Goal: Information Seeking & Learning: Check status

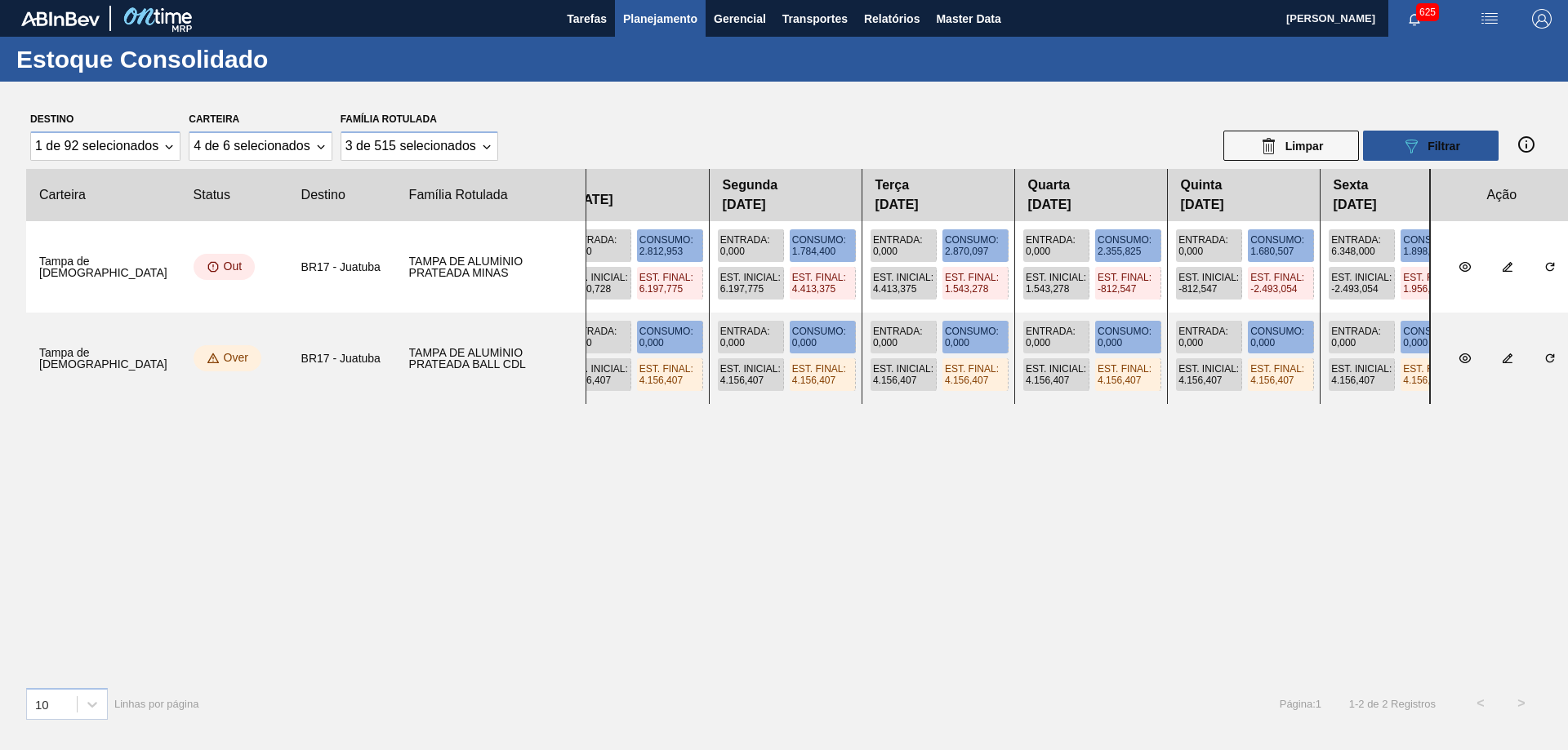
drag, startPoint x: 782, startPoint y: 320, endPoint x: 1348, endPoint y: 354, distance: 567.0
click at [1348, 354] on div "Entrada : 0,000 Consumo : 0,000 Est. Inicial : 4.156,407 Est. Final : 4.156,407…" at bounding box center [1007, 358] width 844 height 91
drag, startPoint x: 933, startPoint y: 321, endPoint x: 1094, endPoint y: 334, distance: 161.5
click at [1094, 334] on div "Entrada : 0,000 Consumo : 0,000 Est. Inicial : 4.156,407 Est. Final : 4.156,407…" at bounding box center [1007, 358] width 844 height 91
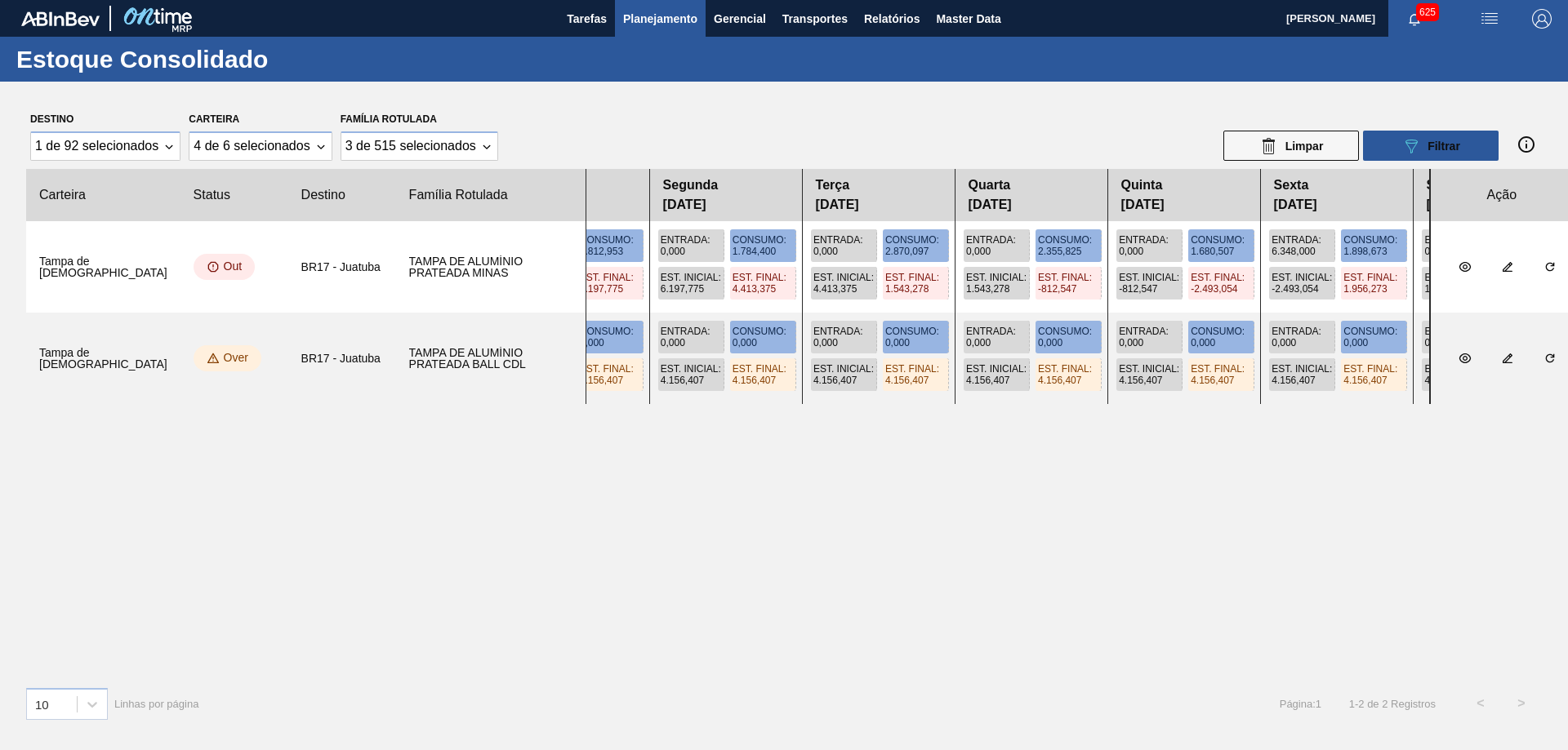
drag, startPoint x: 1159, startPoint y: 301, endPoint x: 945, endPoint y: 306, distance: 214.1
click at [945, 306] on div "Entrada : 4.761,000 Consumo : 1.784,385 Est. Inicial : 6.034,113 Est. Final : 9…" at bounding box center [1007, 267] width 844 height 91
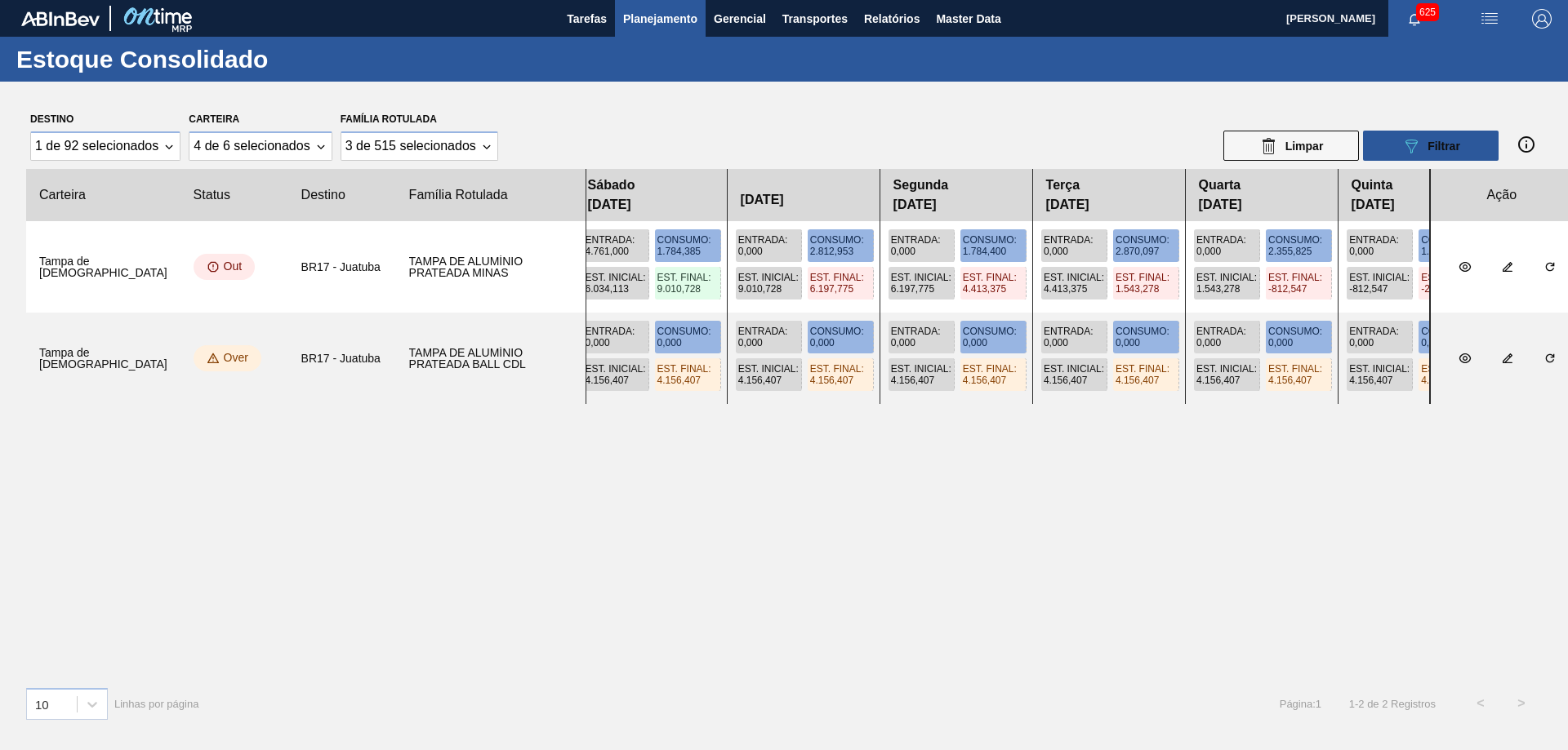
drag, startPoint x: 962, startPoint y: 192, endPoint x: 1201, endPoint y: 234, distance: 242.7
click at [0, 0] on slot "Carteira Status Destino Família Rotulada Sábado 23/08/2025 24/08/2025 Segunda 2…" at bounding box center [0, 0] width 0 height 0
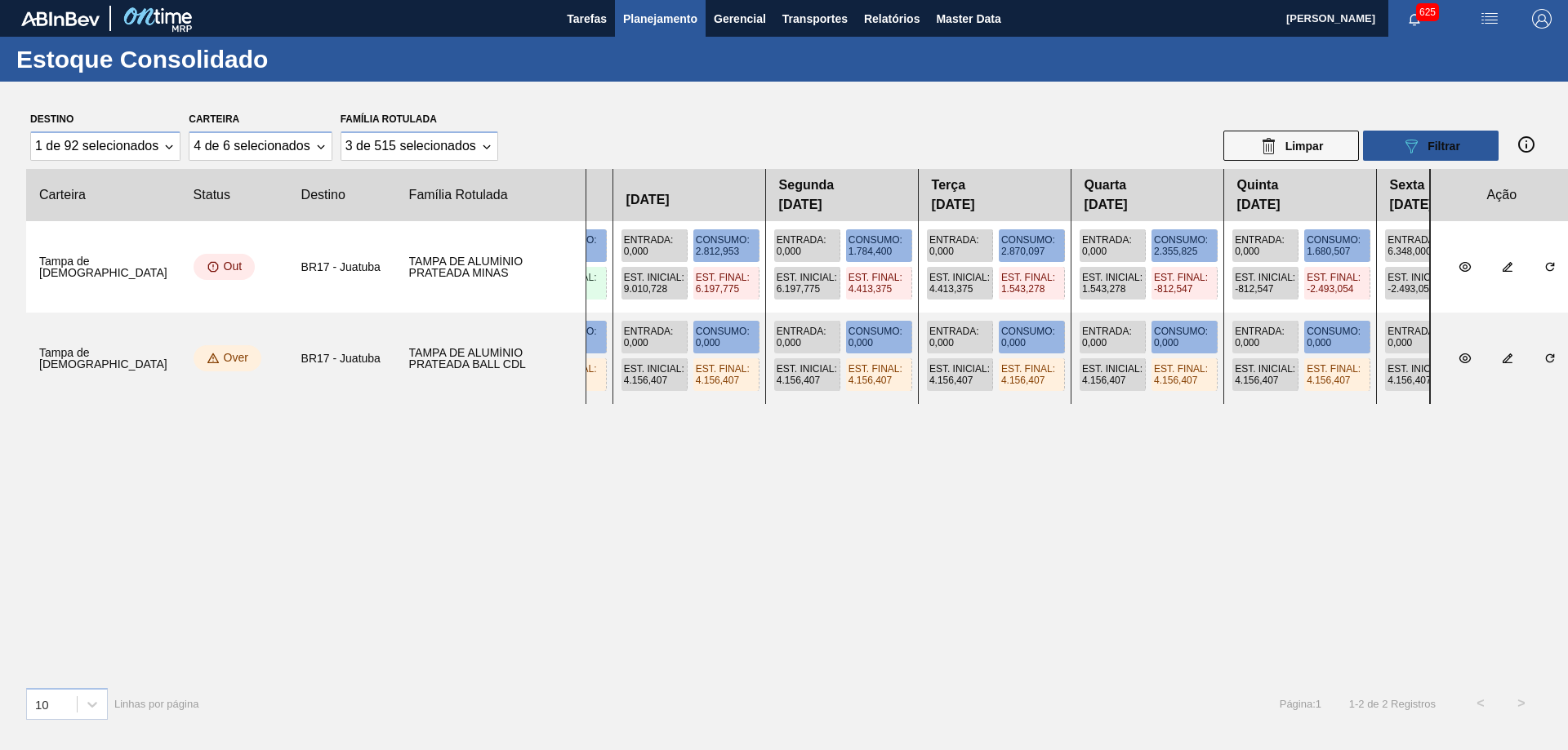
drag, startPoint x: 1223, startPoint y: 203, endPoint x: 1099, endPoint y: 199, distance: 124.1
click at [1099, 199] on div "Sábado 23/08/2025 24/08/2025 Segunda 25/08/2025 Terça 26/08/2025 Quarta 27/08/2…" at bounding box center [1007, 195] width 844 height 52
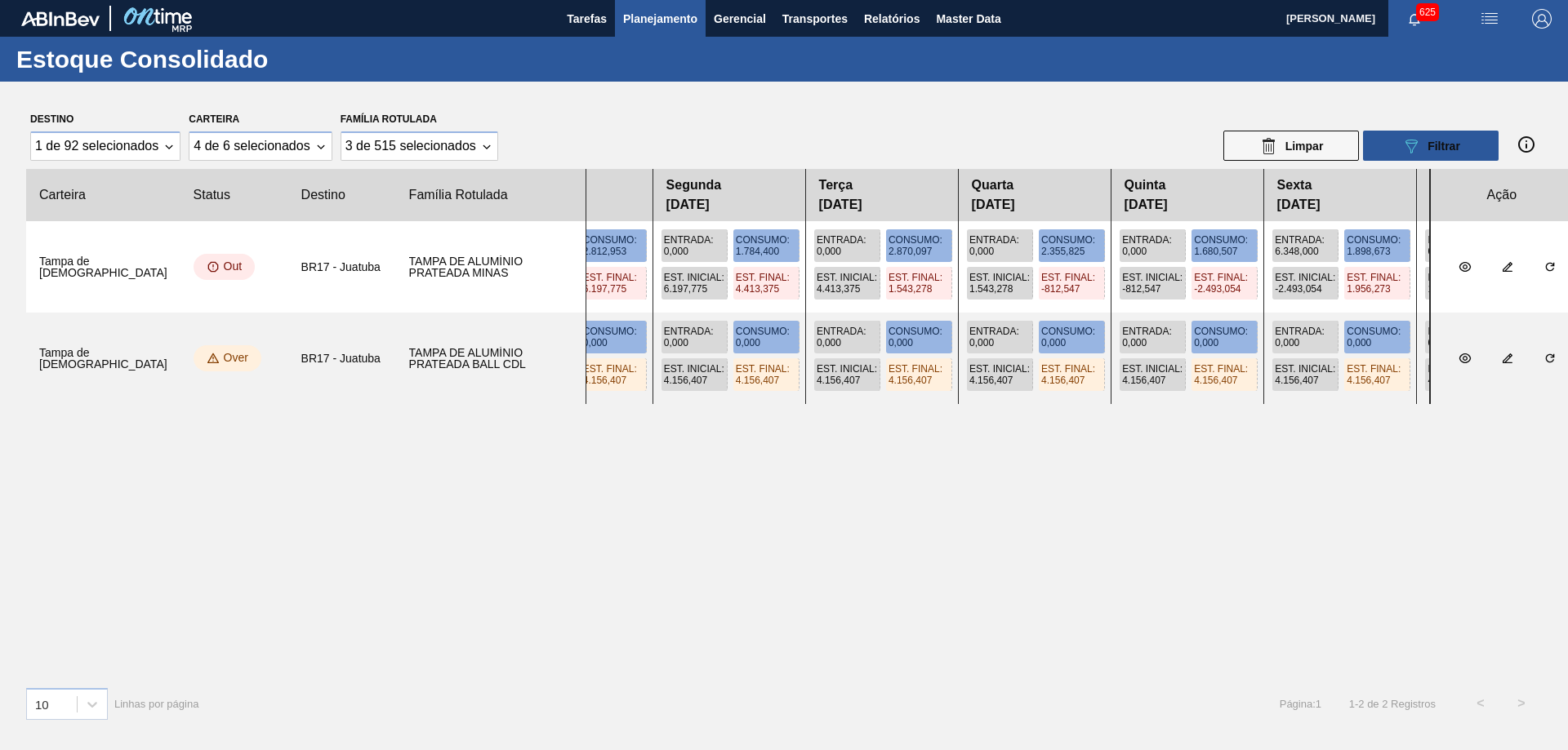
drag, startPoint x: 1138, startPoint y: 208, endPoint x: 1015, endPoint y: 209, distance: 123.0
click at [1015, 209] on div "Sábado 23/08/2025 24/08/2025 Segunda 25/08/2025 Terça 26/08/2025 Quarta 27/08/2…" at bounding box center [1007, 195] width 844 height 52
click at [1010, 209] on span "27/08/2025" at bounding box center [1034, 205] width 125 height 20
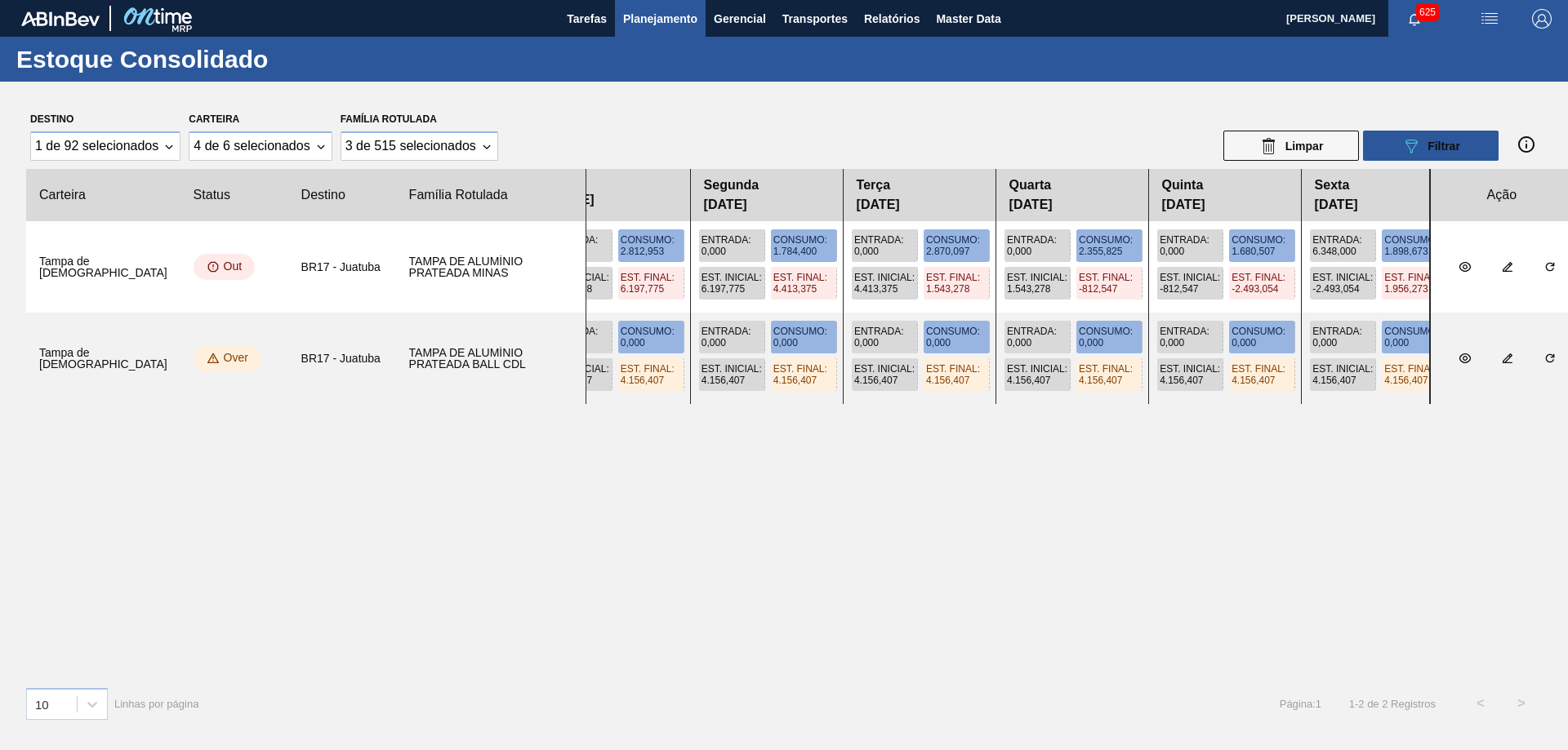
drag, startPoint x: 973, startPoint y: 200, endPoint x: 1020, endPoint y: 200, distance: 47.0
click at [1020, 200] on div "Sábado 23/08/2025 24/08/2025 Segunda 25/08/2025 Terça 26/08/2025 Quarta 27/08/2…" at bounding box center [1007, 195] width 844 height 52
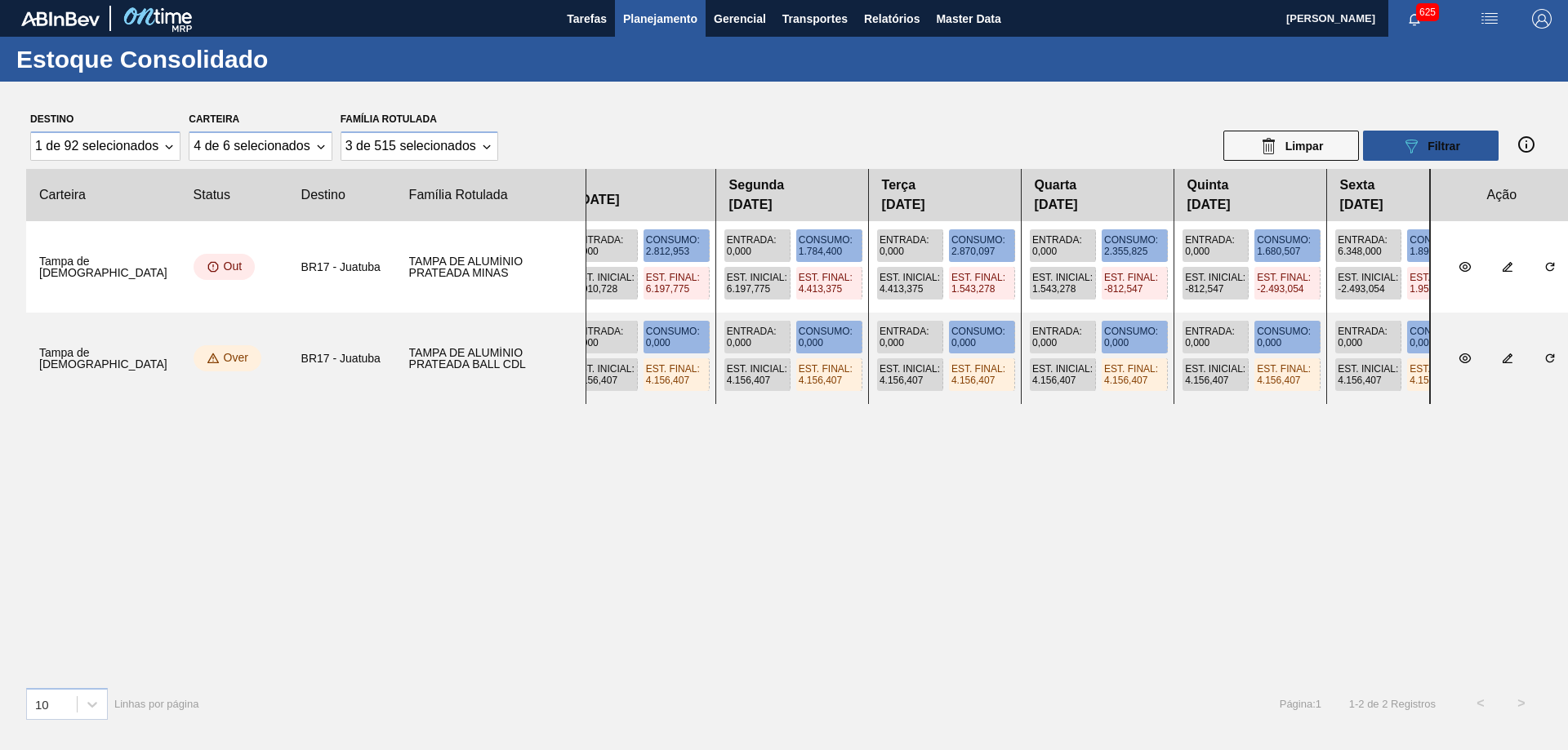
drag, startPoint x: 1010, startPoint y: 200, endPoint x: 1045, endPoint y: 201, distance: 35.0
click at [1045, 201] on div "Sábado 23/08/2025 24/08/2025 Segunda 25/08/2025 Terça 26/08/2025 Quarta 27/08/2…" at bounding box center [1007, 195] width 844 height 52
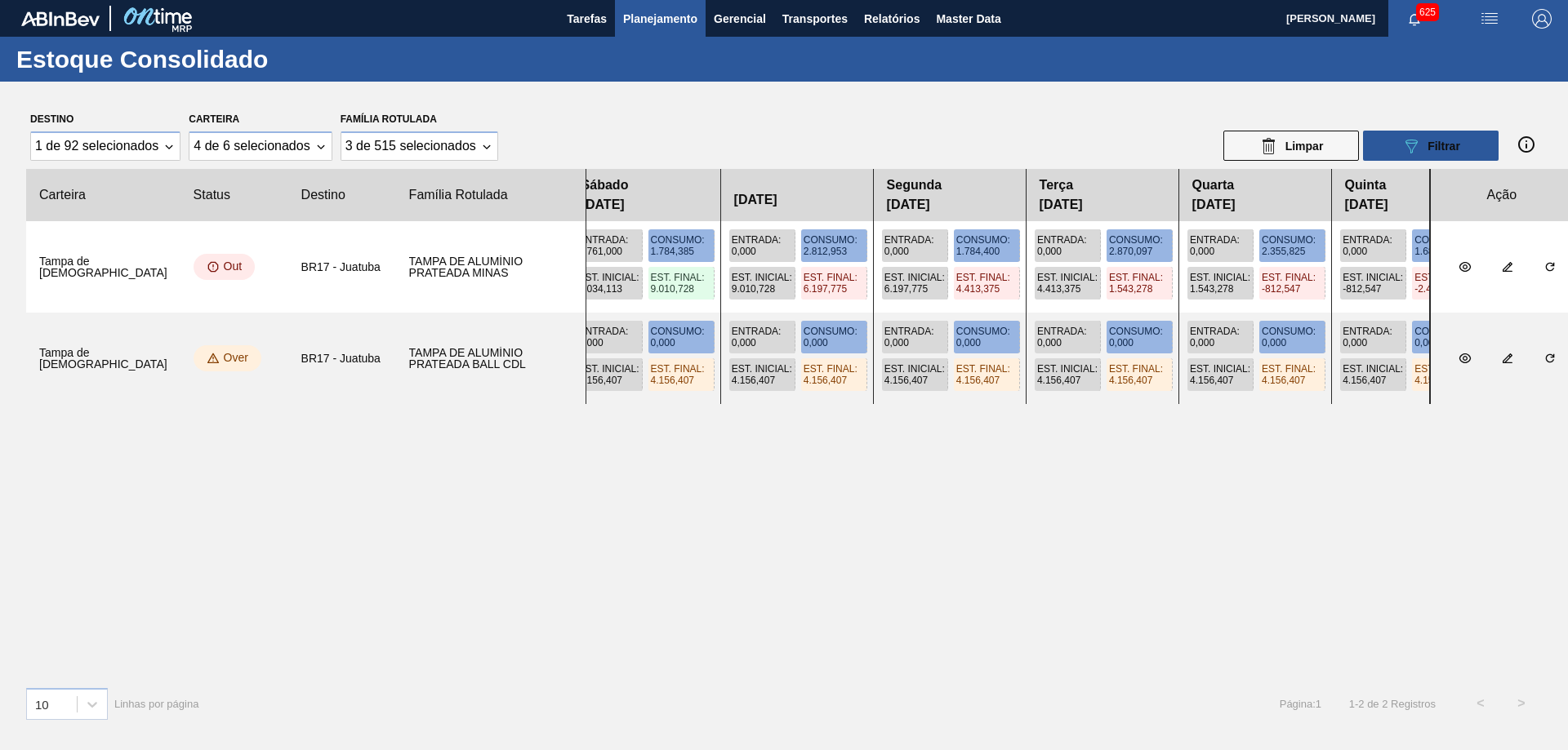
drag, startPoint x: 894, startPoint y: 283, endPoint x: 1061, endPoint y: 293, distance: 167.3
click at [1061, 295] on div "Entrada : 4.761,000 Consumo : 1.784,385 Est. Inicial : 6.034,113 Est. Final : 9…" at bounding box center [1007, 267] width 844 height 91
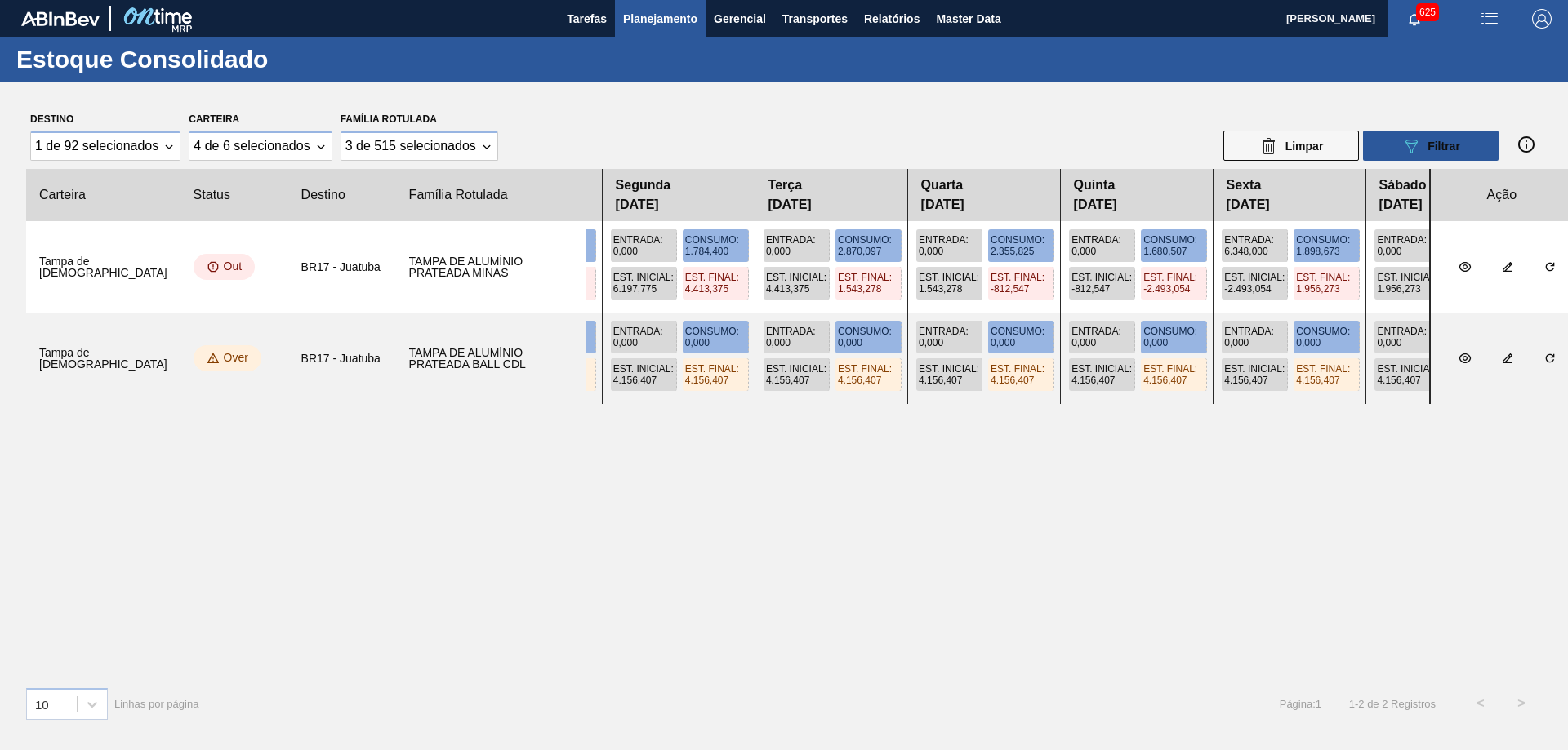
drag, startPoint x: 1067, startPoint y: 247, endPoint x: 784, endPoint y: 259, distance: 283.3
click at [784, 259] on div "Entrada : 4.761,000 Consumo : 1.784,385 Est. Inicial : 6.034,113 Est. Final : 9…" at bounding box center [1007, 267] width 844 height 91
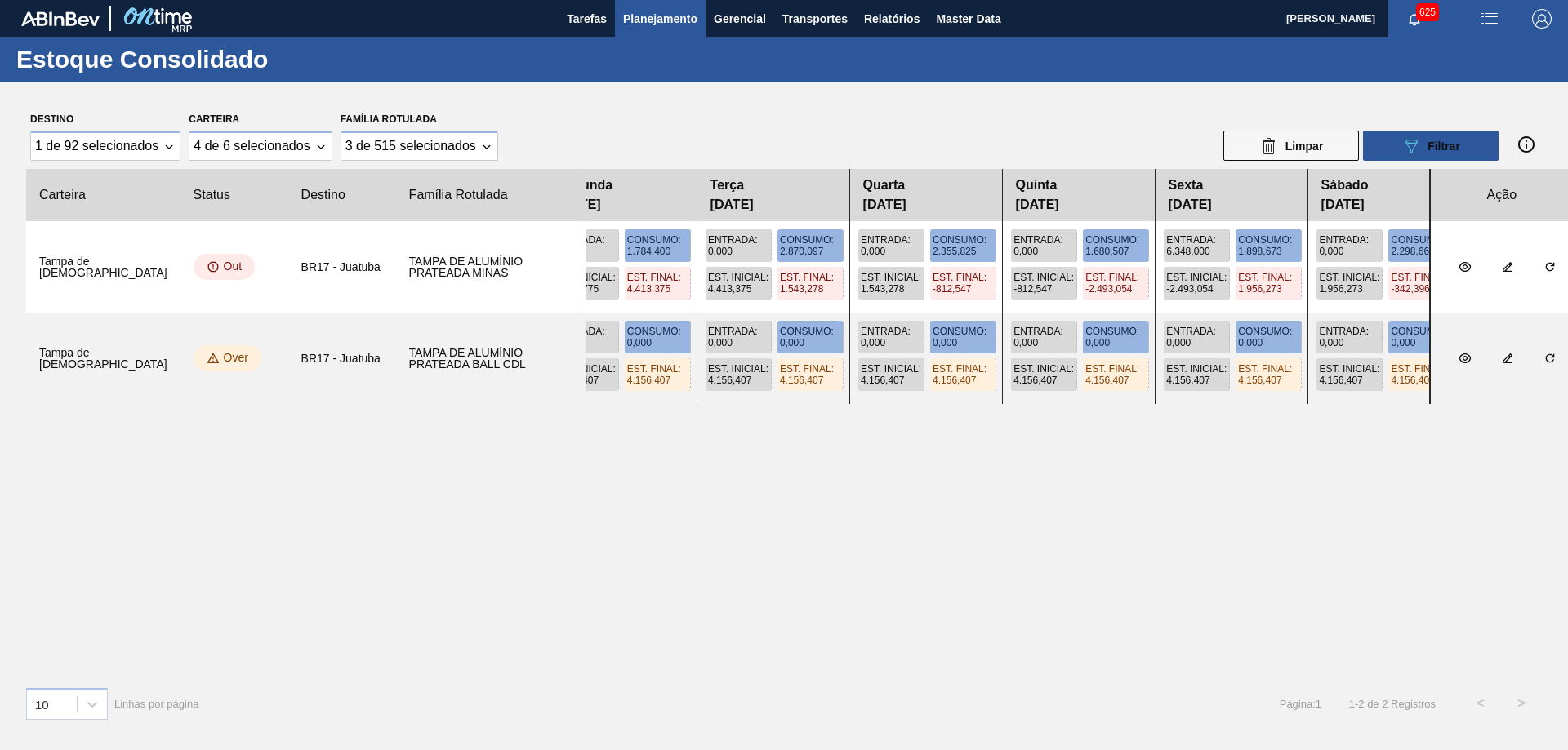
drag, startPoint x: 969, startPoint y: 232, endPoint x: 903, endPoint y: 227, distance: 66.2
click at [903, 227] on div "Entrada : 4.761,000 Consumo : 1.784,385 Est. Inicial : 6.034,113 Est. Final : 9…" at bounding box center [1007, 267] width 844 height 91
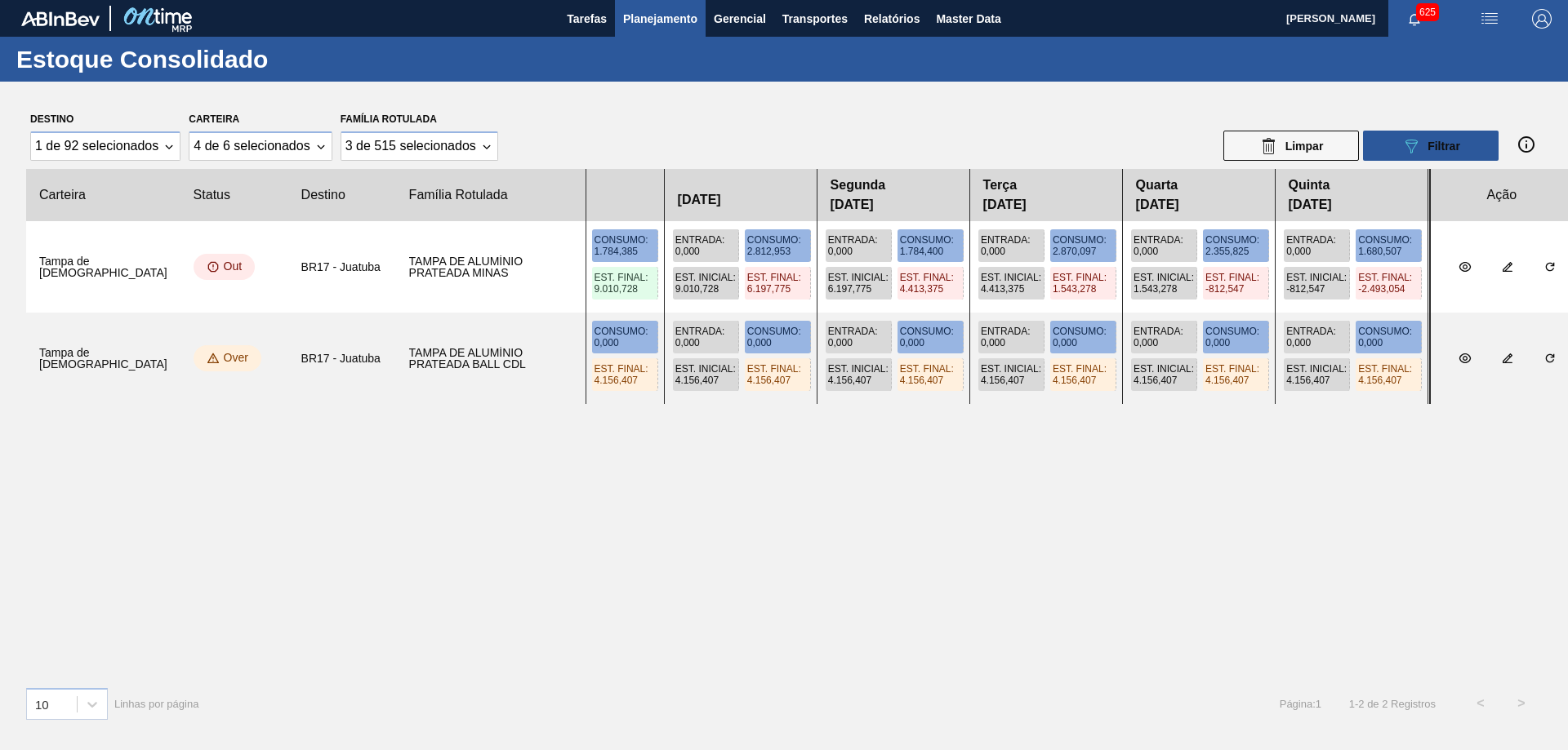
scroll to position [0, 62]
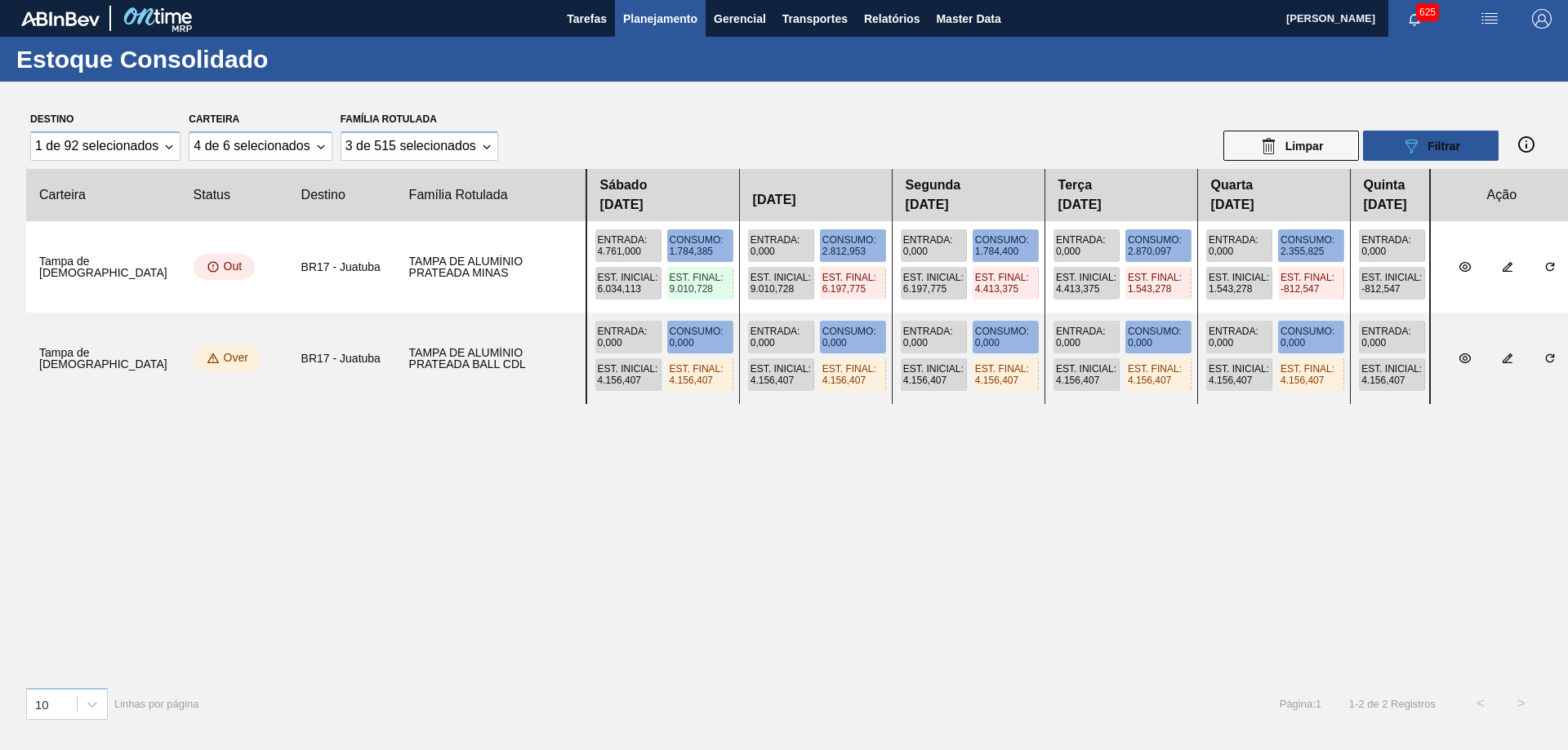
drag, startPoint x: 675, startPoint y: 209, endPoint x: 1020, endPoint y: 231, distance: 345.7
click at [0, 0] on slot "Carteira Status Destino Família Rotulada Sábado 23/08/2025 24/08/2025 Segunda 2…" at bounding box center [0, 0] width 0 height 0
drag, startPoint x: 837, startPoint y: 275, endPoint x: 975, endPoint y: 285, distance: 138.4
click at [975, 285] on div "Entrada : 4.761,000 Consumo : 1.784,385 Est. Inicial : 6.034,113 Est. Final : 9…" at bounding box center [1007, 267] width 844 height 91
drag, startPoint x: 579, startPoint y: 246, endPoint x: 643, endPoint y: 269, distance: 68.0
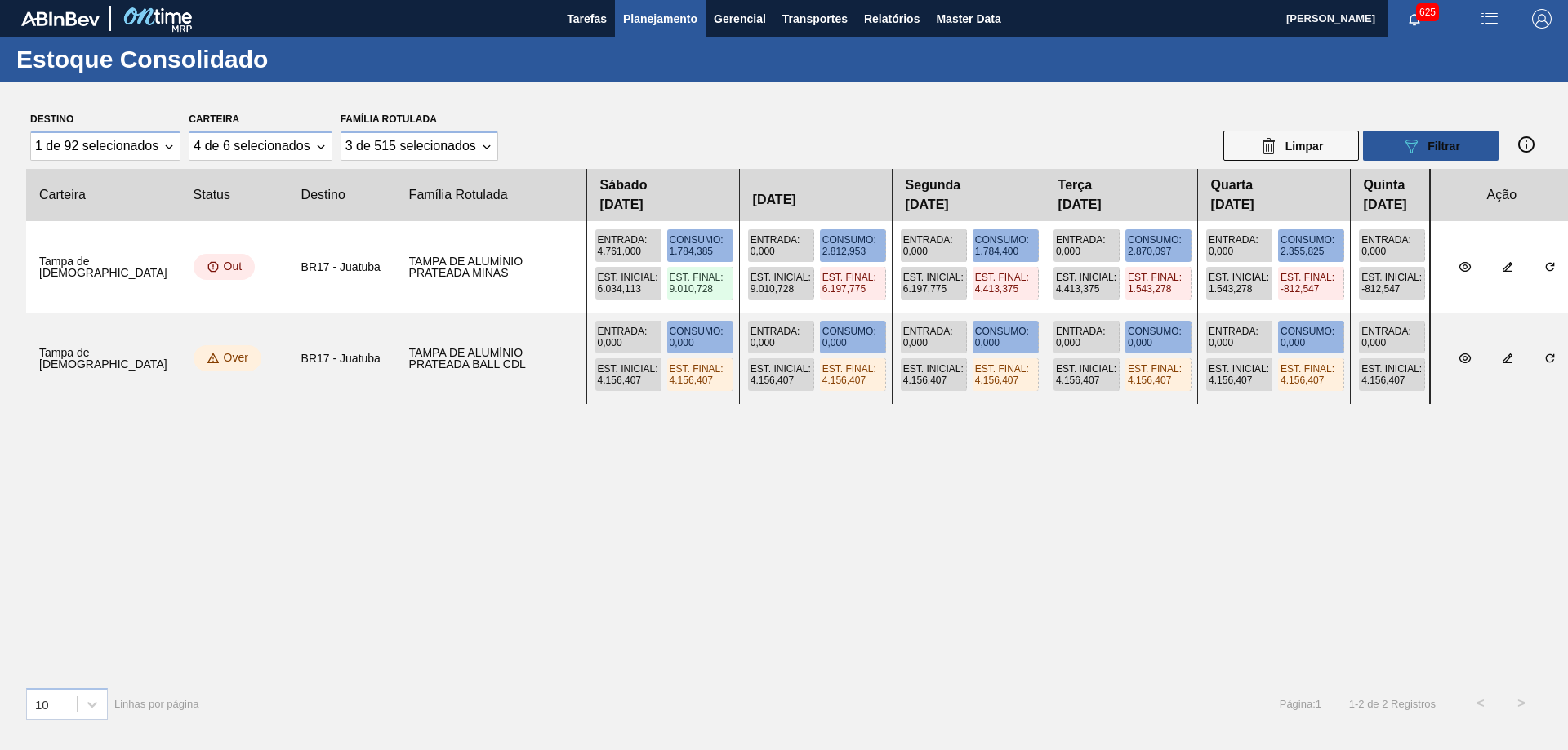
click at [643, 269] on div "Entrada : 4.761,000 Consumo : 1.784,385 Est. Inicial : 6.034,113 Est. Final : 9…" at bounding box center [1007, 267] width 844 height 91
click at [654, 210] on span "[DATE]" at bounding box center [663, 205] width 125 height 20
drag, startPoint x: 839, startPoint y: 188, endPoint x: 950, endPoint y: 227, distance: 117.7
click at [0, 0] on slot "Carteira Status Destino Família Rotulada Sábado 23/08/2025 24/08/2025 Segunda 2…" at bounding box center [0, 0] width 0 height 0
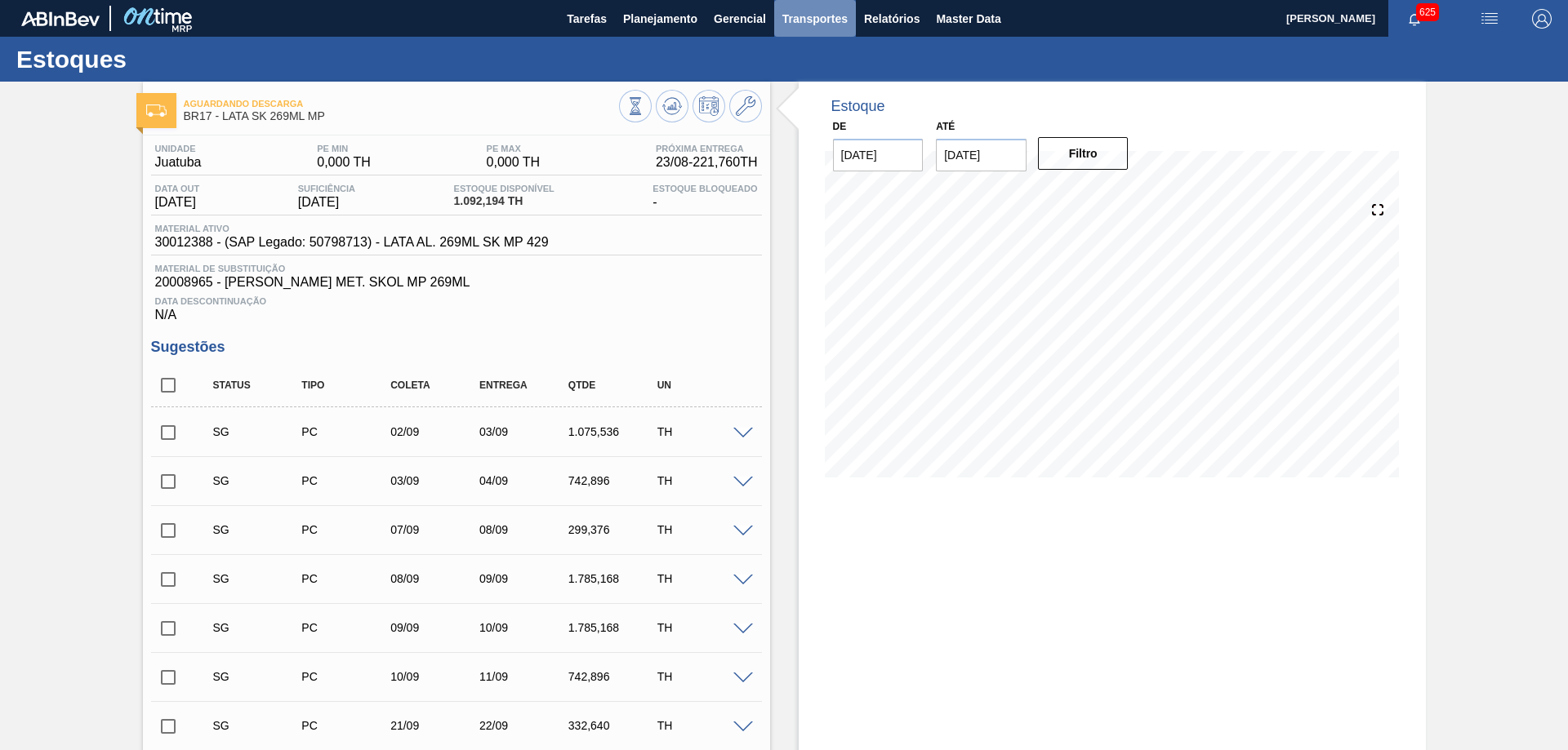
click at [818, 14] on span "Transportes" at bounding box center [815, 19] width 65 height 20
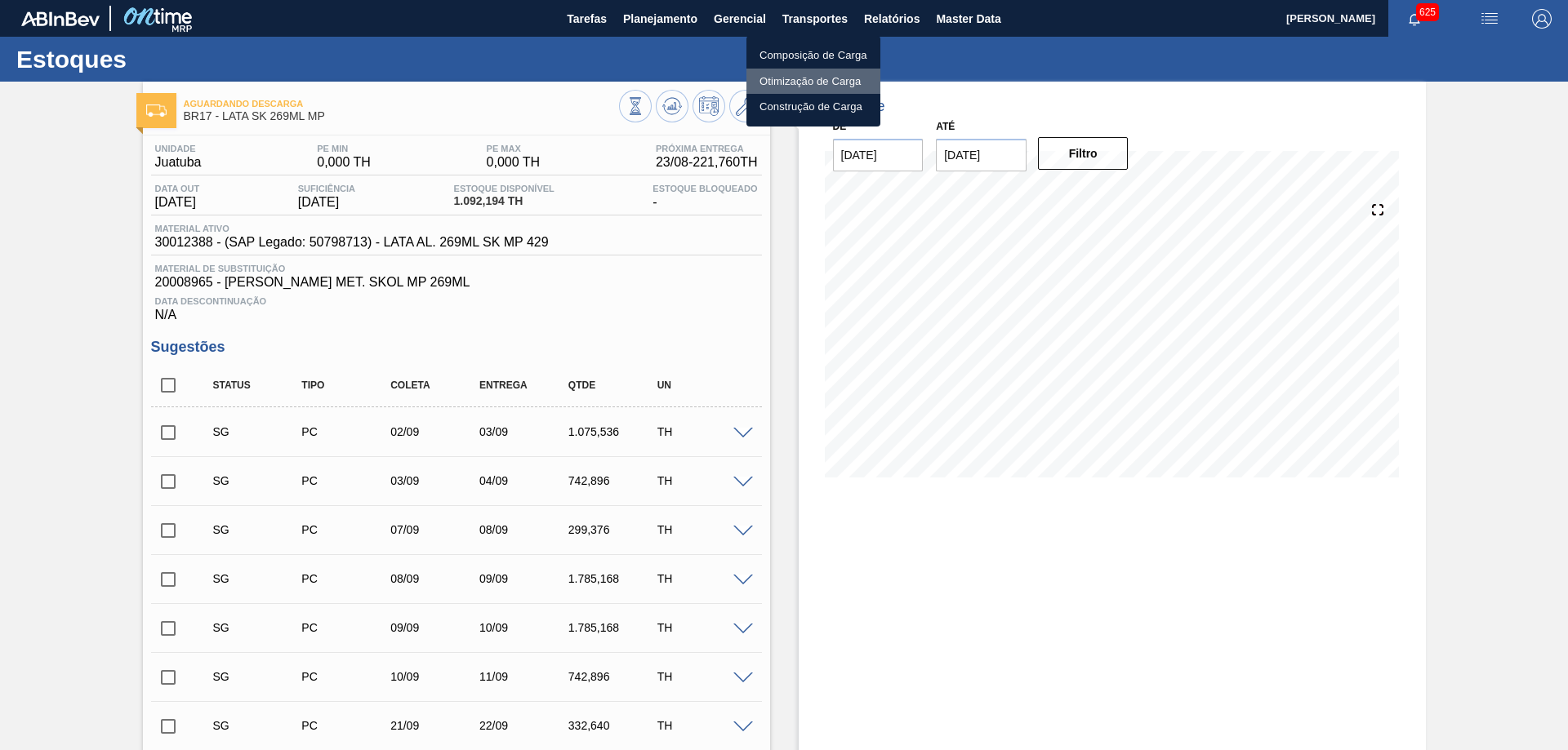
click at [774, 83] on li "Otimização de Carga" at bounding box center [813, 81] width 134 height 26
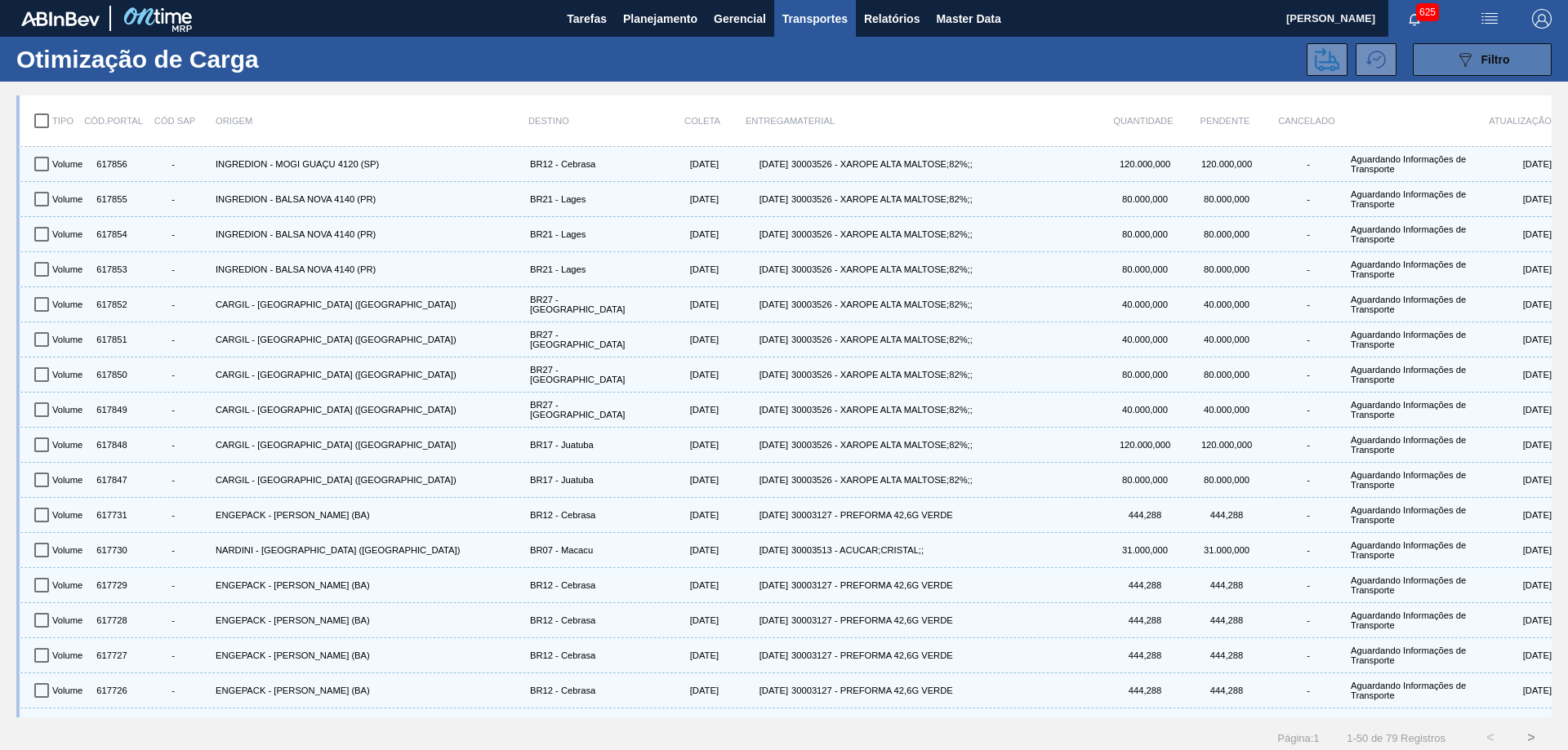
click at [1505, 63] on span "Filtro" at bounding box center [1495, 59] width 29 height 13
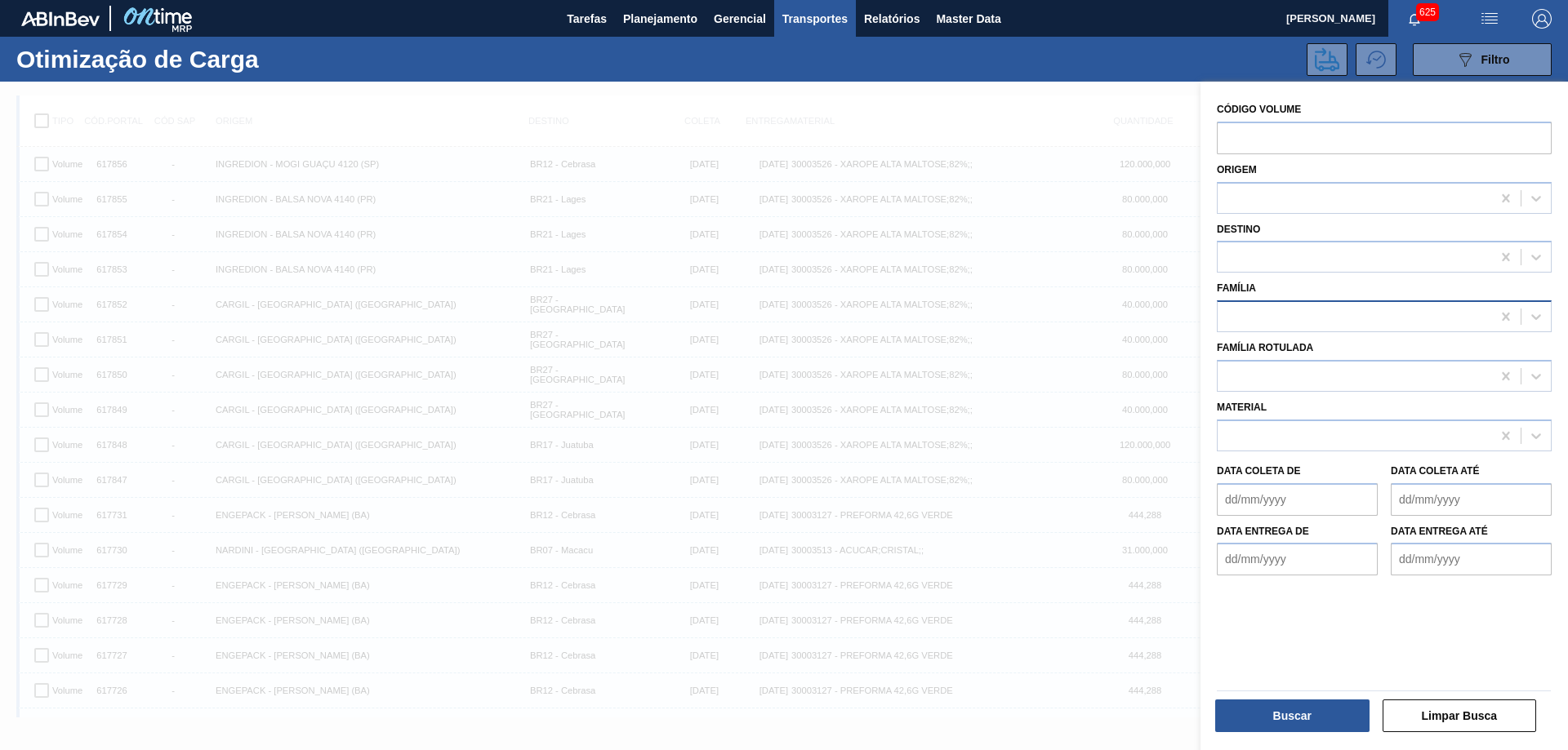
click at [1321, 309] on div at bounding box center [1354, 317] width 273 height 23
type input "lata"
click at [1042, 111] on div at bounding box center [784, 456] width 1568 height 750
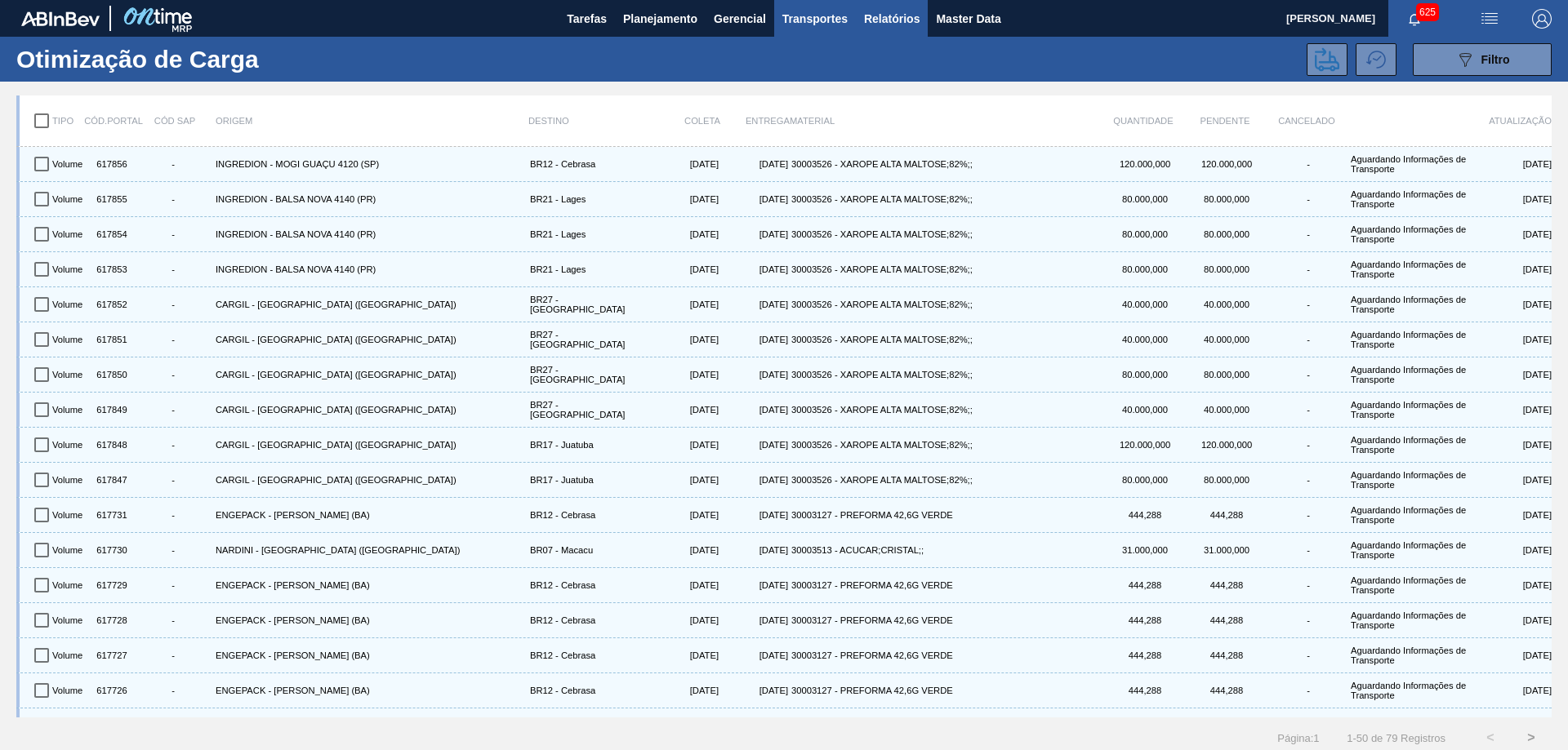
click at [896, 35] on button "Relatórios" at bounding box center [892, 18] width 72 height 37
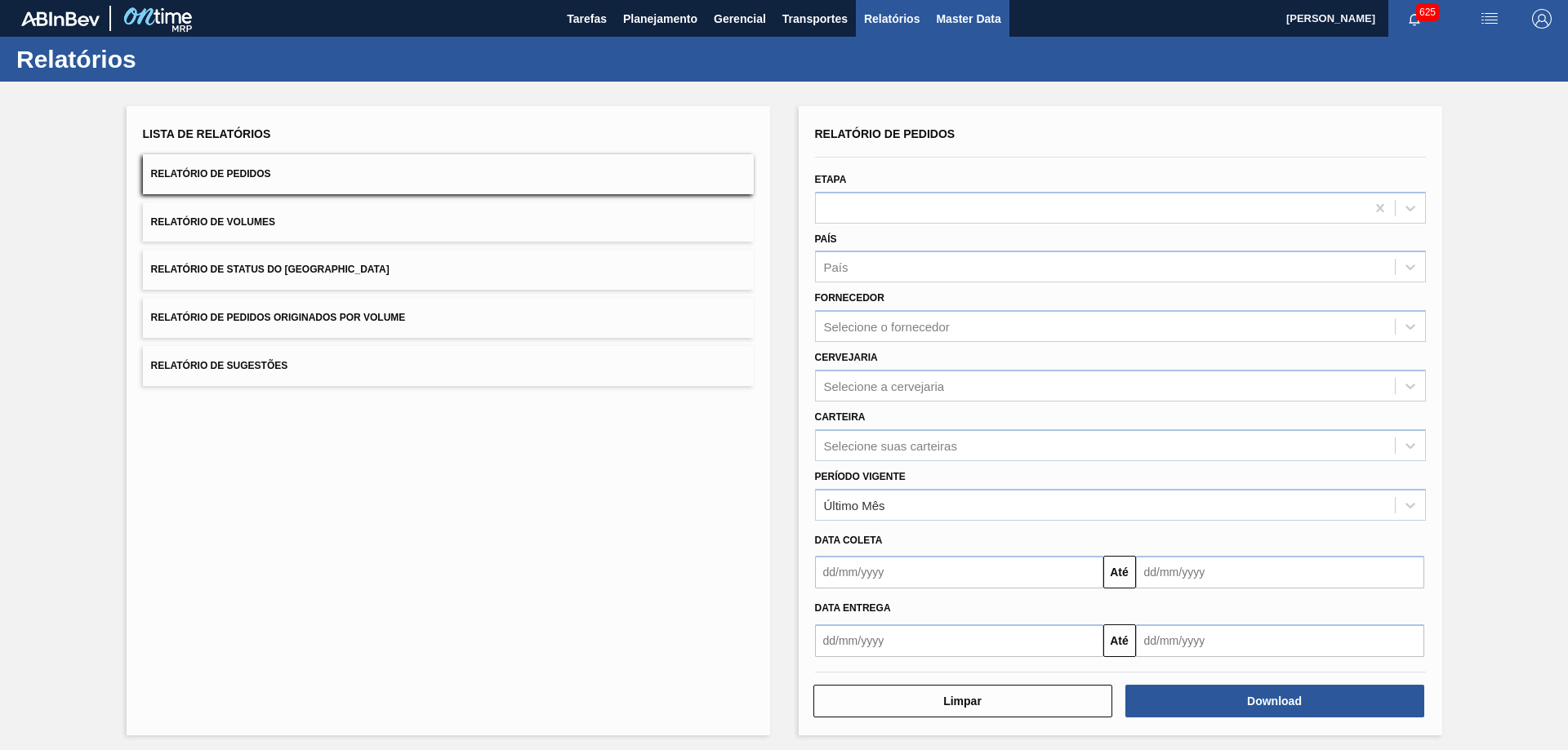
click at [956, 27] on span "Master Data" at bounding box center [968, 19] width 64 height 20
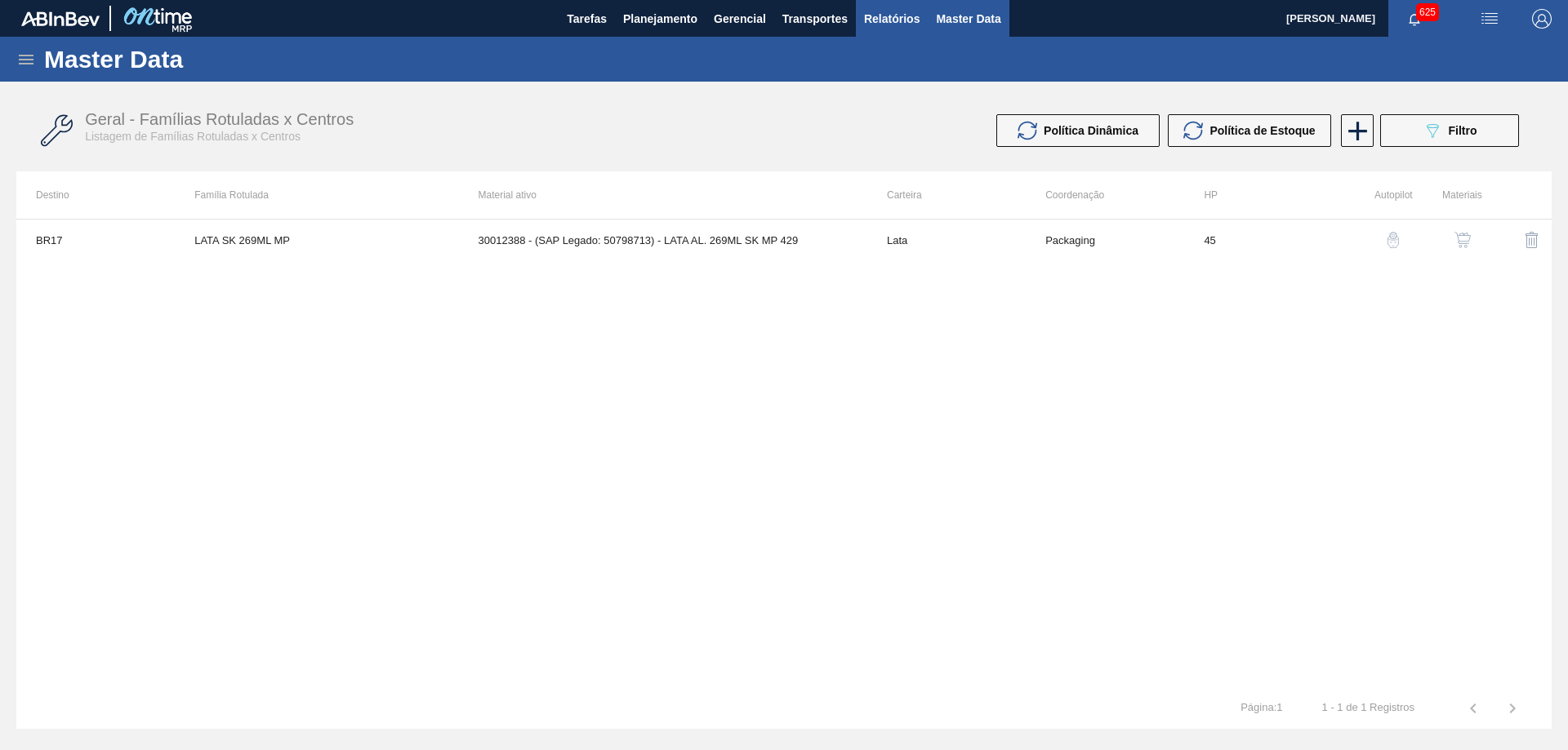
click at [900, 25] on span "Relatórios" at bounding box center [892, 19] width 56 height 20
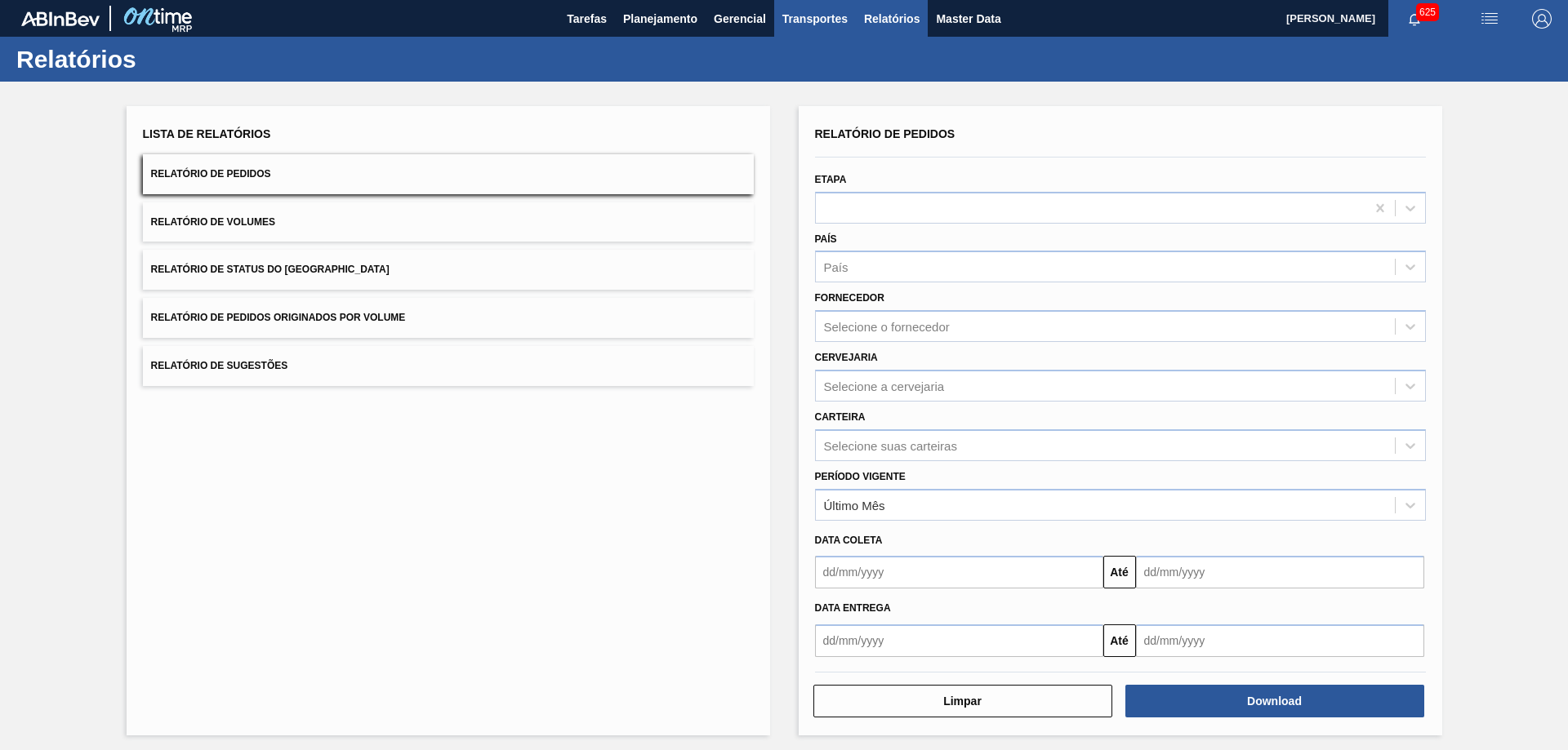
click at [791, 25] on span "Transportes" at bounding box center [815, 19] width 65 height 20
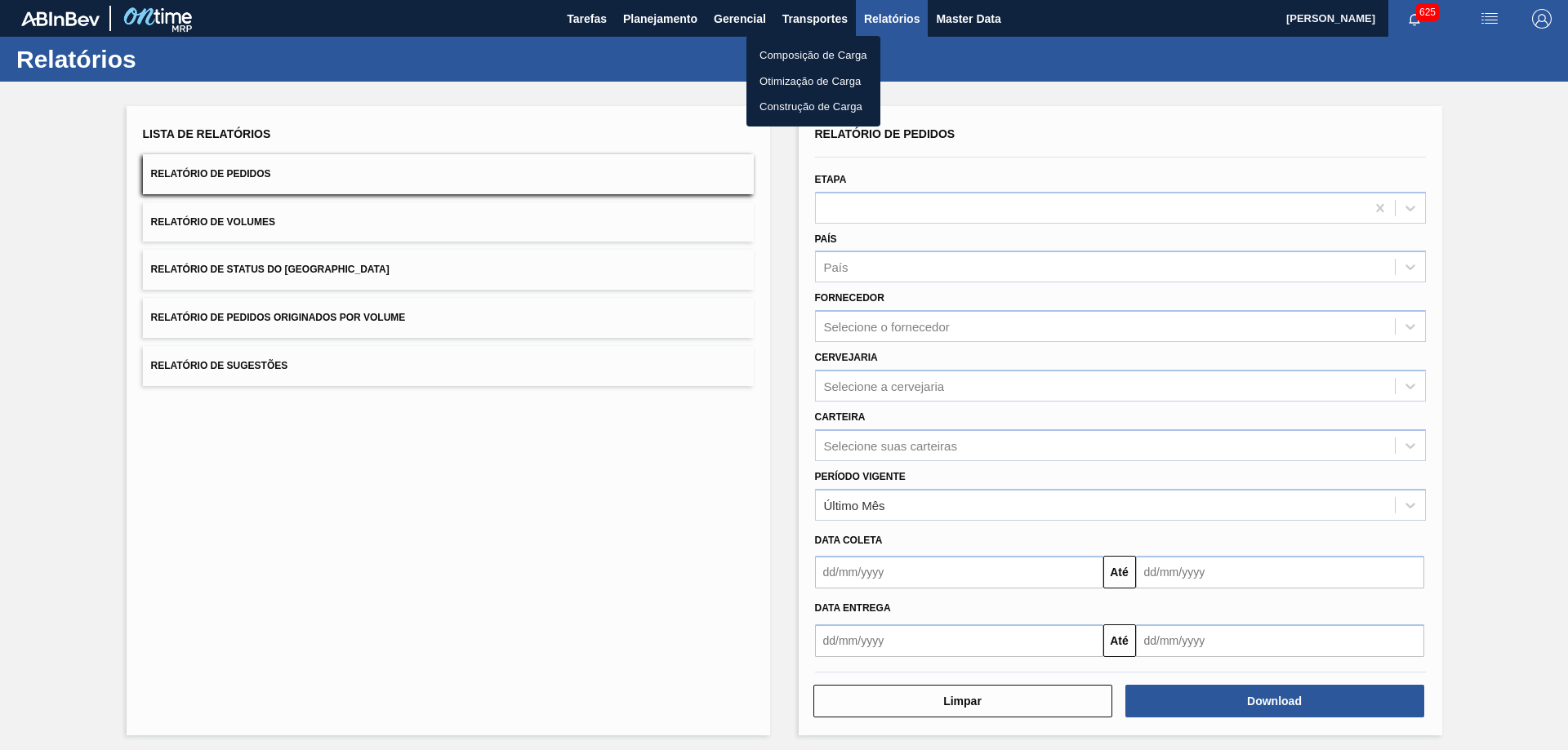
click at [659, 21] on div at bounding box center [784, 375] width 1568 height 750
click at [659, 0] on body "Tarefas Planejamento Gerencial Transportes Relatórios Master Data Alisson R Da …" at bounding box center [784, 0] width 1568 height 0
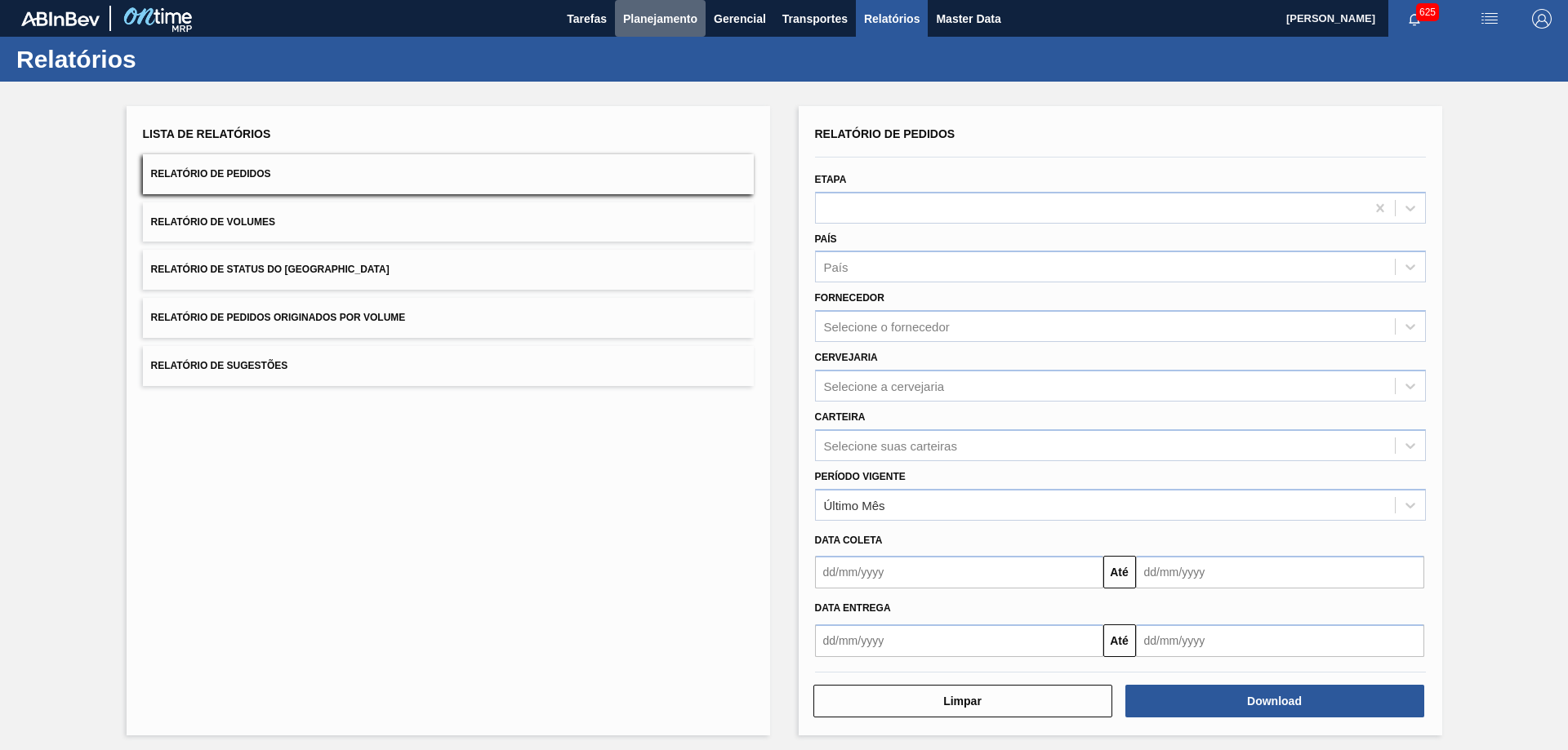
click at [659, 21] on span "Planejamento" at bounding box center [660, 19] width 74 height 20
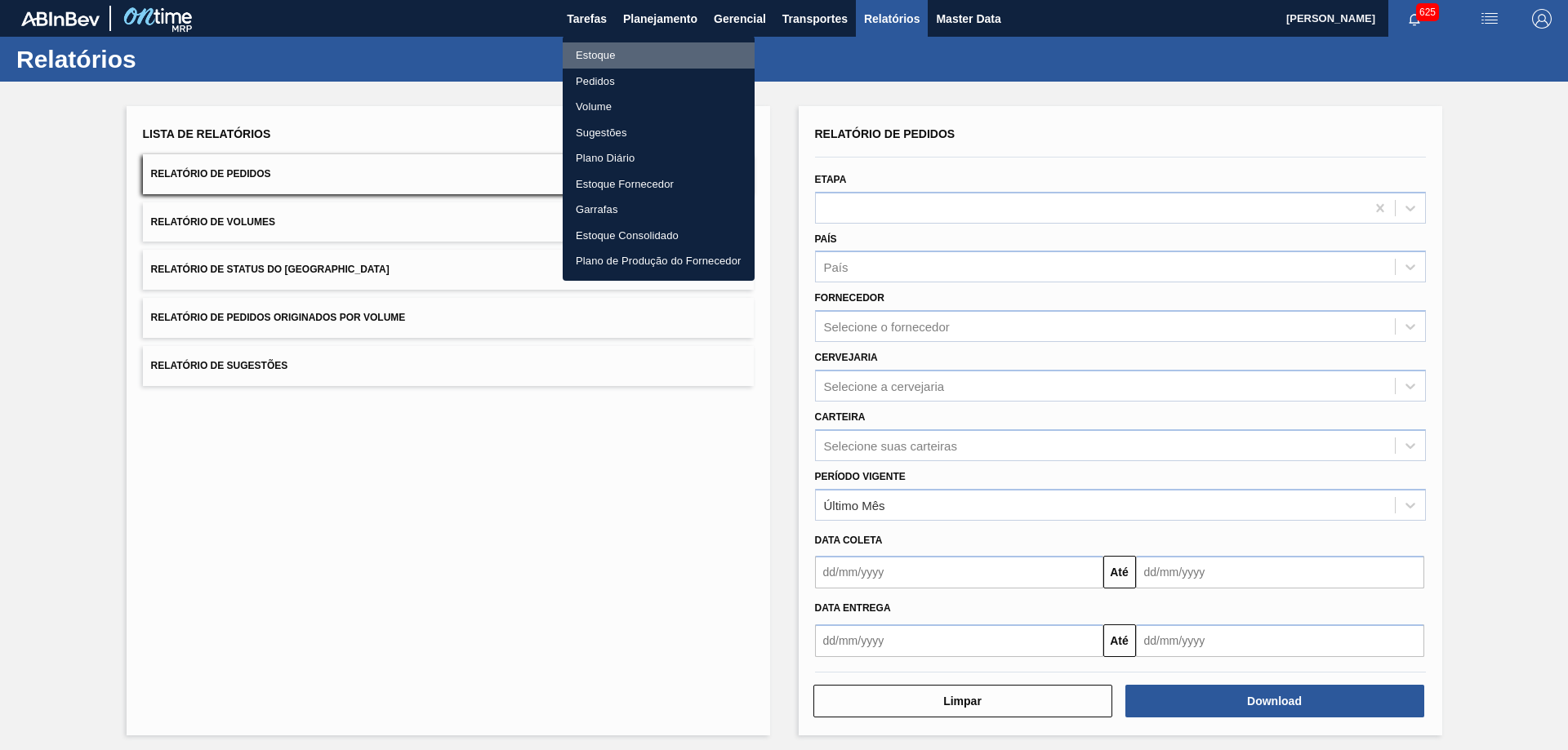
click at [592, 53] on li "Estoque" at bounding box center [658, 55] width 192 height 26
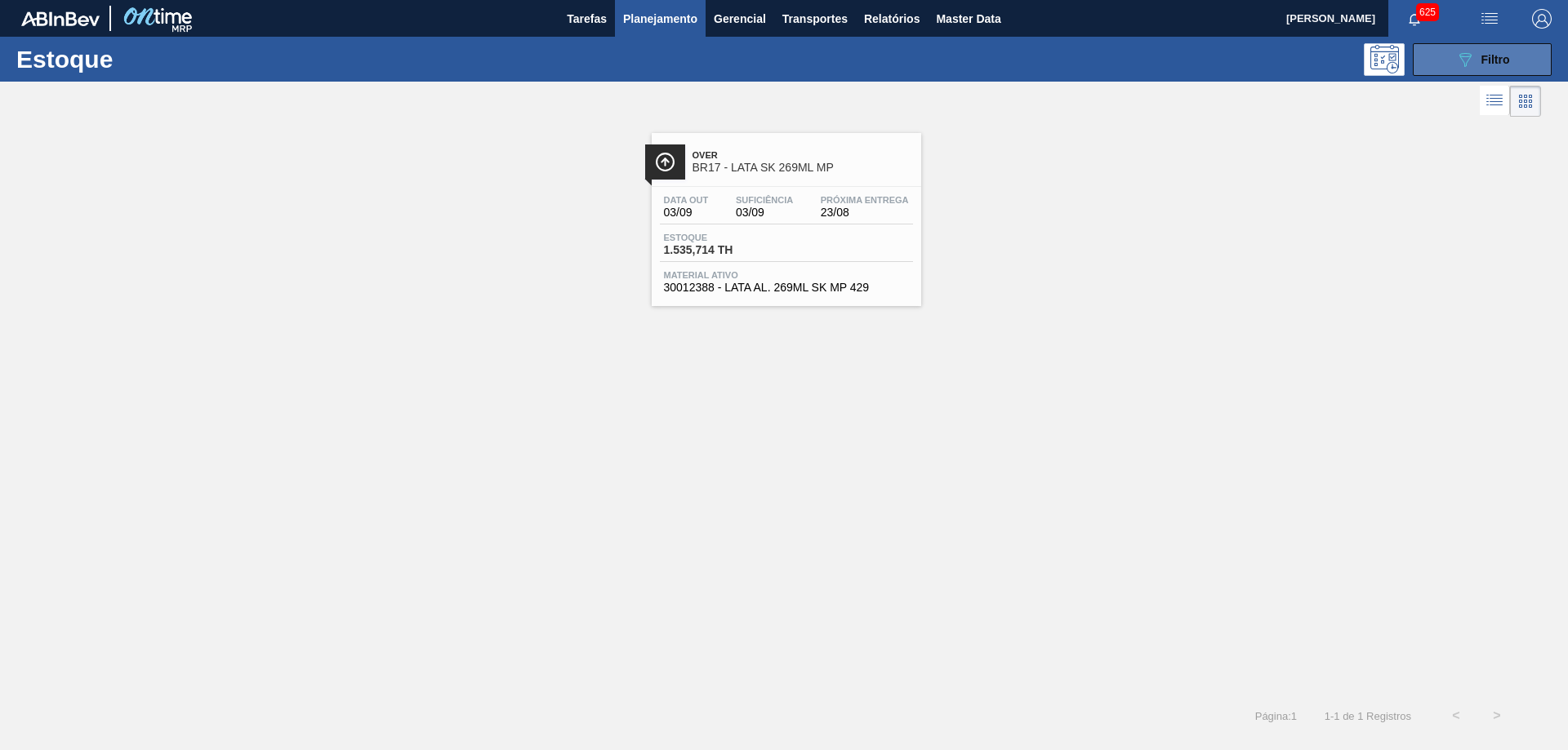
click at [1452, 56] on button "089F7B8B-B2A5-4AFE-B5C0-19BA573D28AC Filtro" at bounding box center [1482, 59] width 139 height 32
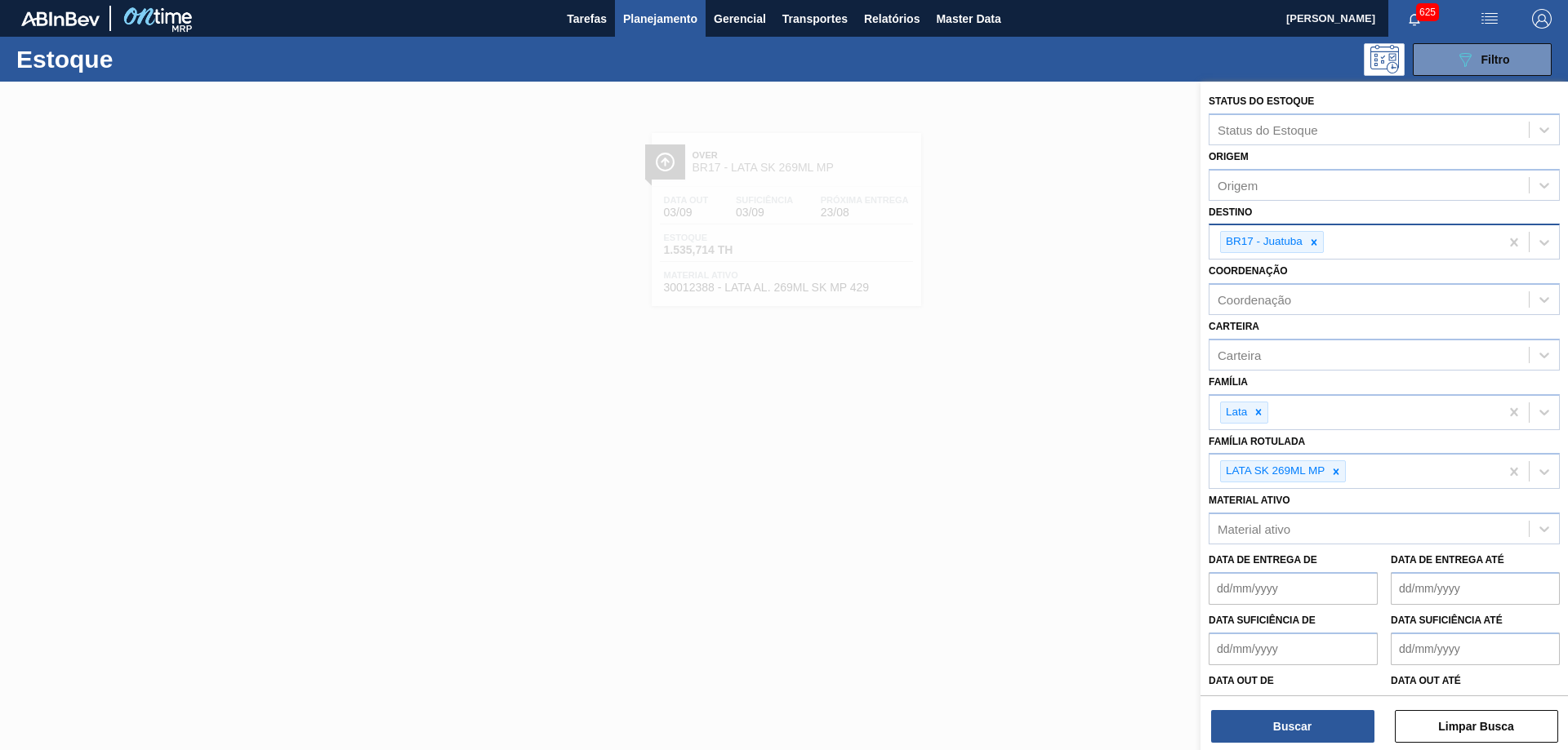
drag, startPoint x: 1319, startPoint y: 240, endPoint x: 1312, endPoint y: 245, distance: 8.6
click at [1316, 240] on div at bounding box center [1314, 242] width 18 height 21
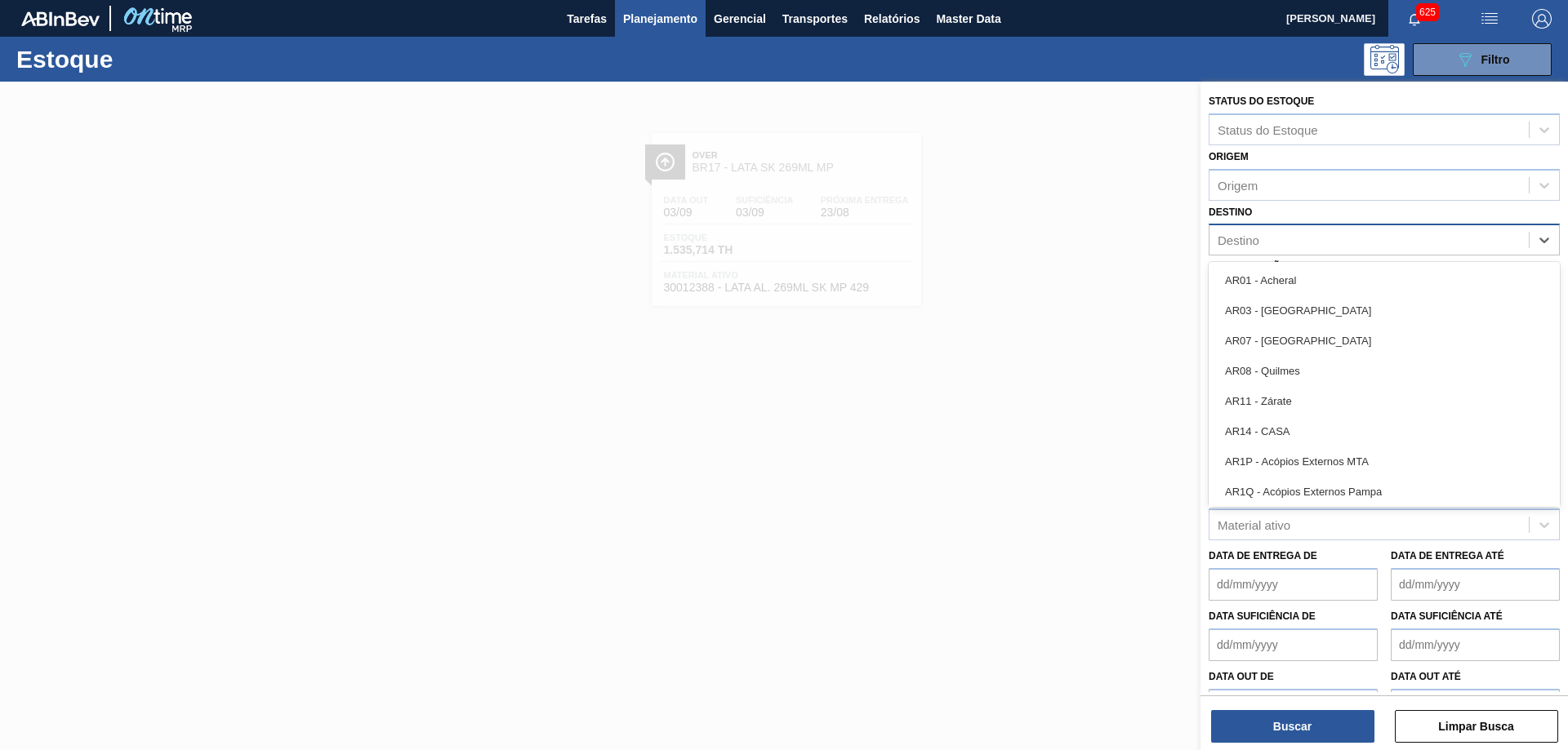
click at [1311, 245] on div "Destino" at bounding box center [1369, 240] width 320 height 23
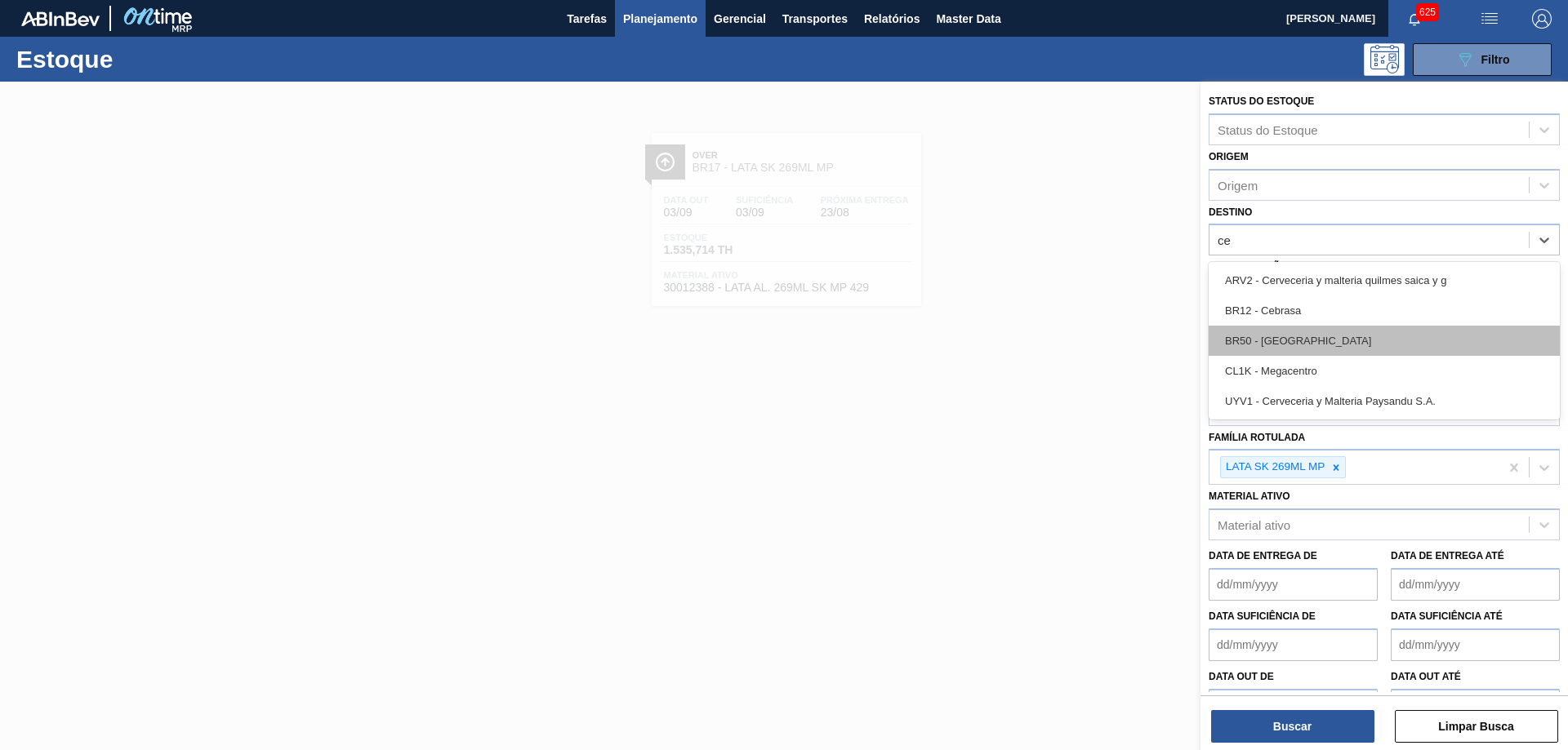
type input "ceb"
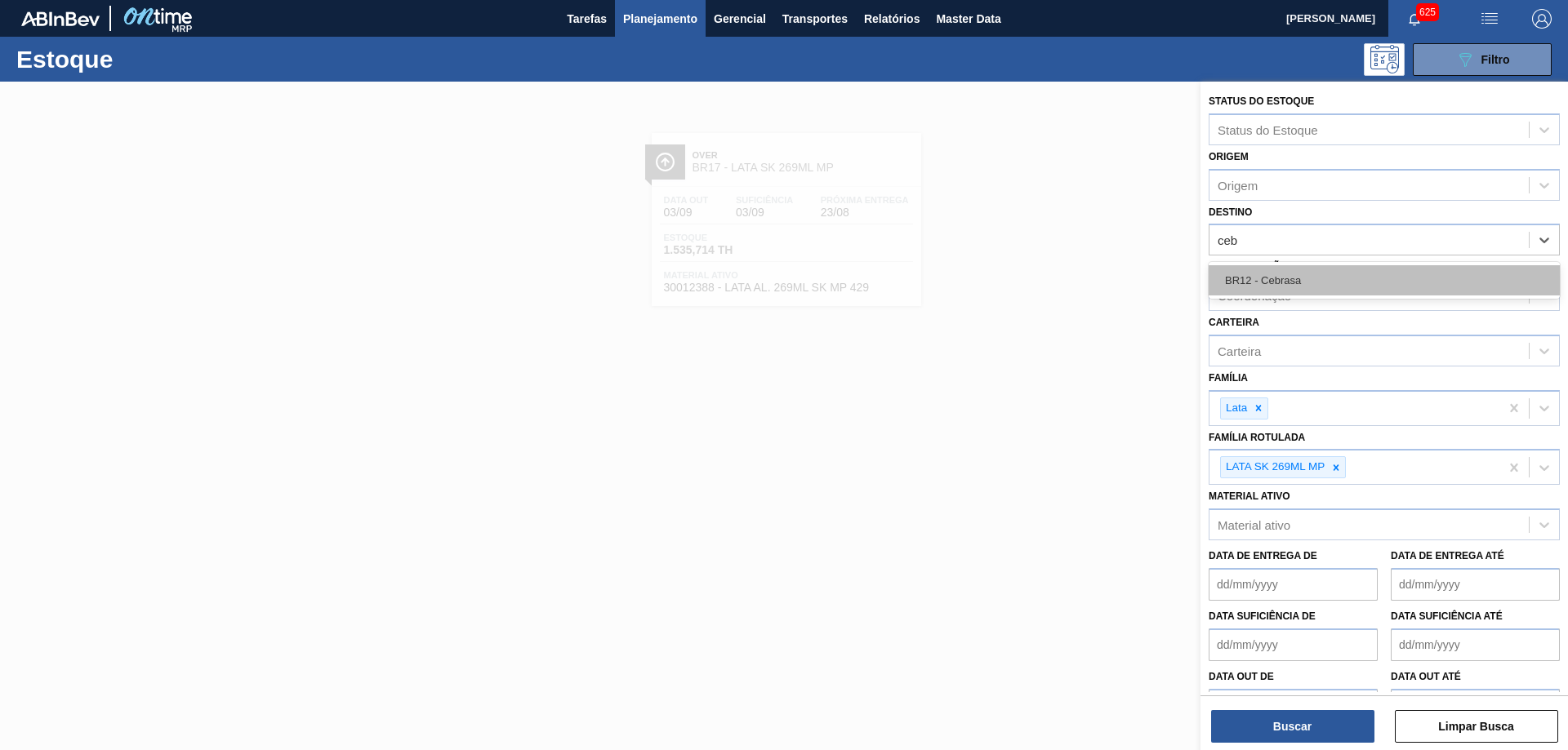
click at [1295, 268] on div "BR12 - Cebrasa" at bounding box center [1384, 280] width 351 height 30
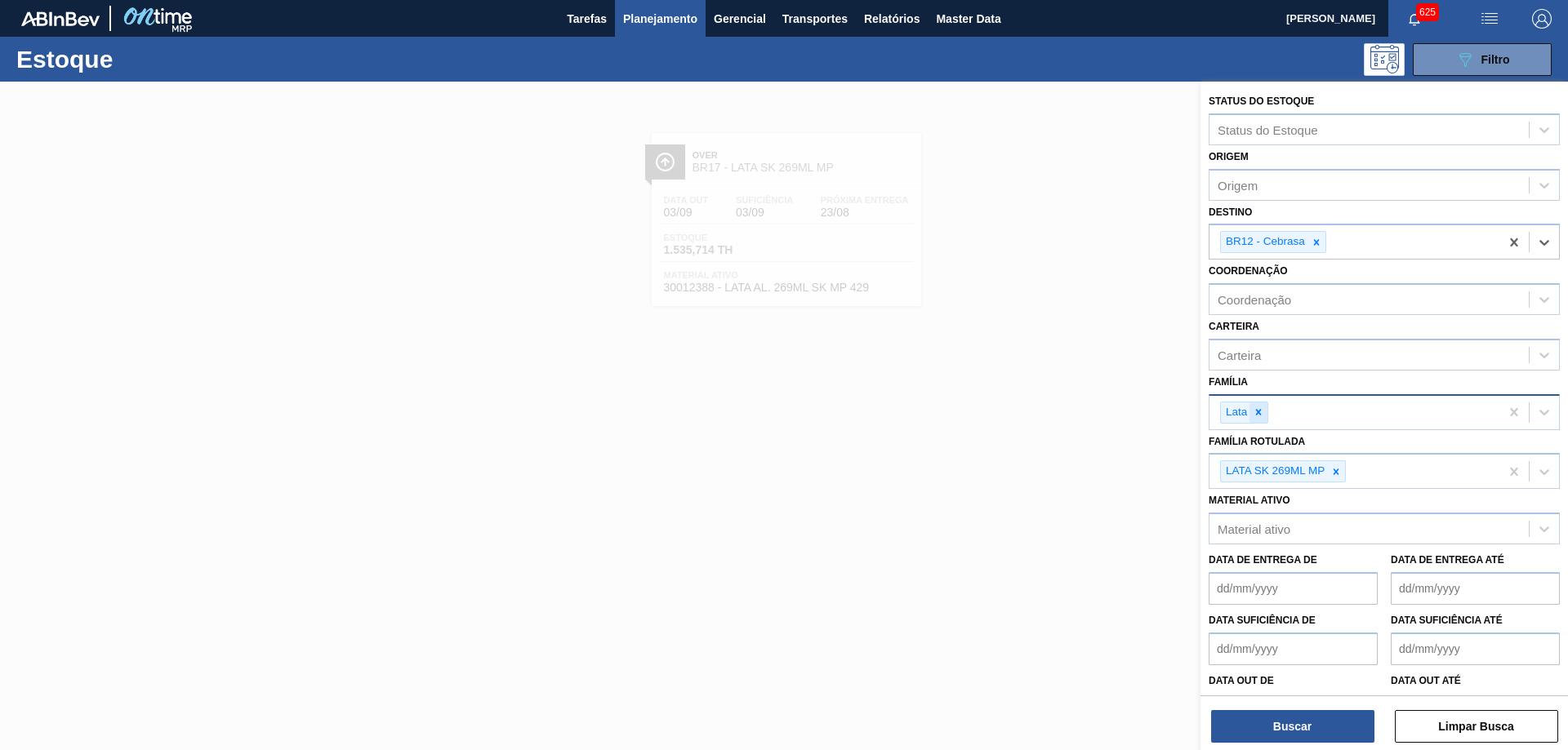
click at [1262, 414] on icon at bounding box center [1258, 412] width 12 height 12
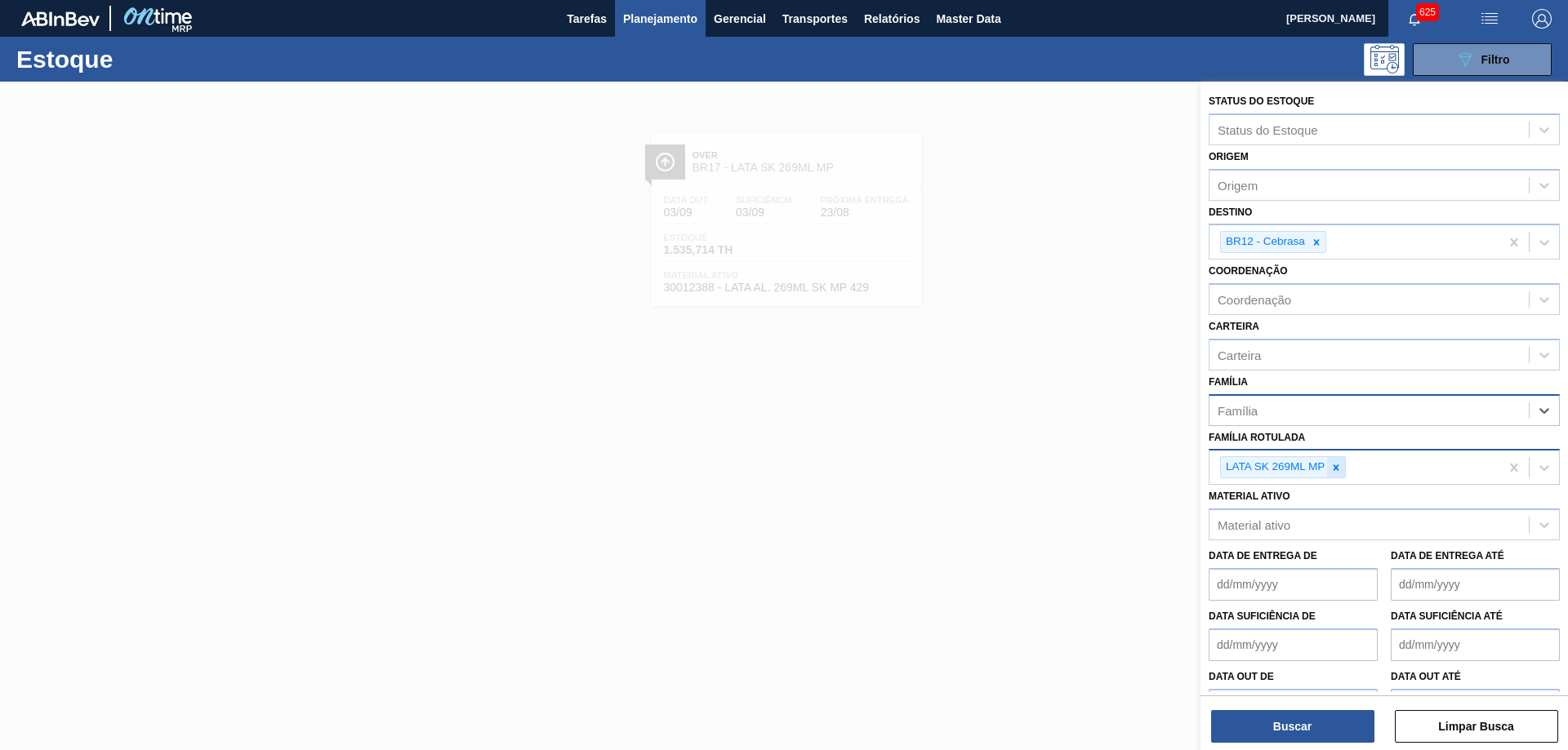
click at [1344, 471] on div at bounding box center [1336, 467] width 18 height 21
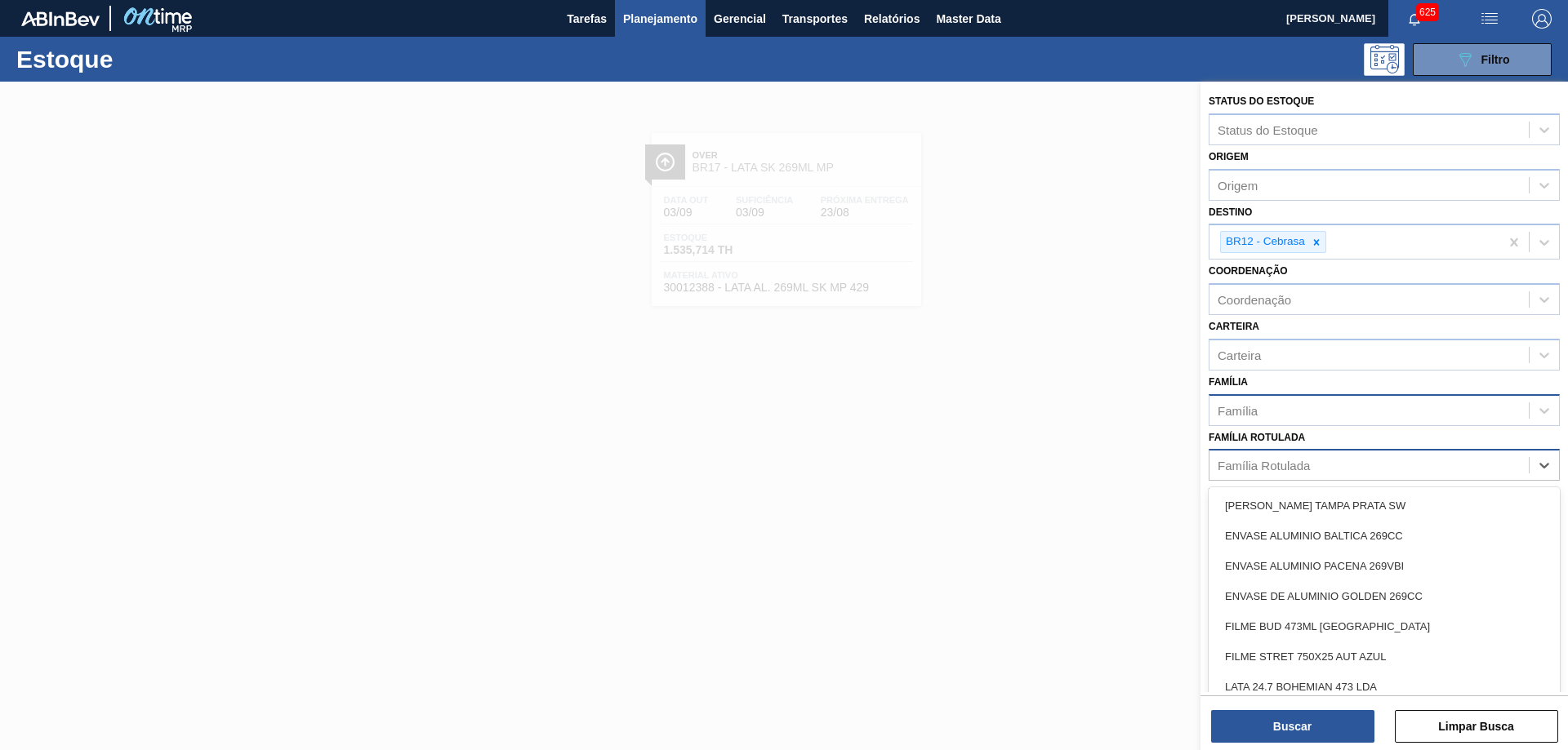
click at [1344, 471] on div "Família Rotulada" at bounding box center [1369, 465] width 320 height 23
type Rotulada "lata ap"
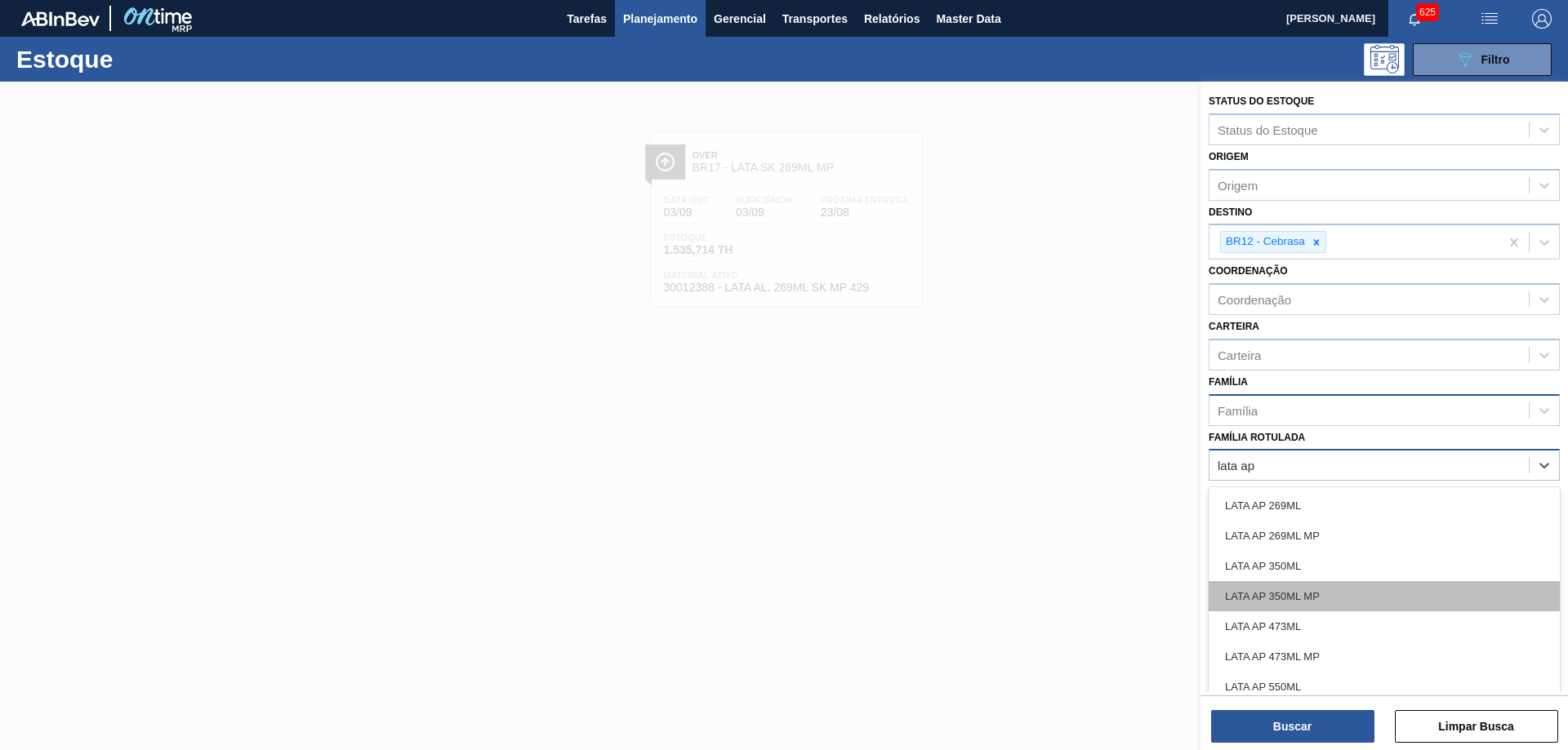
click at [1328, 607] on div "LATA AP 350ML MP" at bounding box center [1384, 596] width 351 height 30
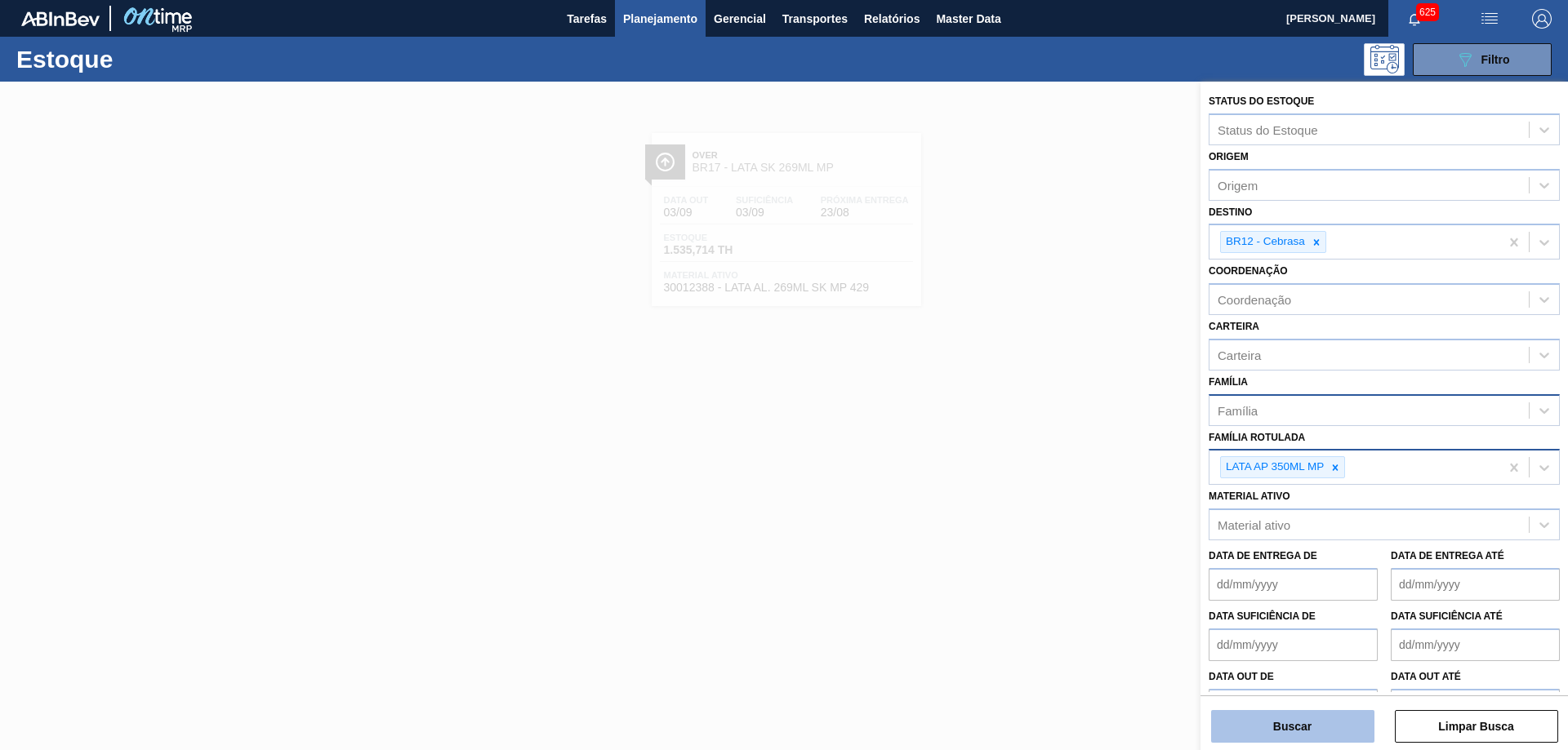
click at [1307, 737] on button "Buscar" at bounding box center [1292, 726] width 163 height 32
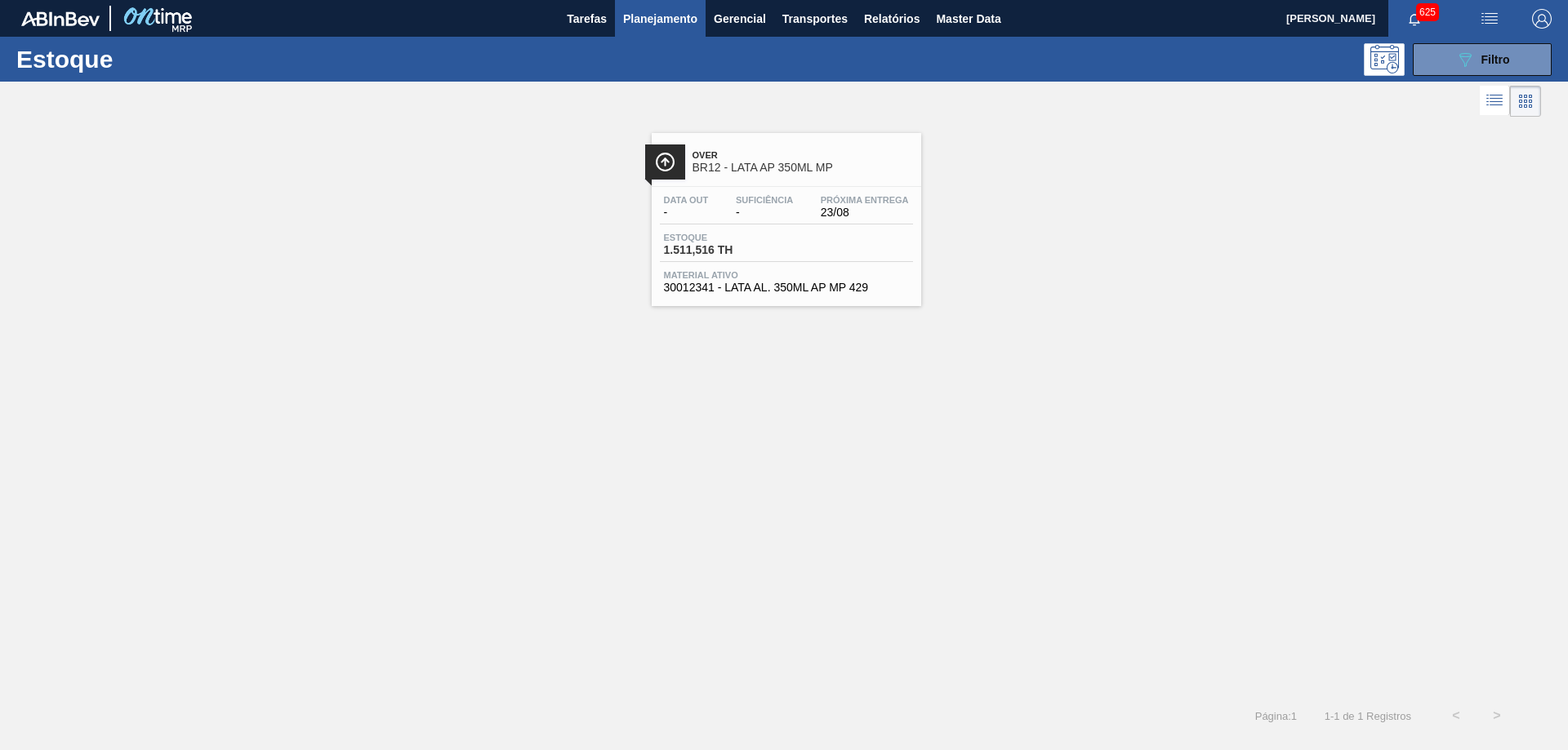
click at [776, 184] on div "Over BR12 - LATA AP 350ML MP Data out - Suficiência - Próxima Entrega 23/08 Est…" at bounding box center [786, 219] width 270 height 173
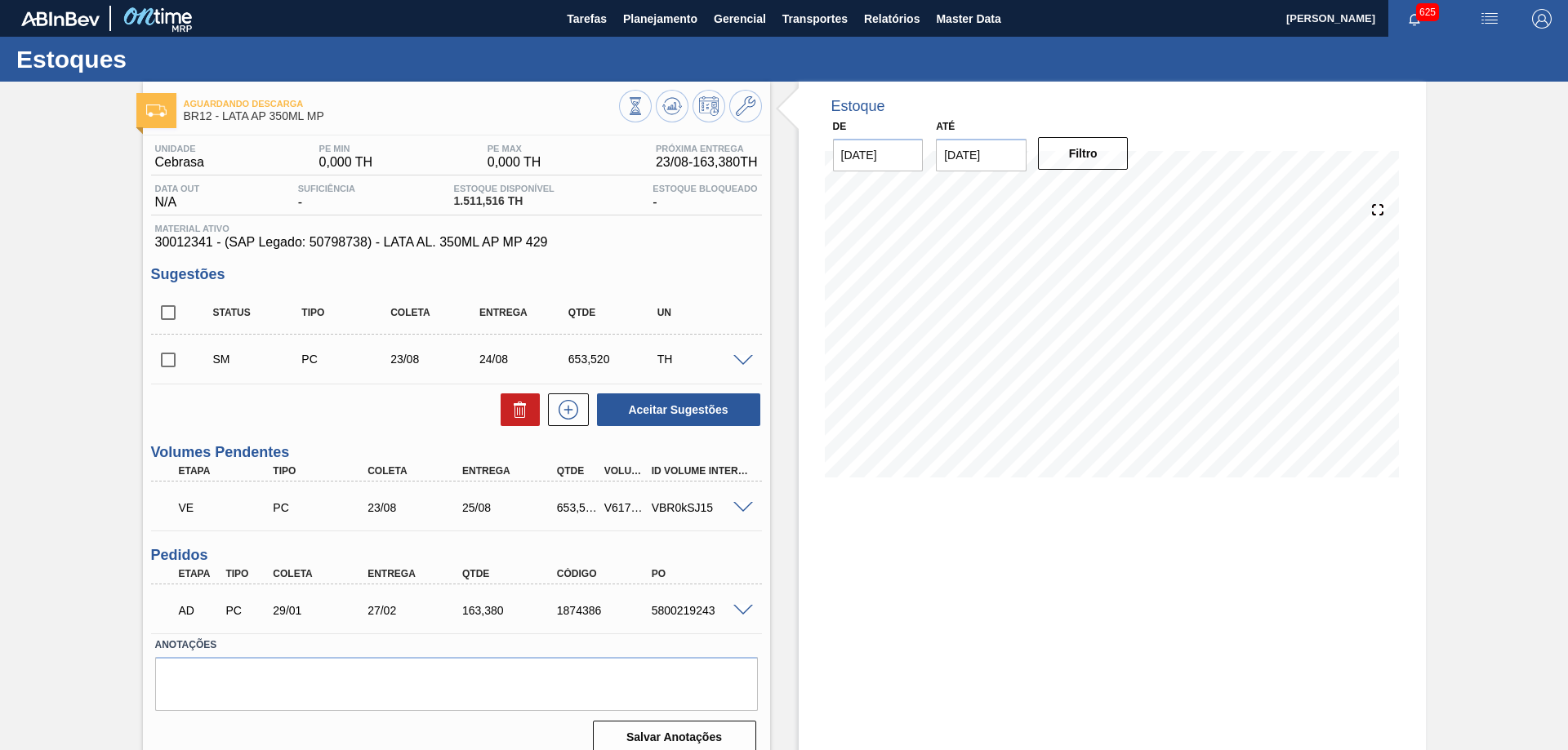
click at [1015, 599] on div "Estoque De 23/08/2025 Até 06/09/2025 Filtro" at bounding box center [1112, 424] width 627 height 686
click at [745, 511] on span at bounding box center [743, 508] width 20 height 13
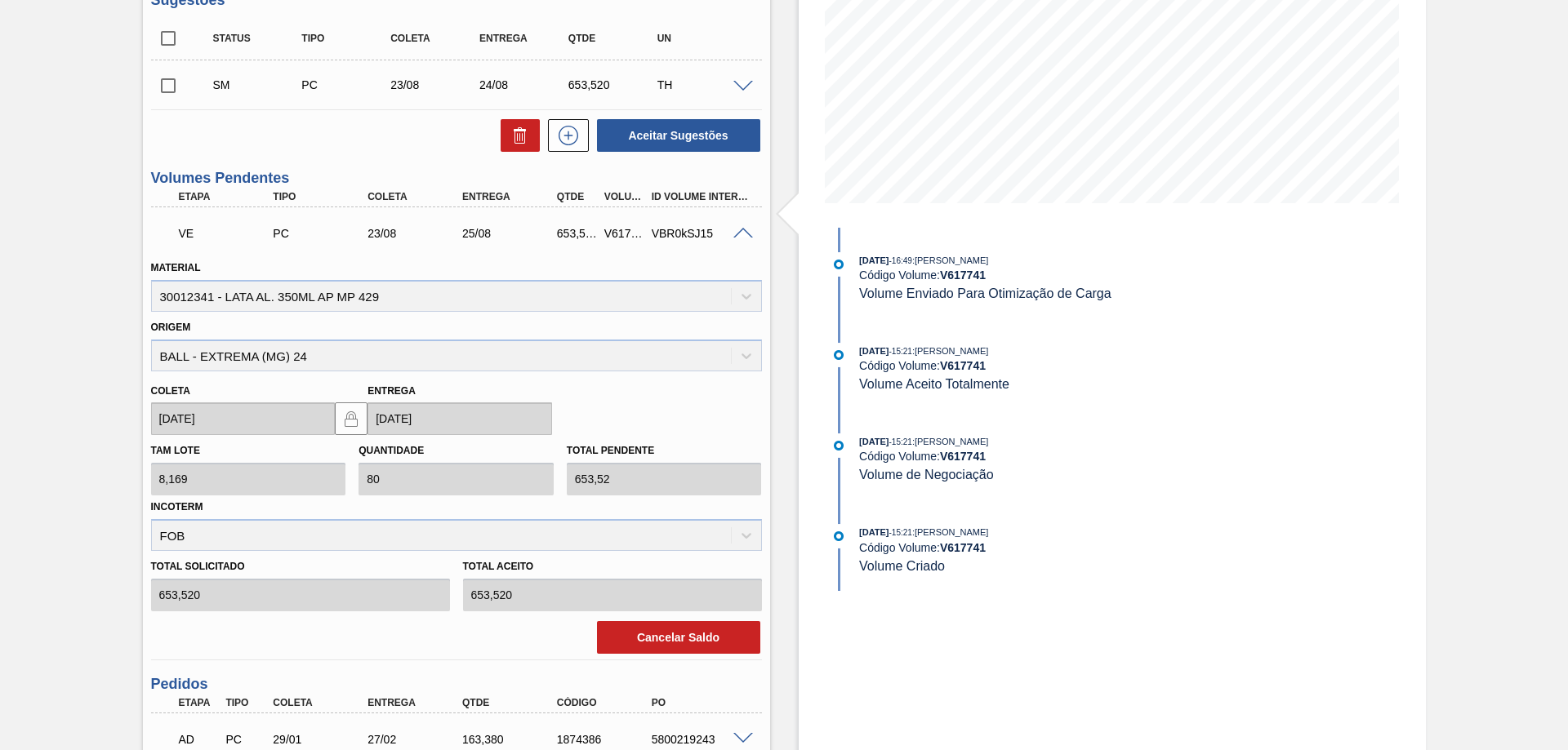
scroll to position [272, 0]
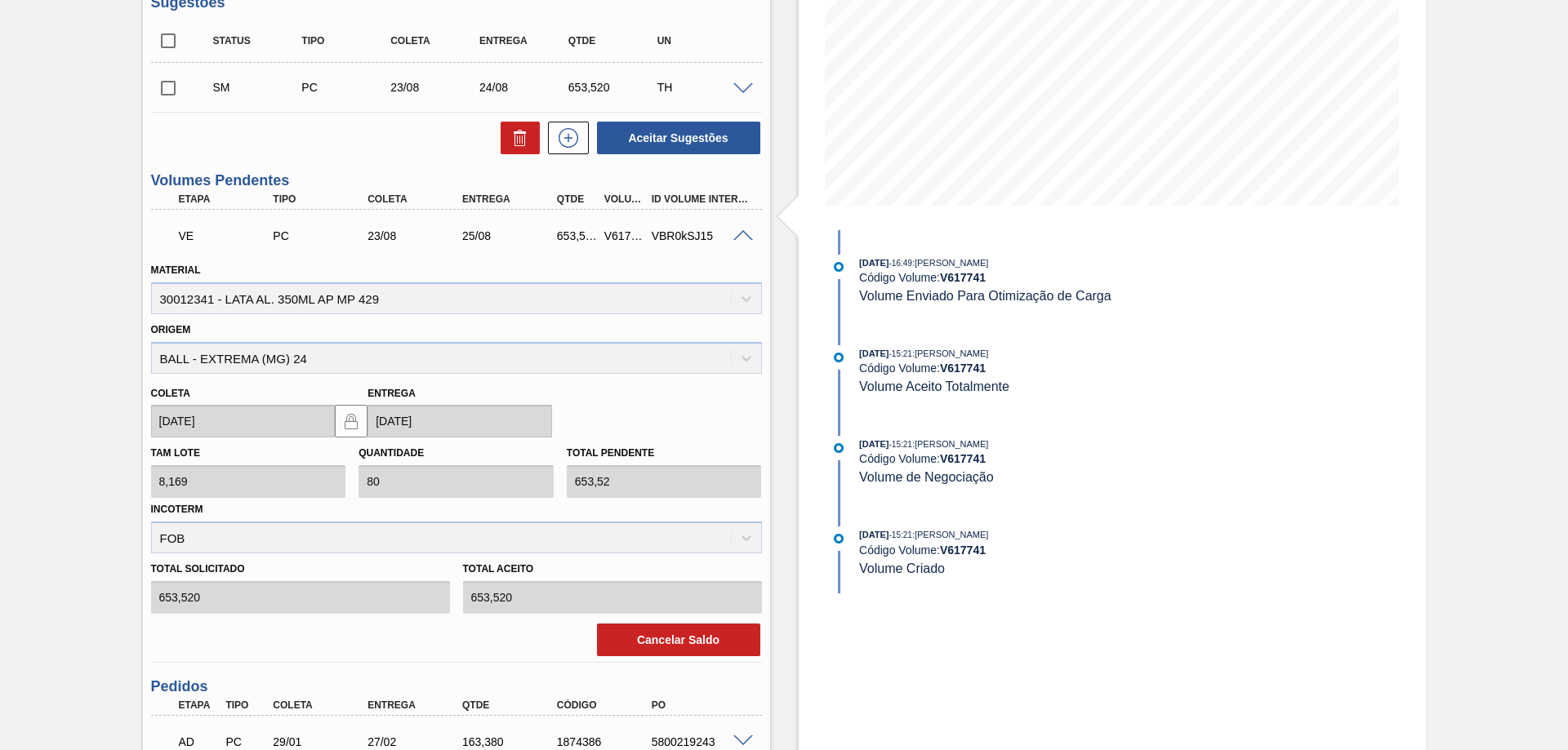
click at [750, 239] on span at bounding box center [743, 236] width 20 height 13
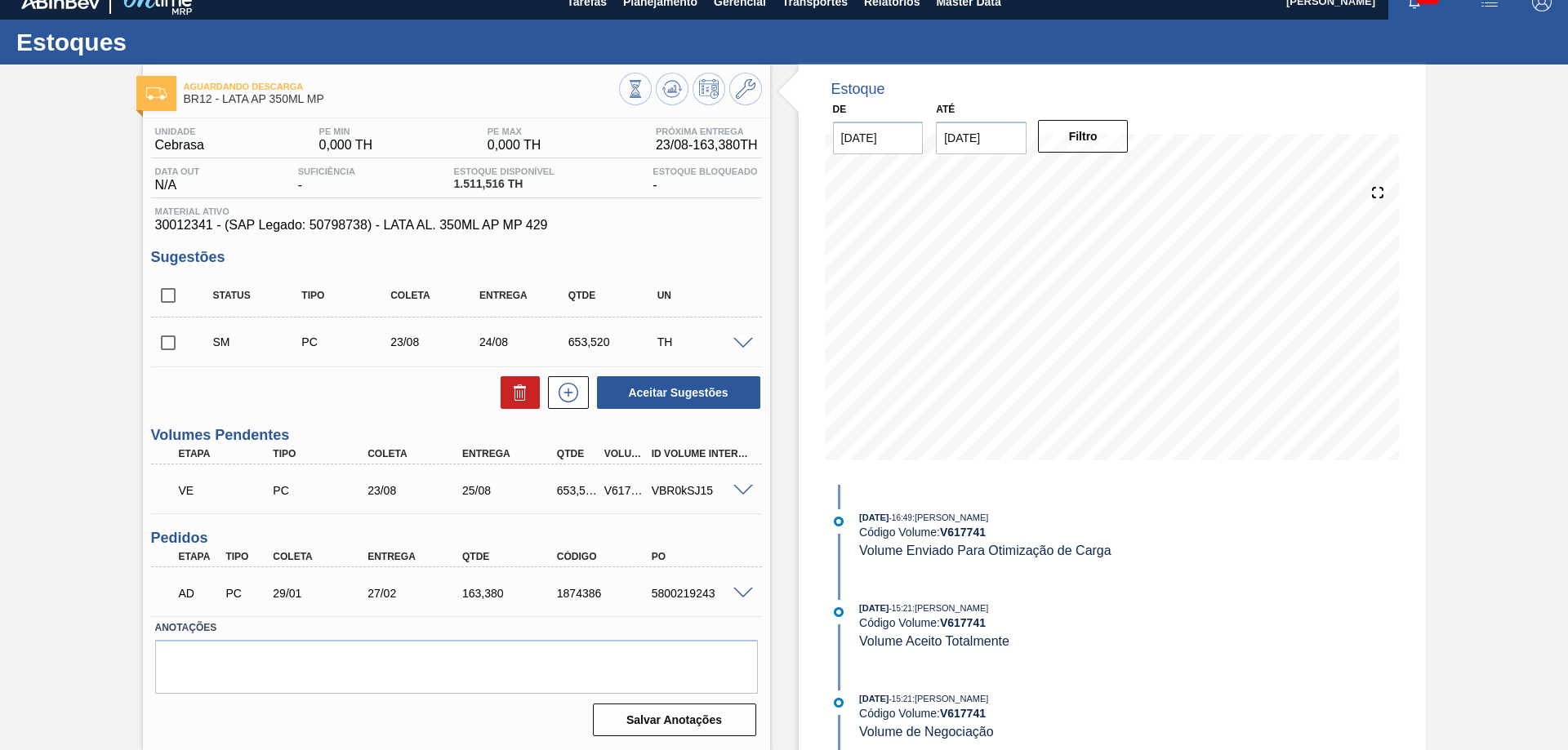
click at [163, 346] on input "checkbox" at bounding box center [168, 343] width 34 height 34
click at [664, 403] on button "Aceitar Sugestões" at bounding box center [679, 392] width 163 height 32
checkbox input "false"
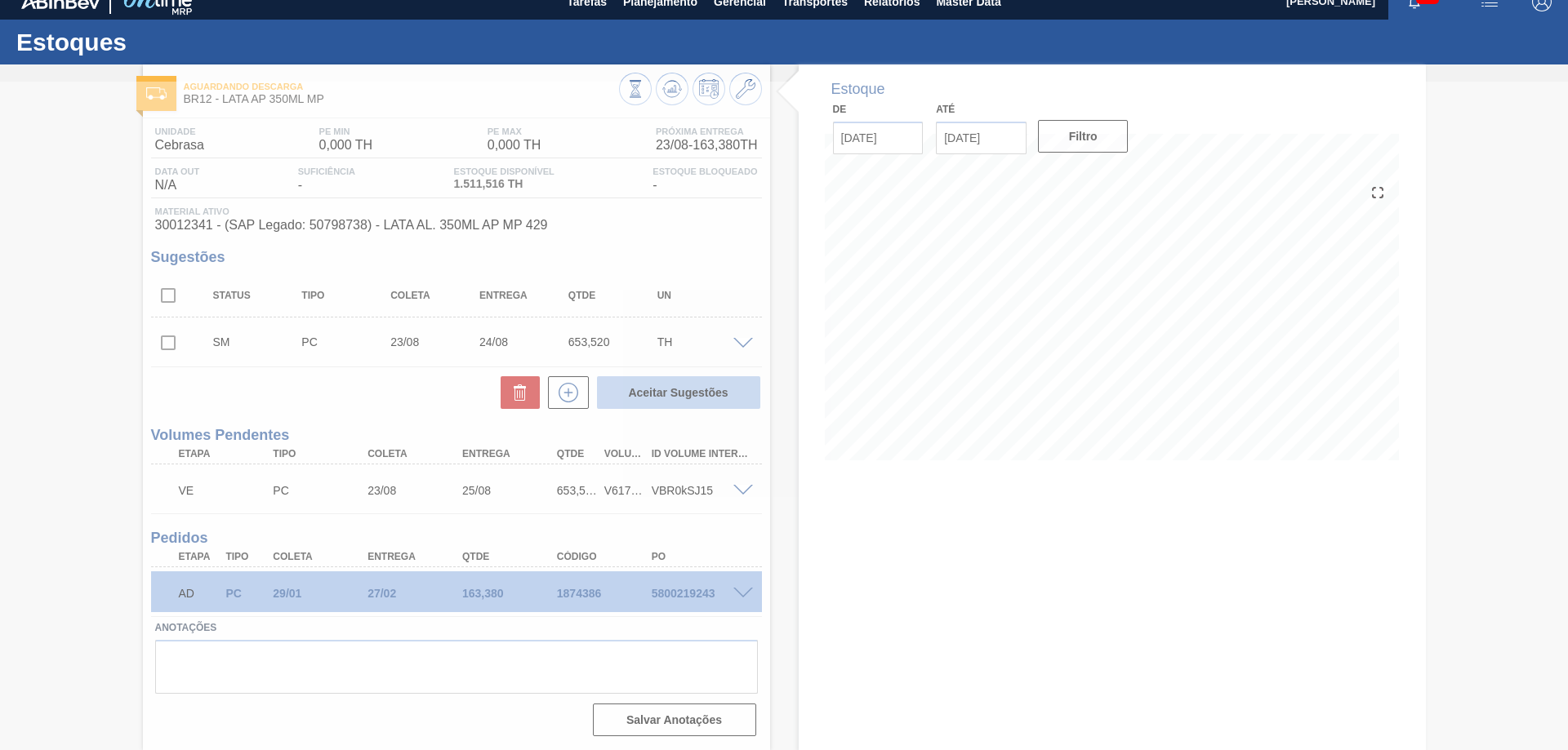
scroll to position [0, 0]
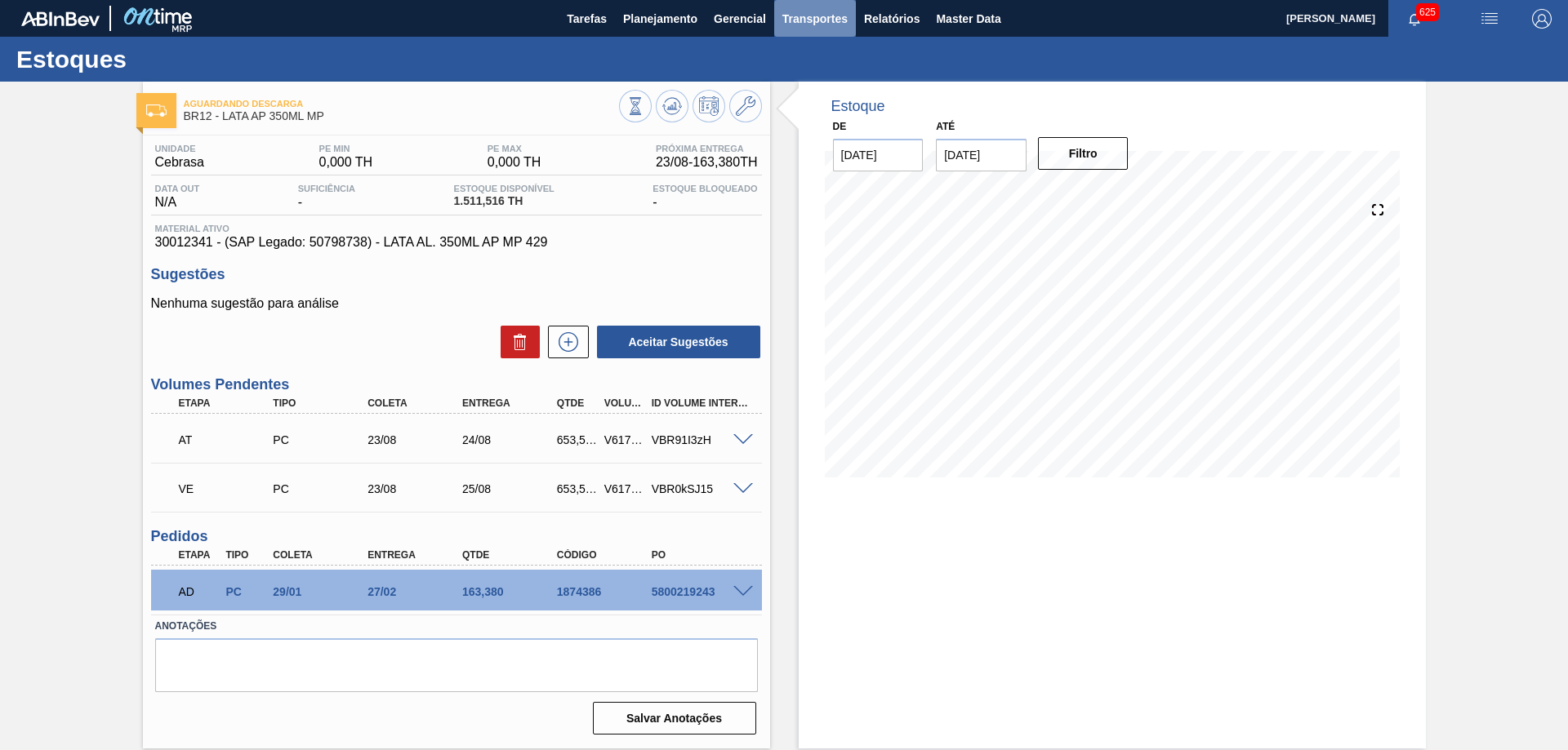
click at [792, 23] on span "Transportes" at bounding box center [815, 19] width 65 height 20
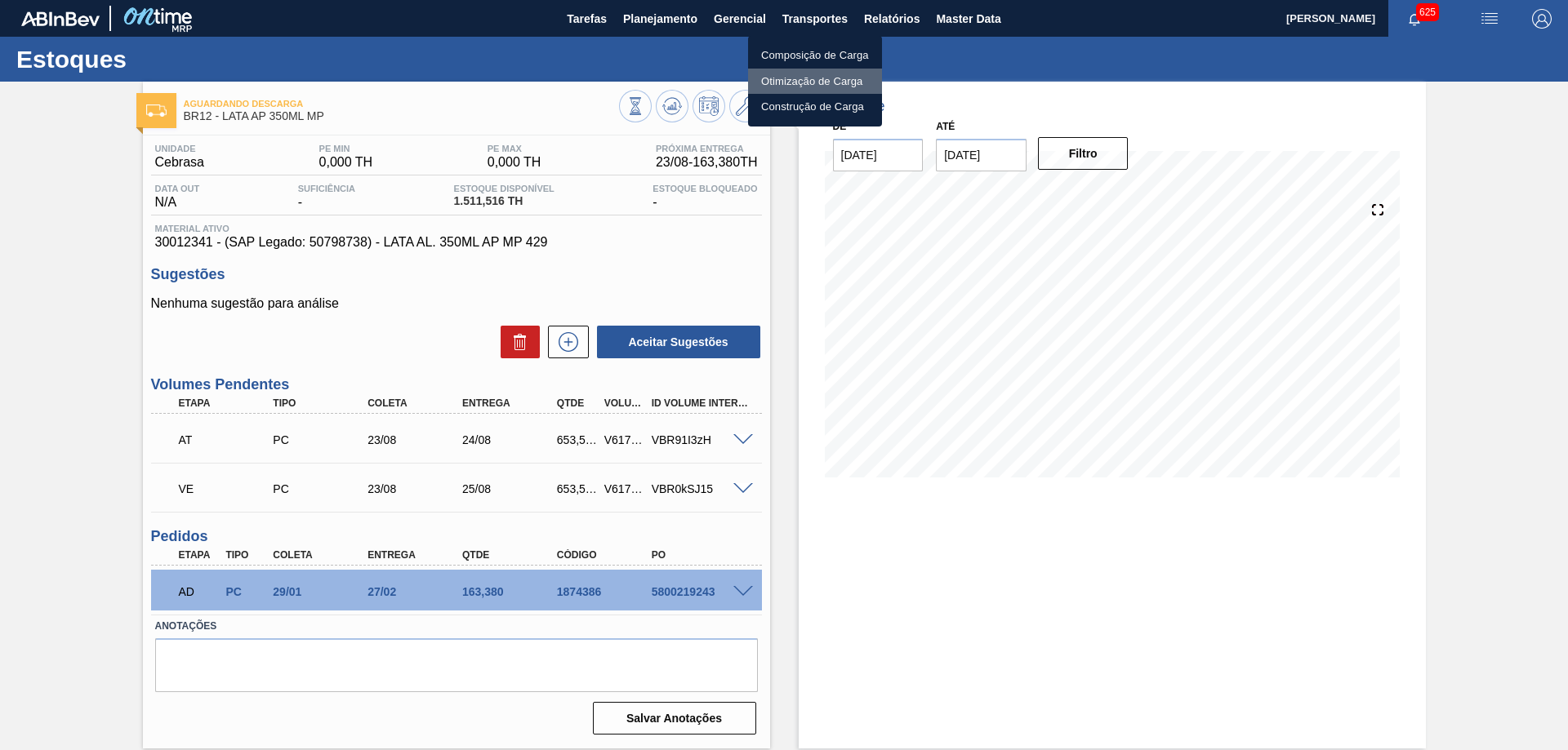
click at [801, 72] on li "Otimização de Carga" at bounding box center [815, 81] width 134 height 26
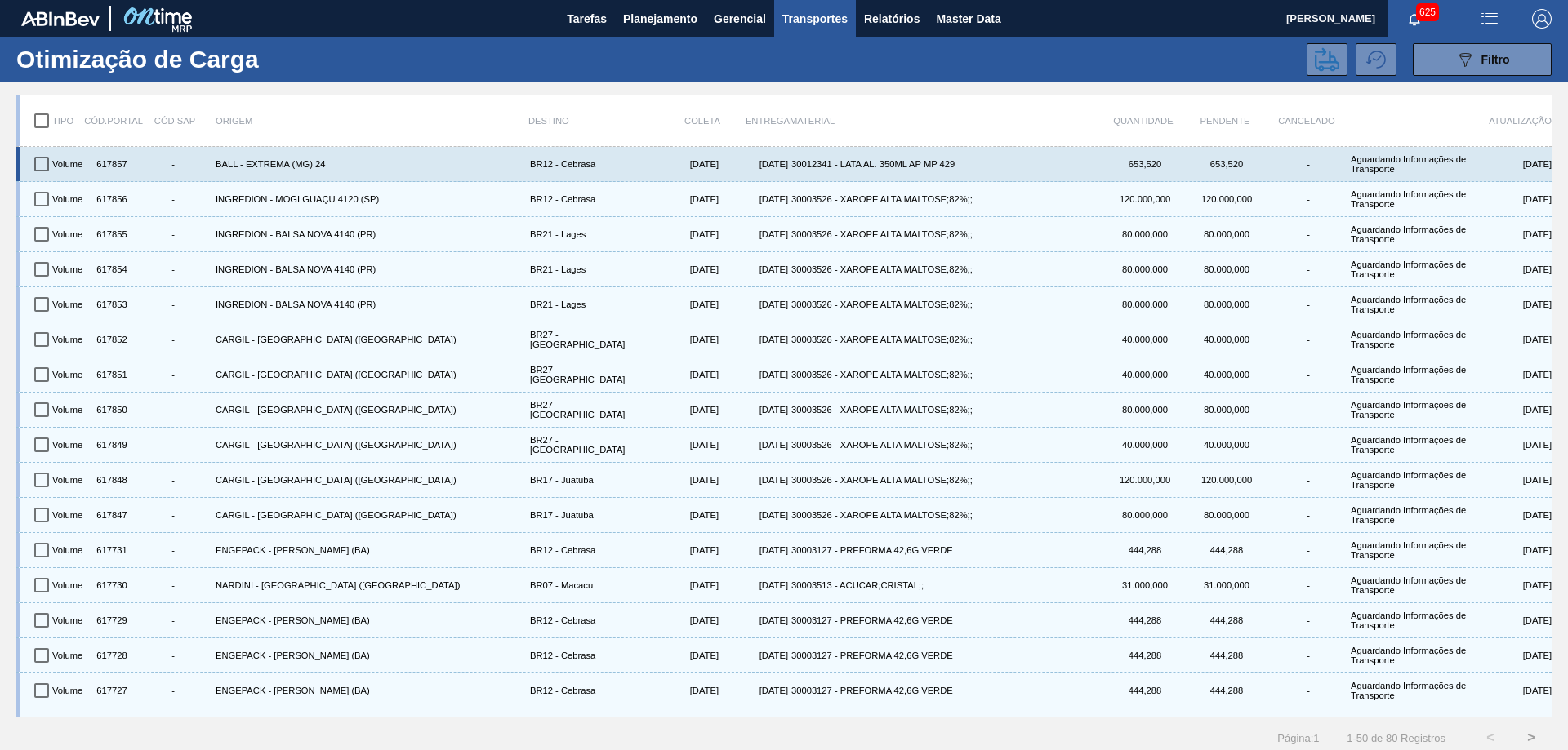
click at [36, 172] on input "checkbox" at bounding box center [41, 164] width 34 height 34
checkbox input "true"
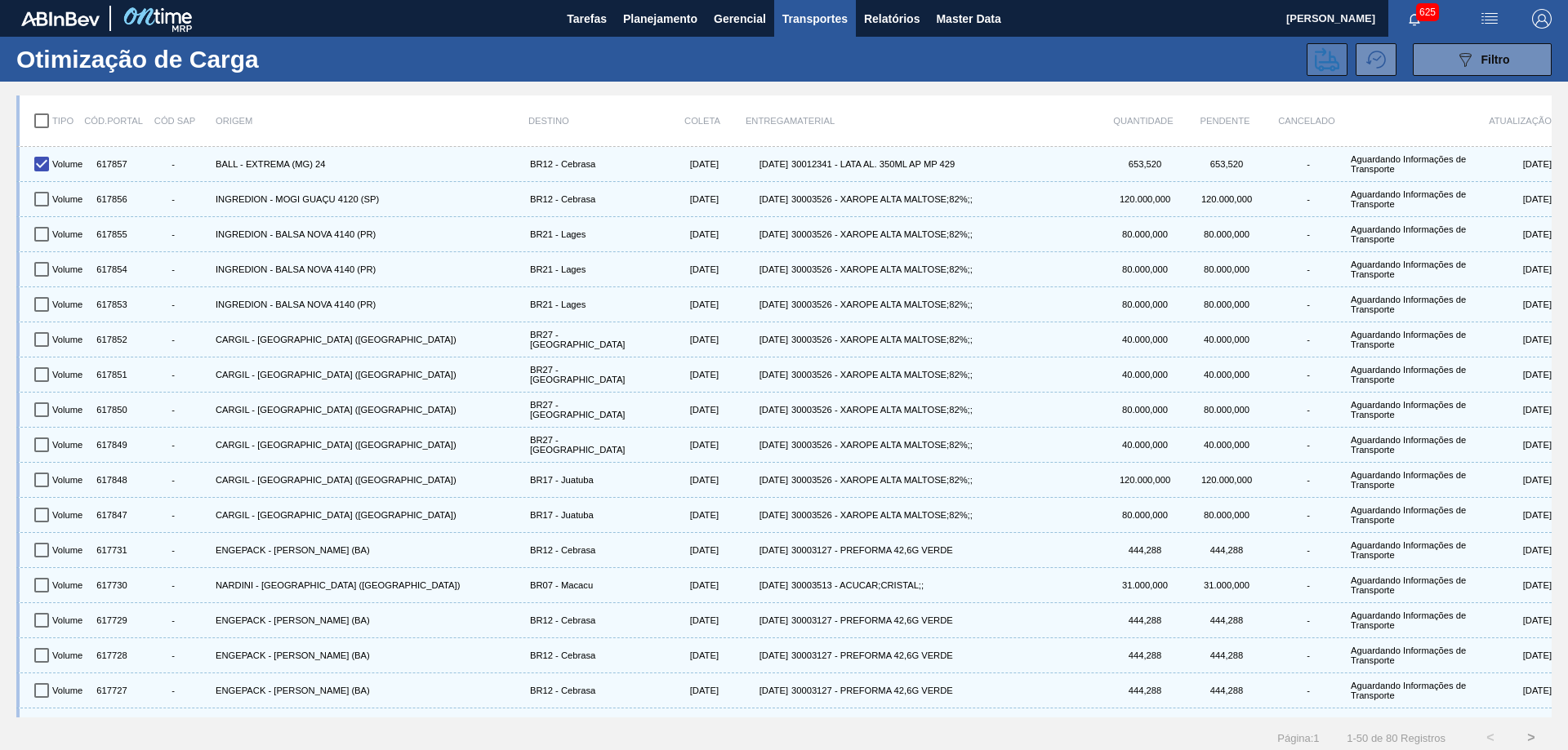
click at [1311, 62] on button at bounding box center [1327, 59] width 41 height 32
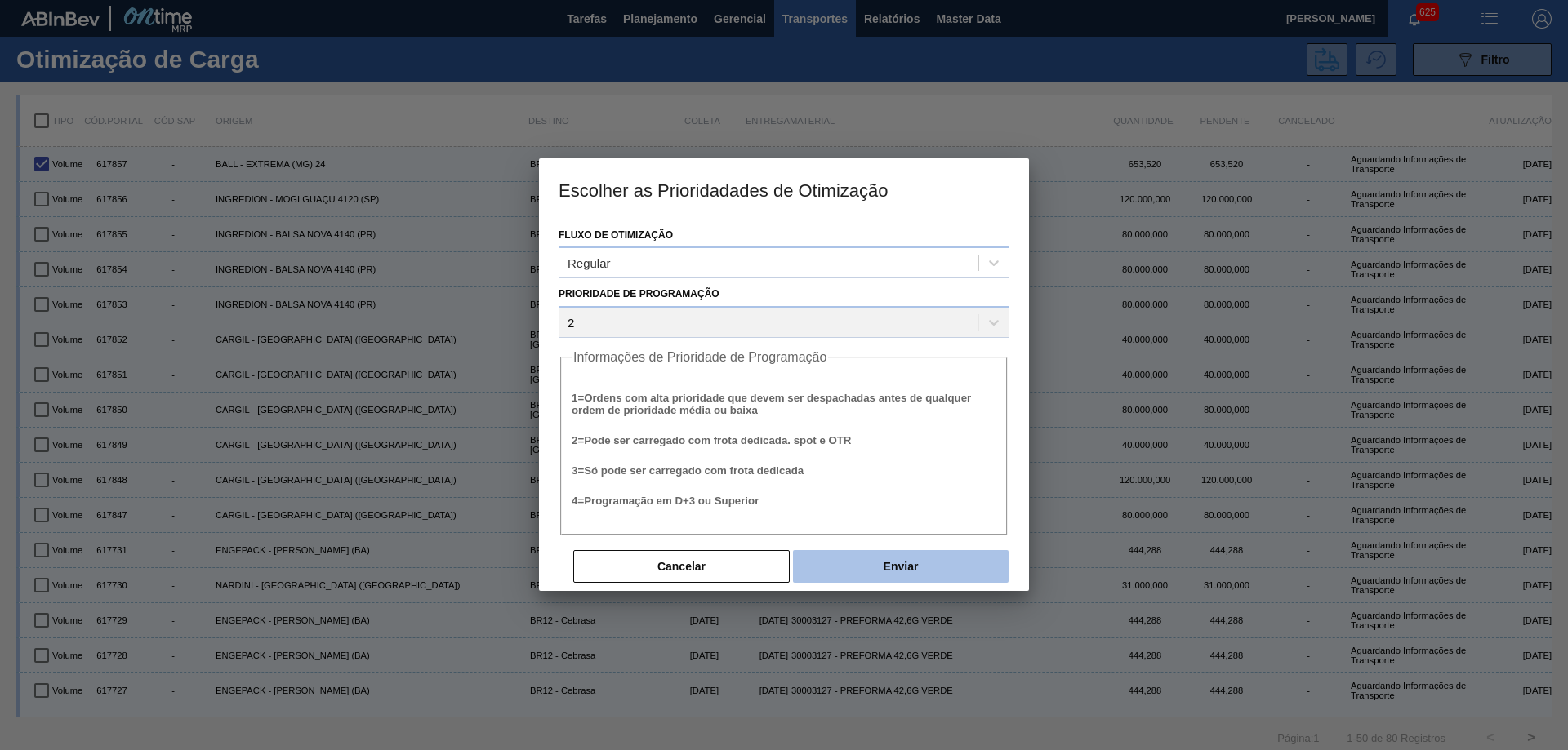
click at [930, 571] on button "Enviar" at bounding box center [900, 567] width 216 height 32
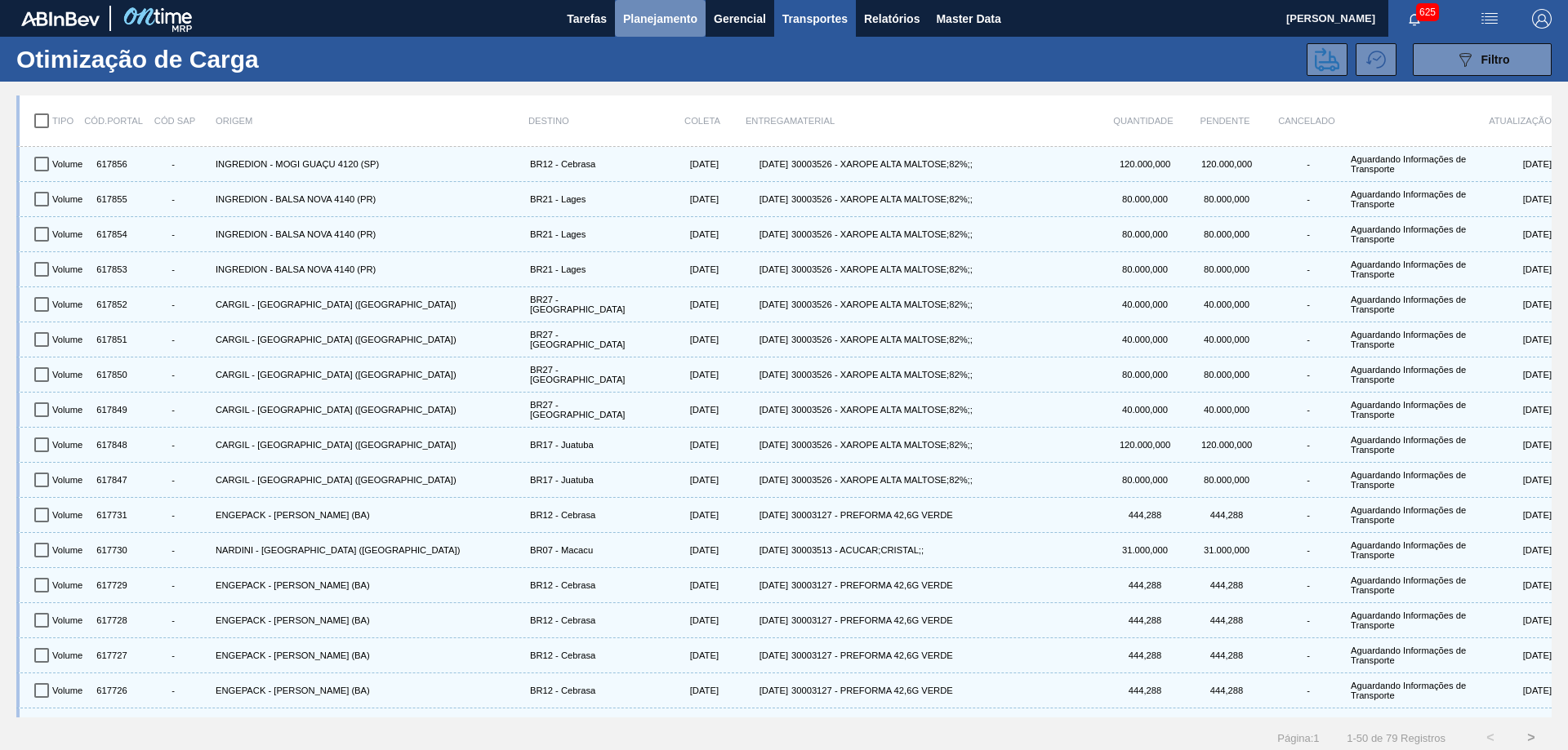
click at [688, 18] on span "Planejamento" at bounding box center [660, 19] width 74 height 20
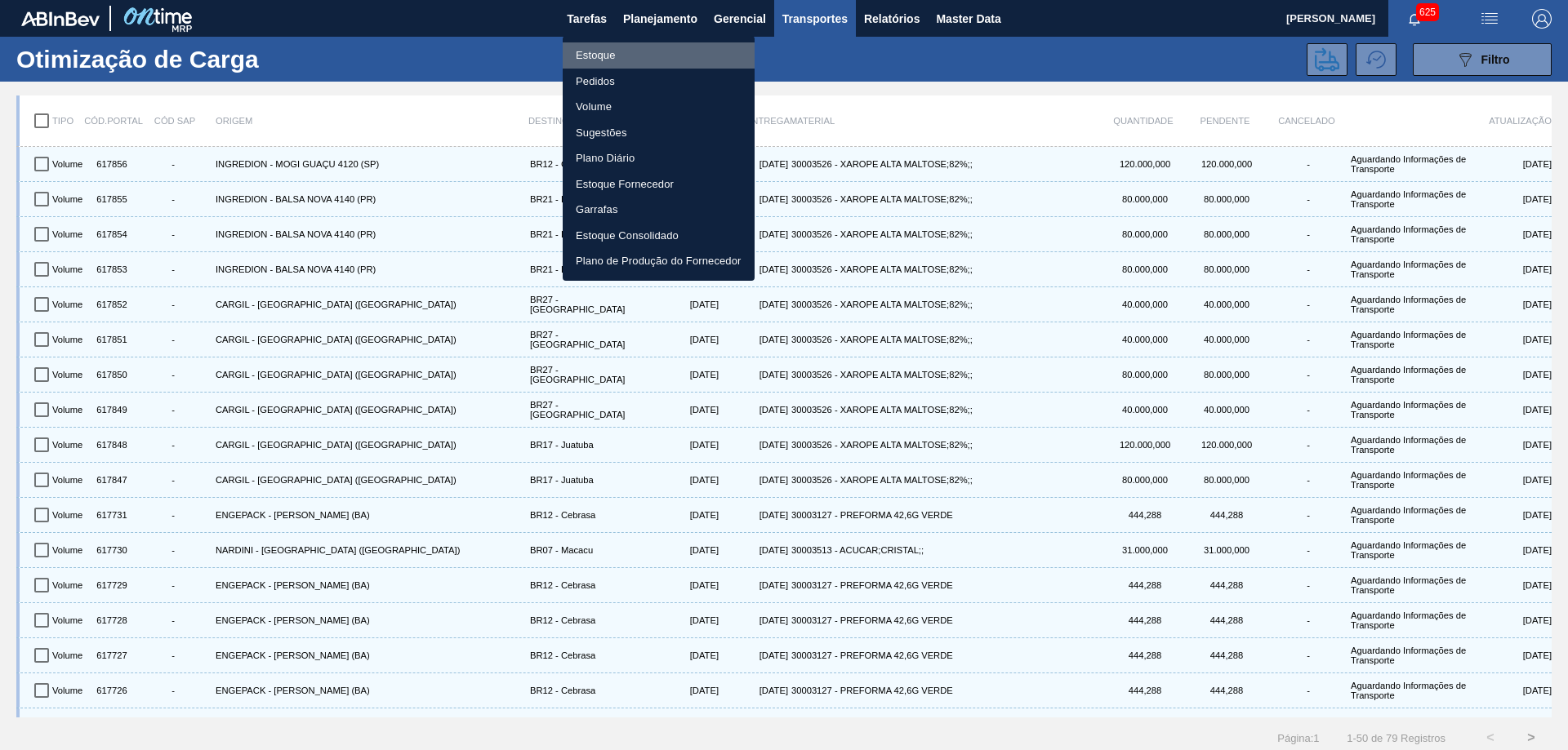
click at [579, 52] on li "Estoque" at bounding box center [658, 55] width 192 height 26
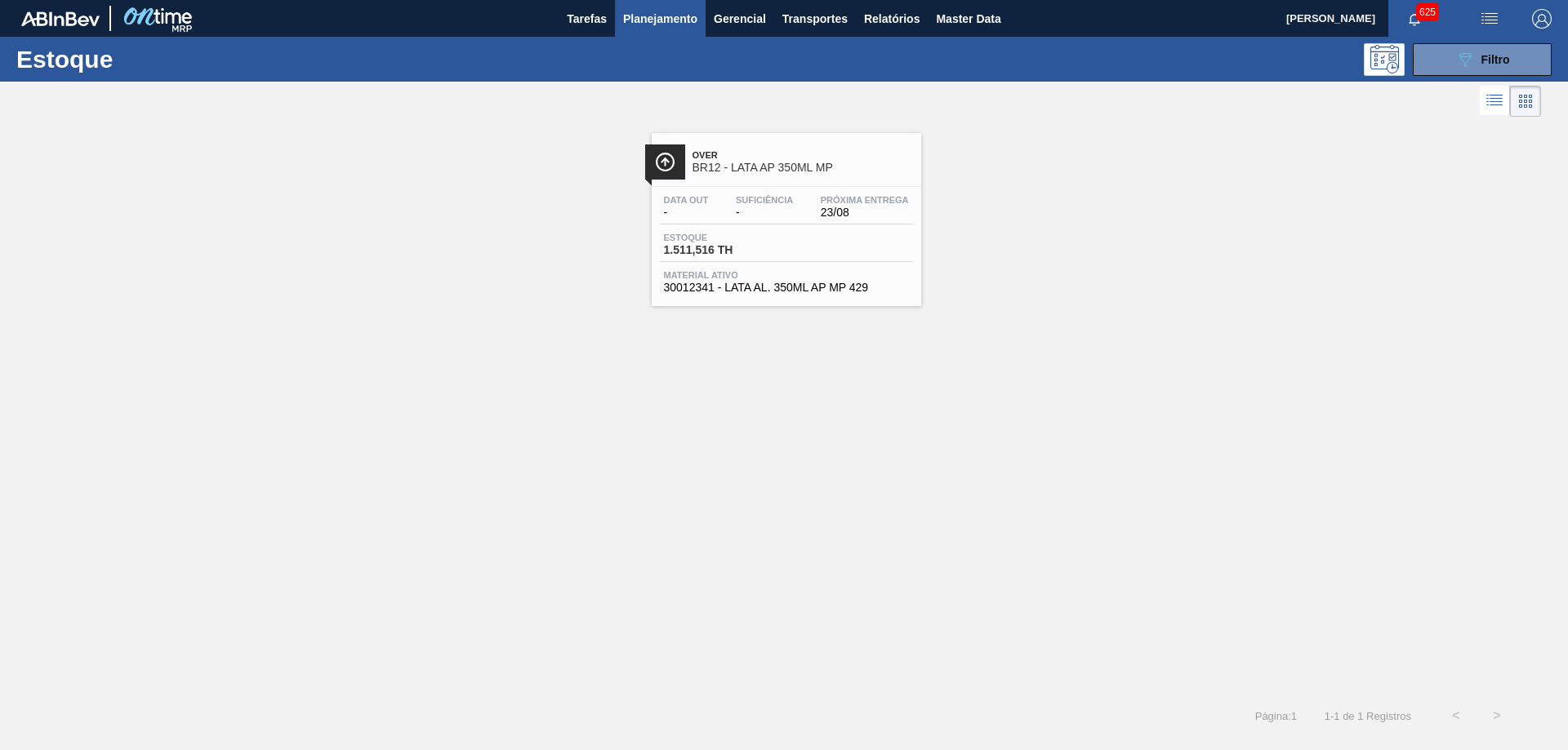
click at [746, 185] on div "Over BR12 - LATA AP 350ML MP Data out - Suficiência - Próxima Entrega 23/08 Est…" at bounding box center [786, 219] width 270 height 173
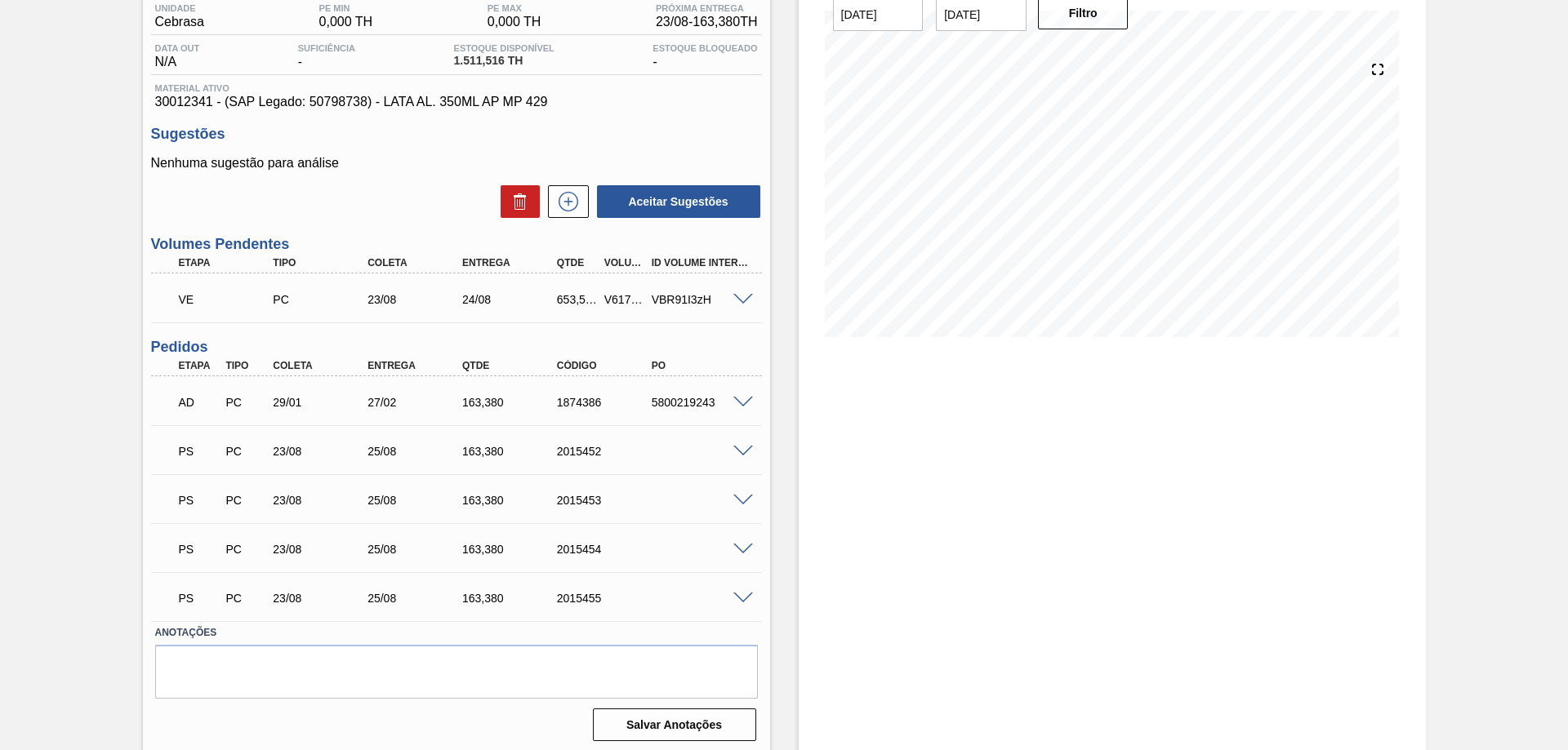
scroll to position [145, 0]
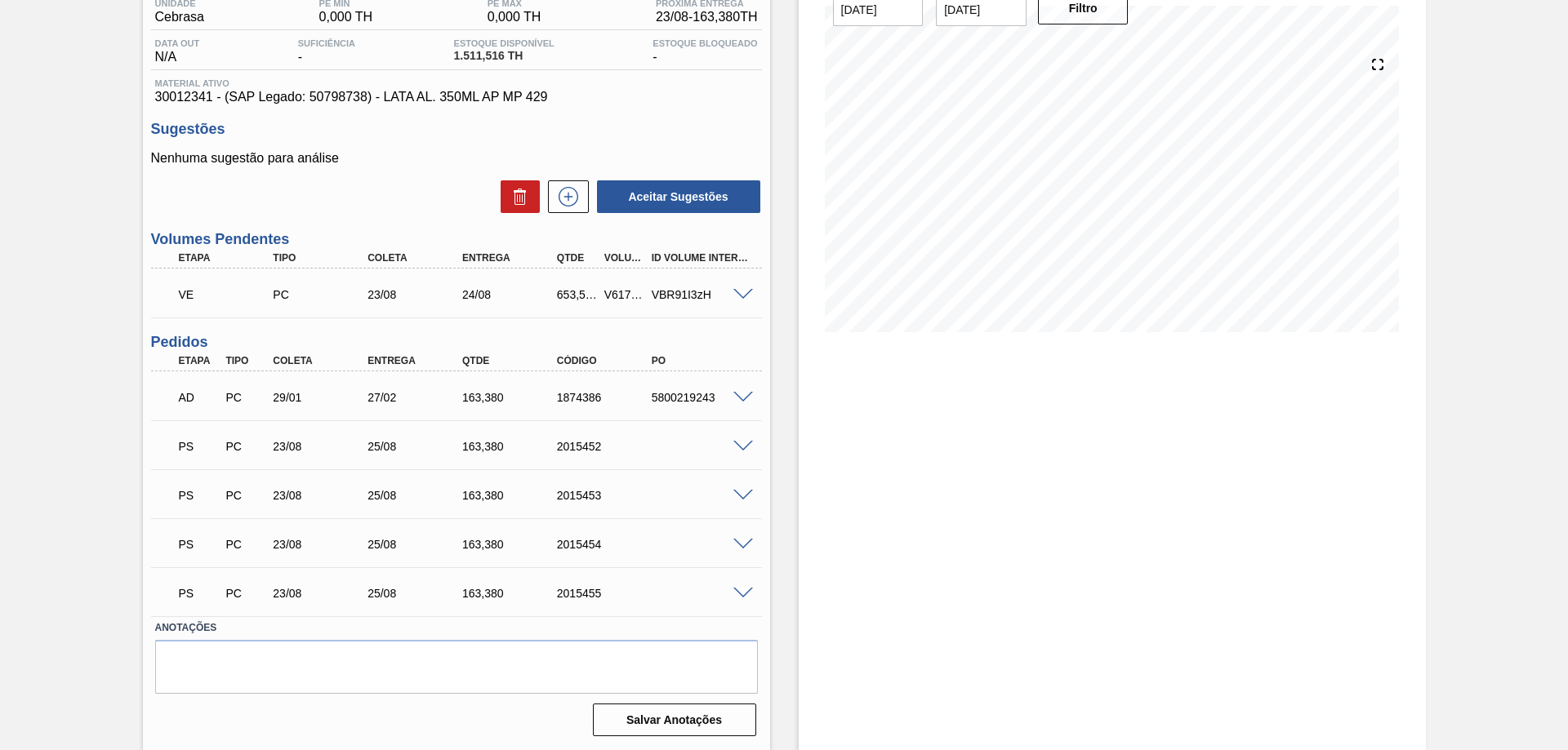
click at [741, 447] on span at bounding box center [743, 447] width 20 height 13
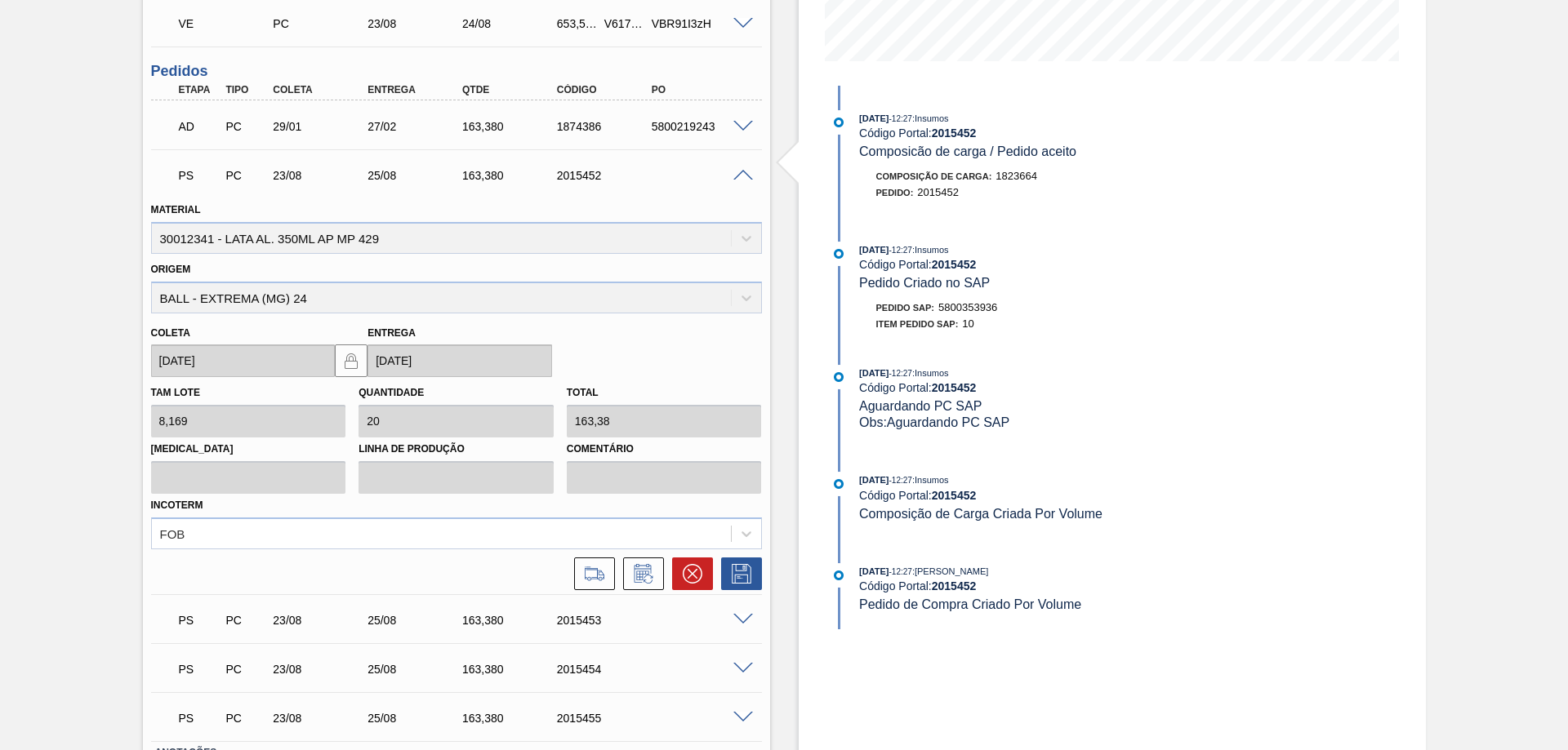
scroll to position [417, 0]
click at [742, 162] on div "PS PC 23/08 25/08 163,380 2015452" at bounding box center [457, 174] width 611 height 41
click at [738, 170] on span at bounding box center [743, 175] width 20 height 13
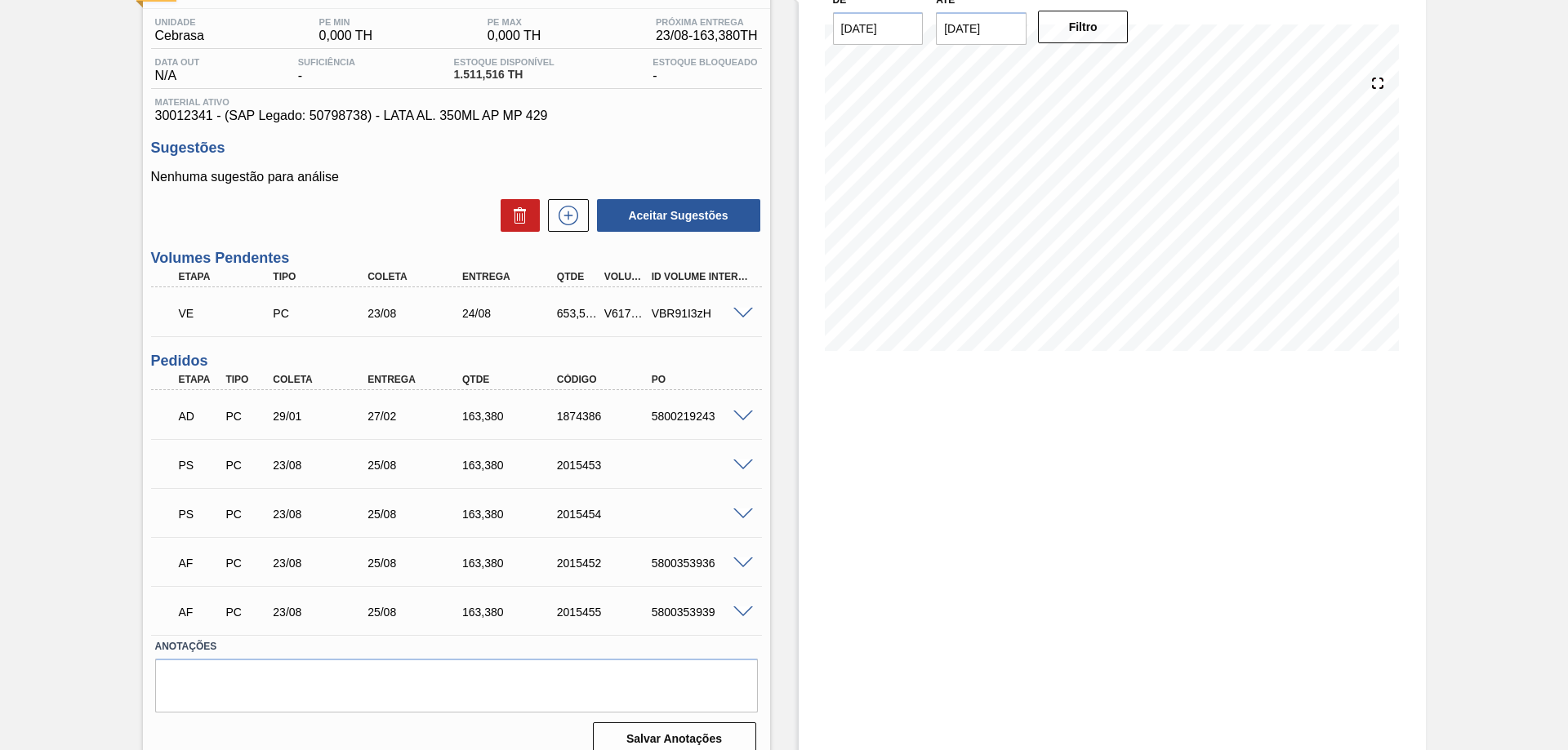
scroll to position [145, 0]
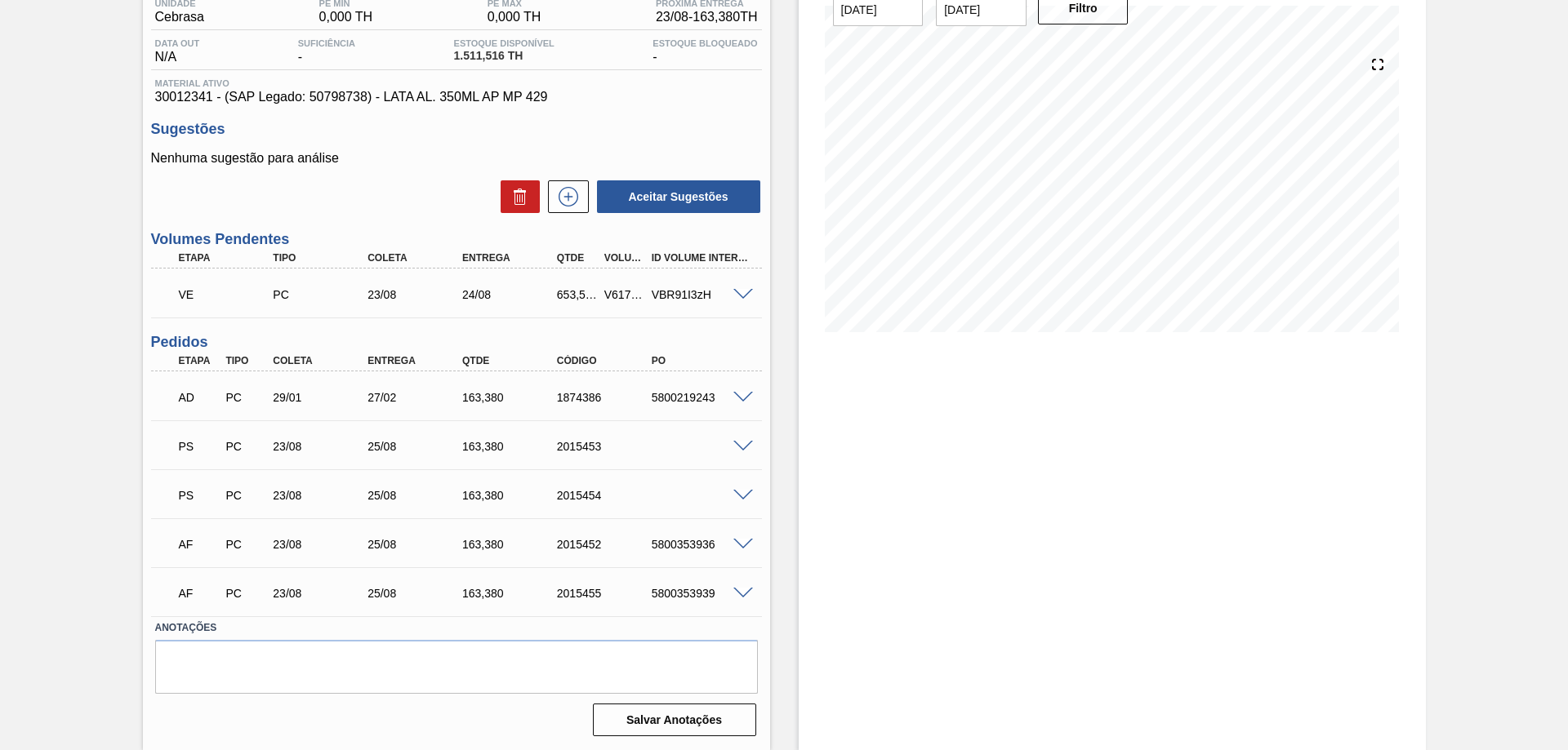
click at [750, 439] on div at bounding box center [745, 446] width 32 height 13
click at [741, 449] on span at bounding box center [743, 447] width 20 height 13
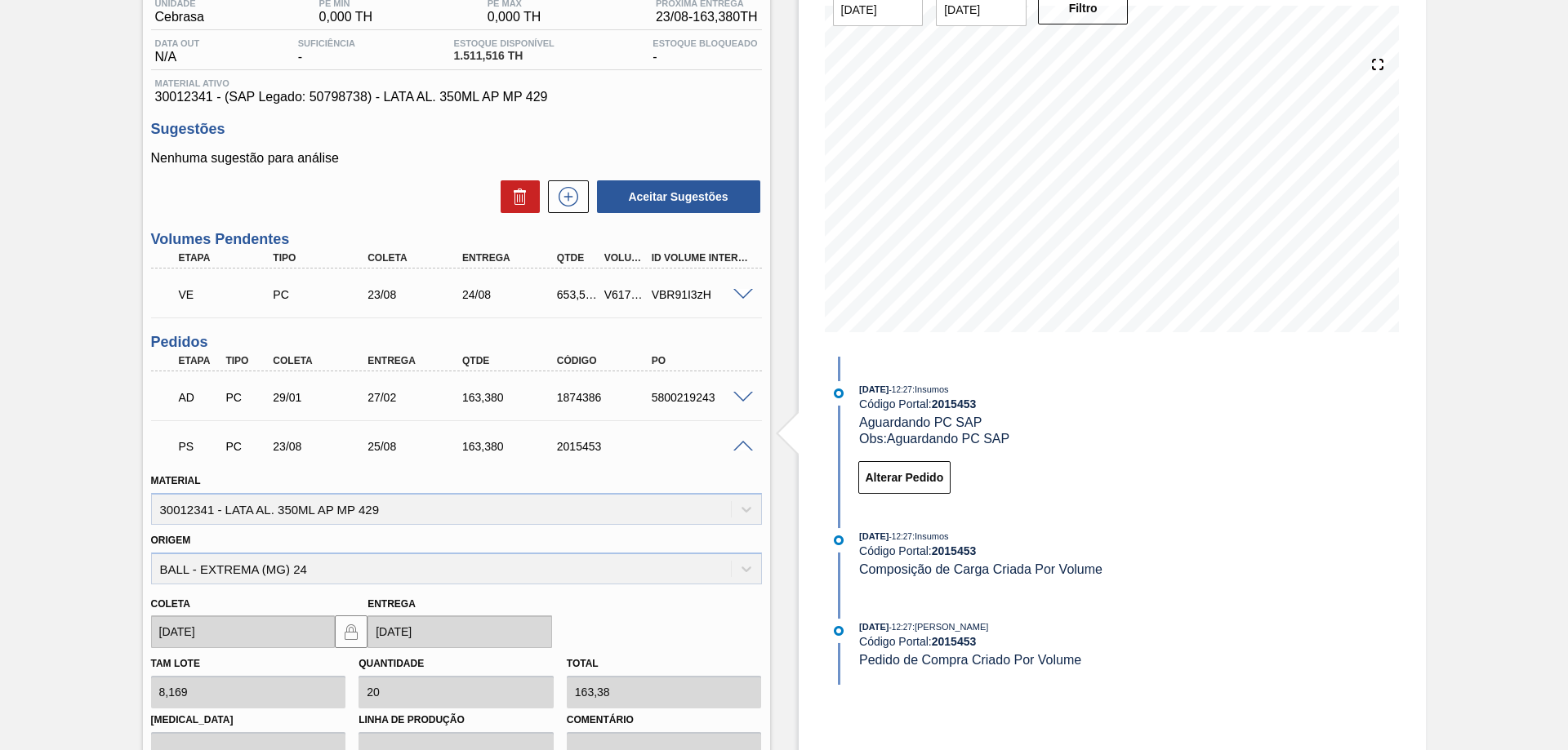
click at [741, 440] on span at bounding box center [743, 447] width 20 height 13
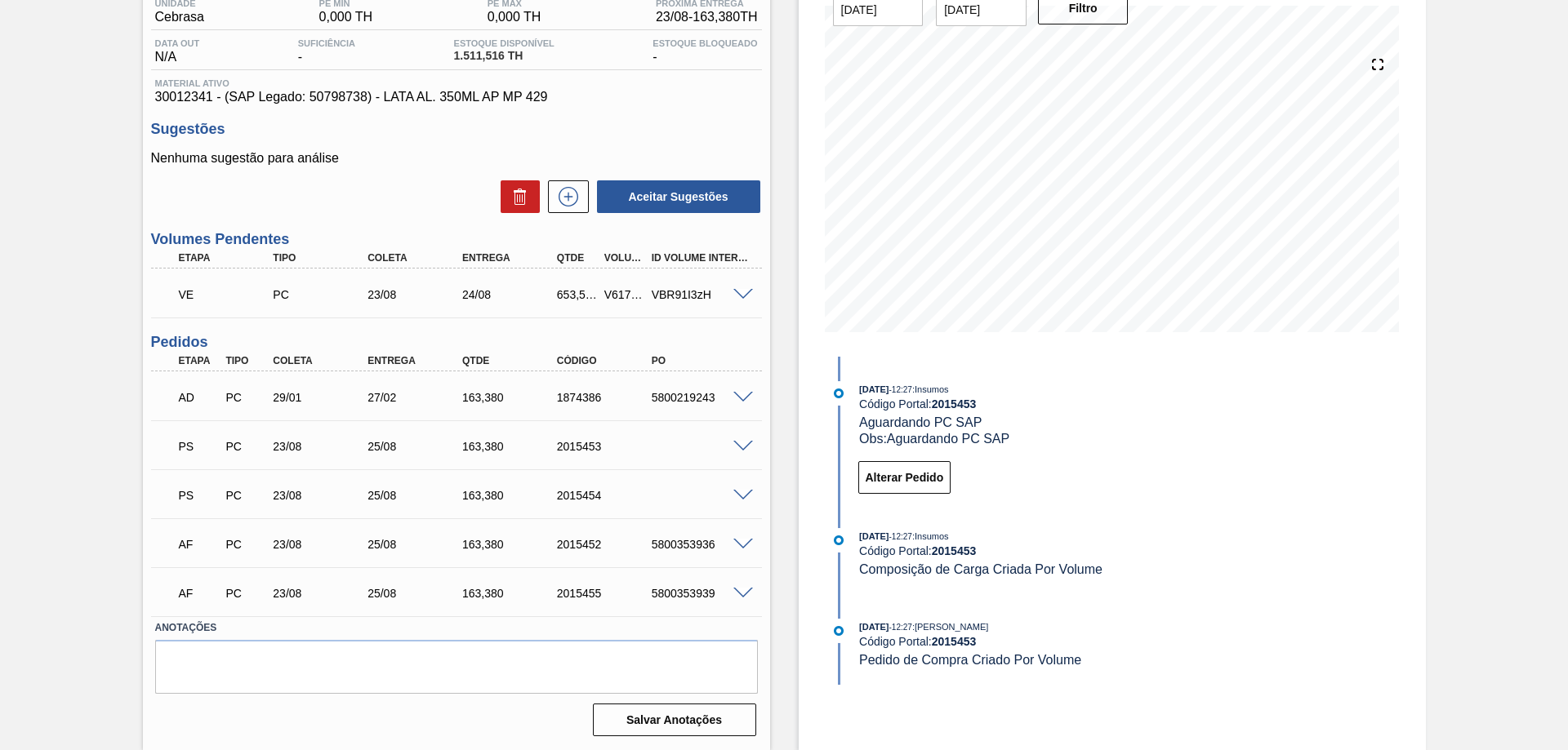
click at [756, 508] on div "PS PC 23/08 25/08 163,[PHONE_NUMBER]" at bounding box center [457, 494] width 611 height 41
click at [744, 494] on span at bounding box center [743, 496] width 20 height 13
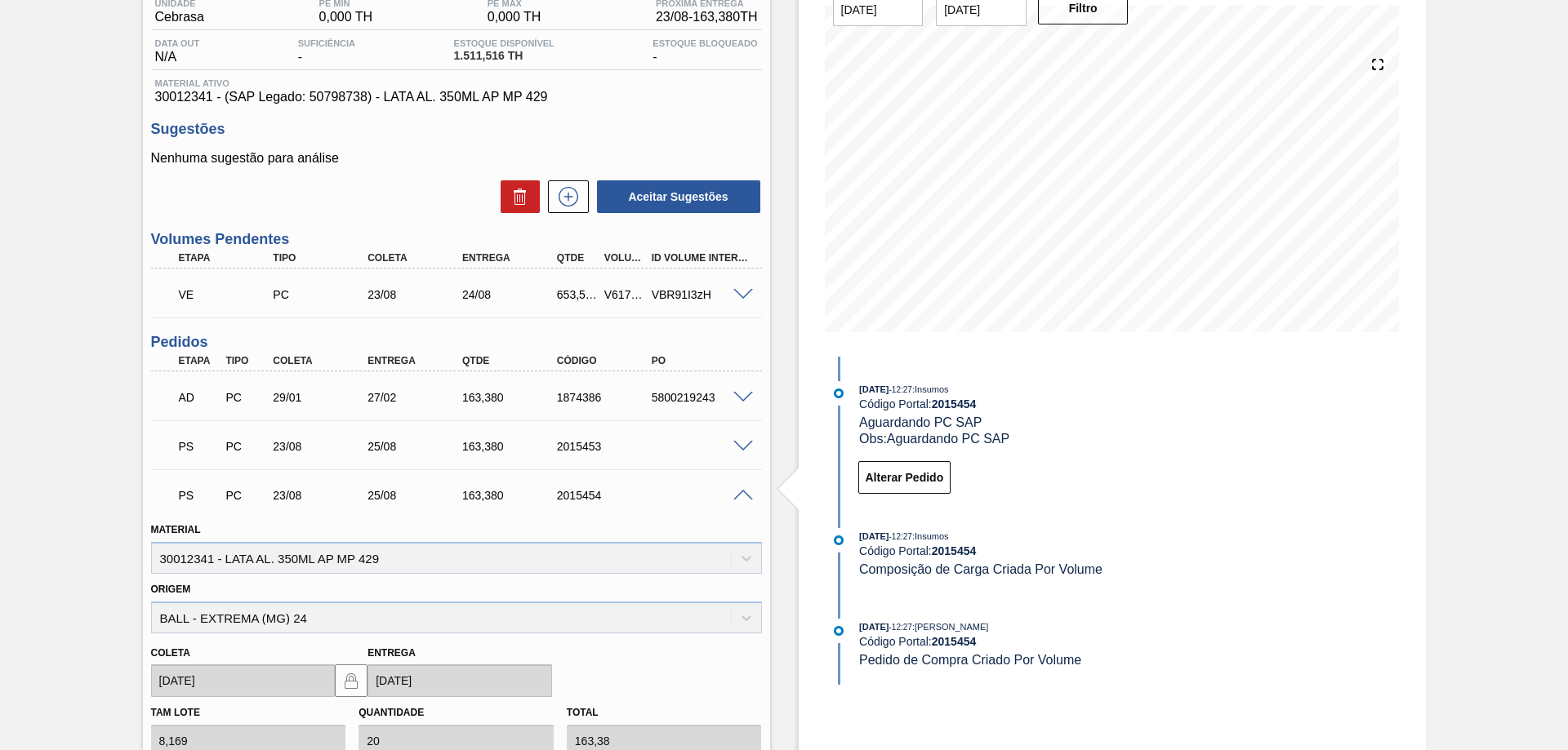
click at [744, 494] on span at bounding box center [743, 496] width 20 height 13
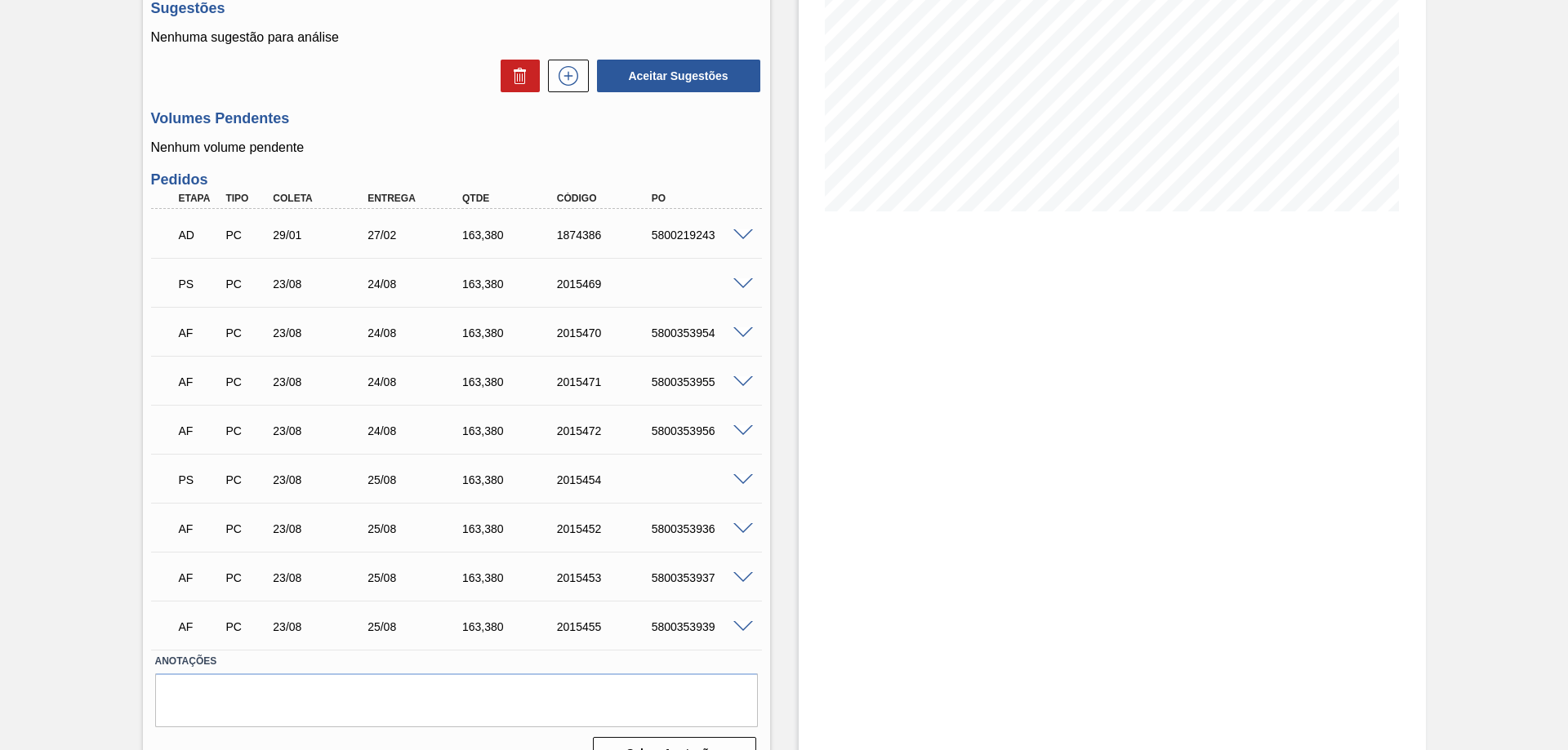
scroll to position [272, 0]
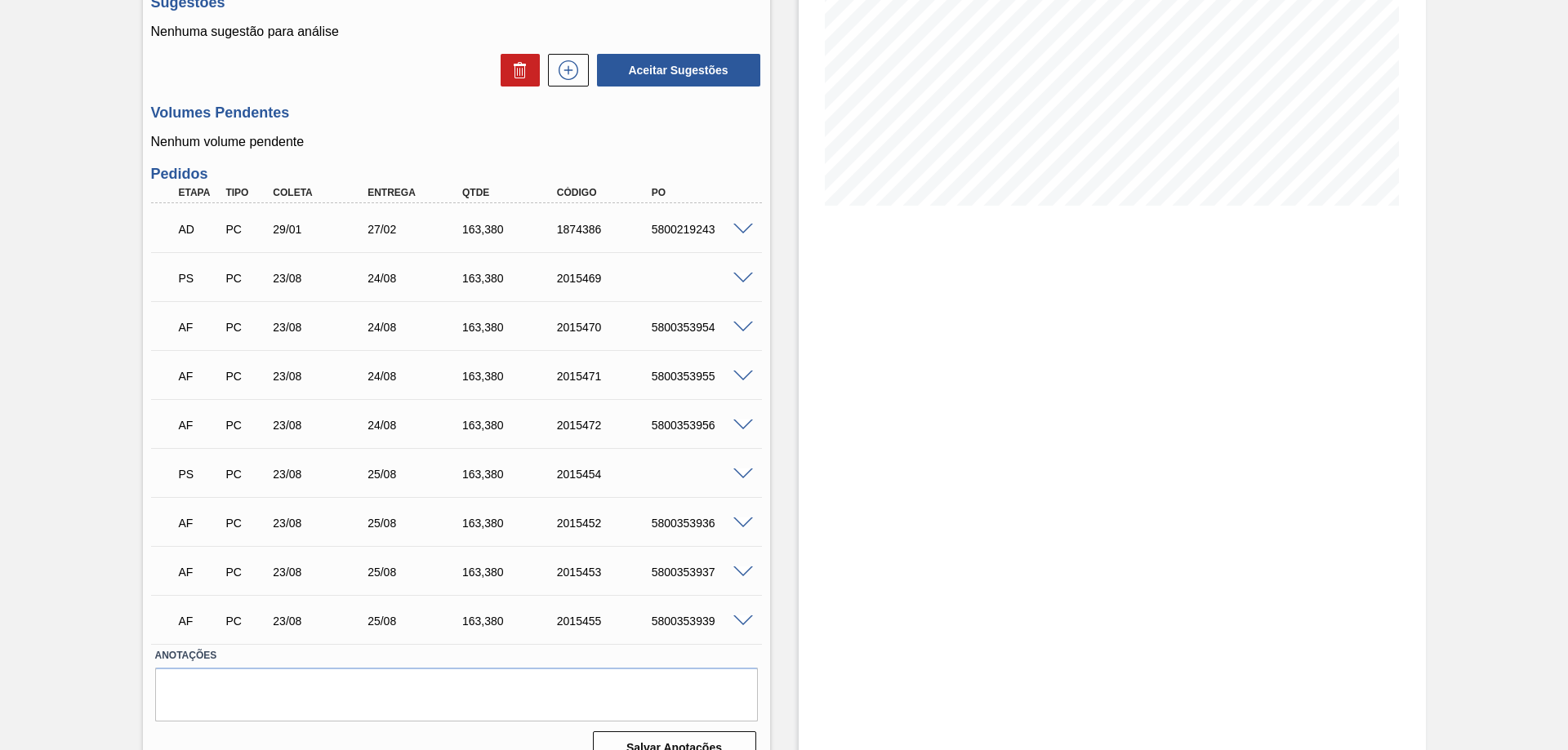
click at [740, 472] on span at bounding box center [743, 474] width 20 height 13
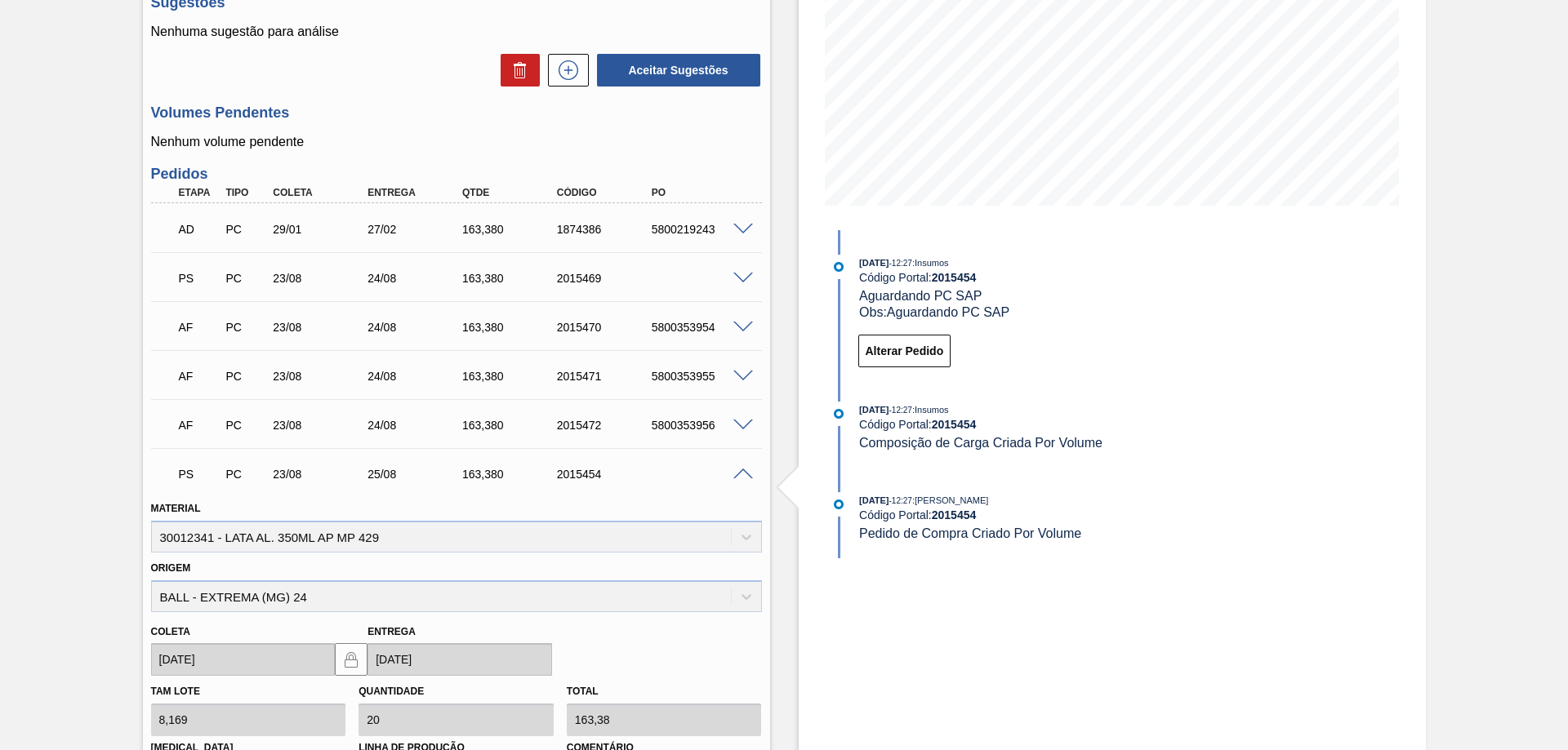
click at [727, 482] on div "PS PC 23/08 25/08 163,380 2015454" at bounding box center [452, 473] width 568 height 32
click at [749, 277] on span at bounding box center [743, 279] width 20 height 13
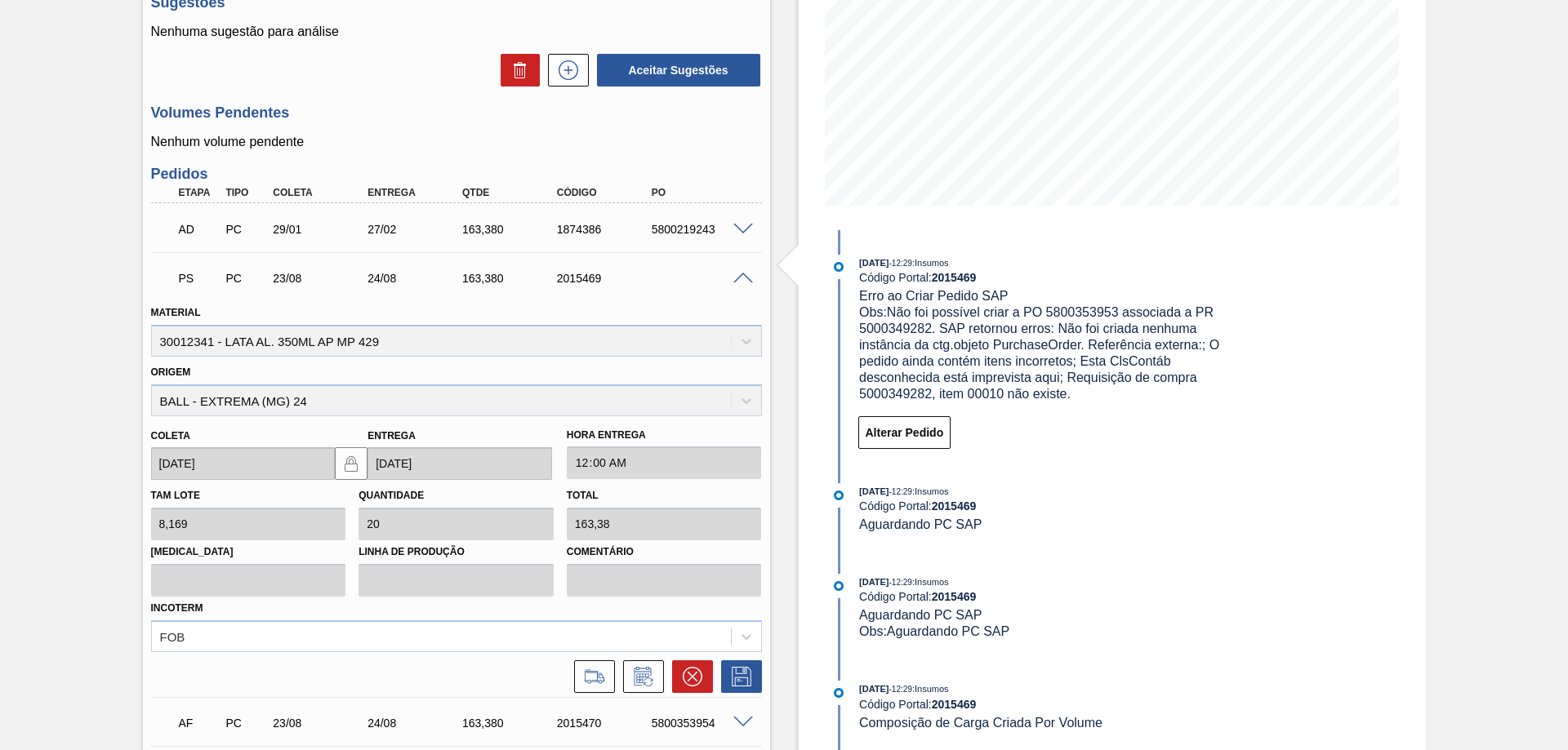
click at [744, 282] on span at bounding box center [743, 279] width 20 height 13
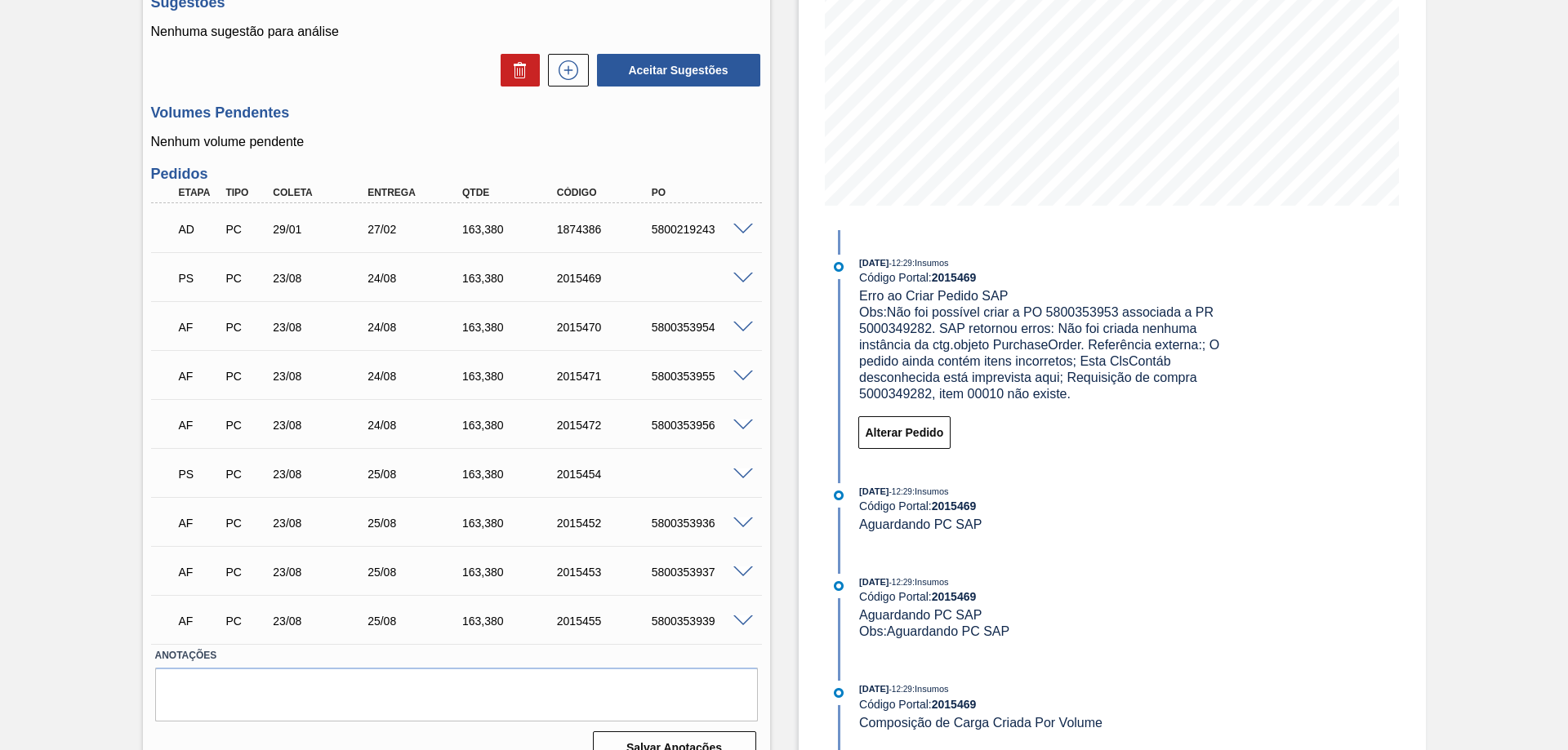
click at [744, 282] on span at bounding box center [743, 279] width 20 height 13
